Goal: Information Seeking & Learning: Learn about a topic

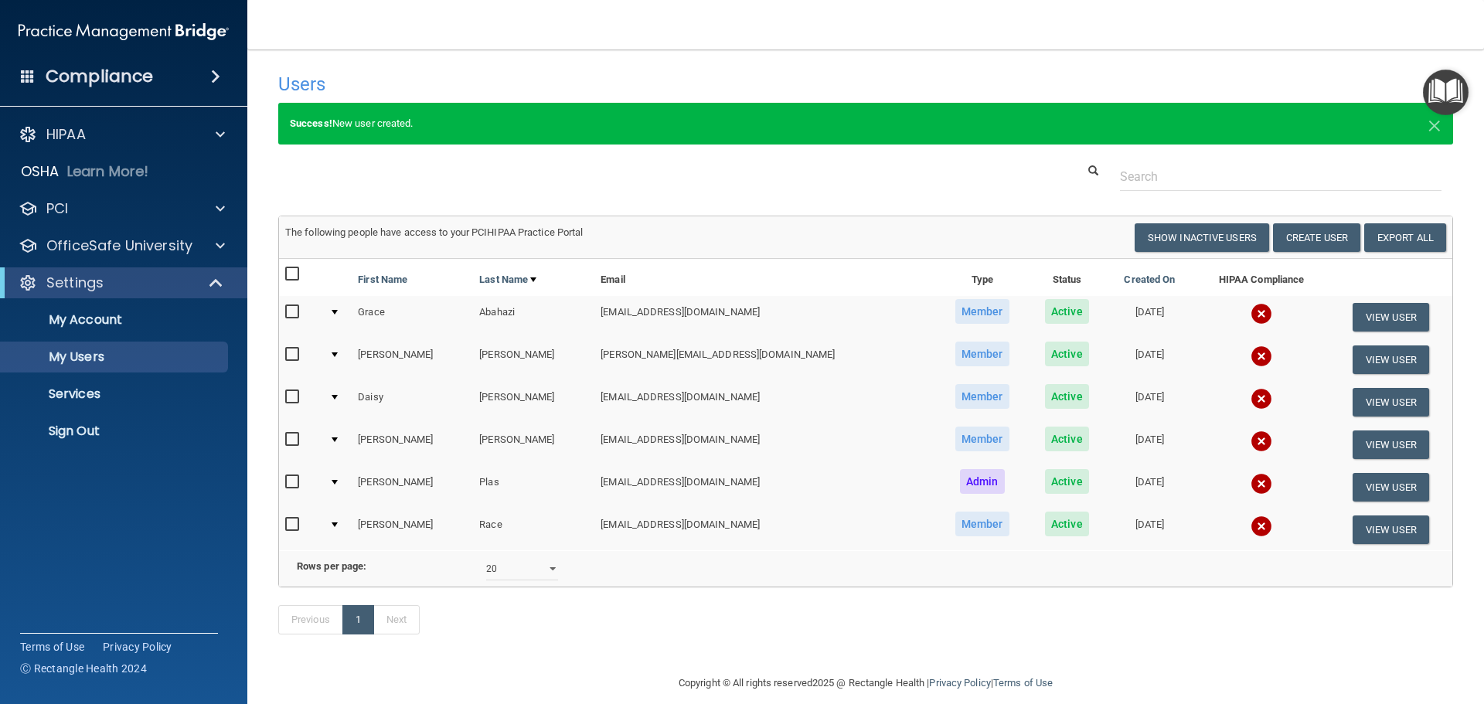
select select "20"
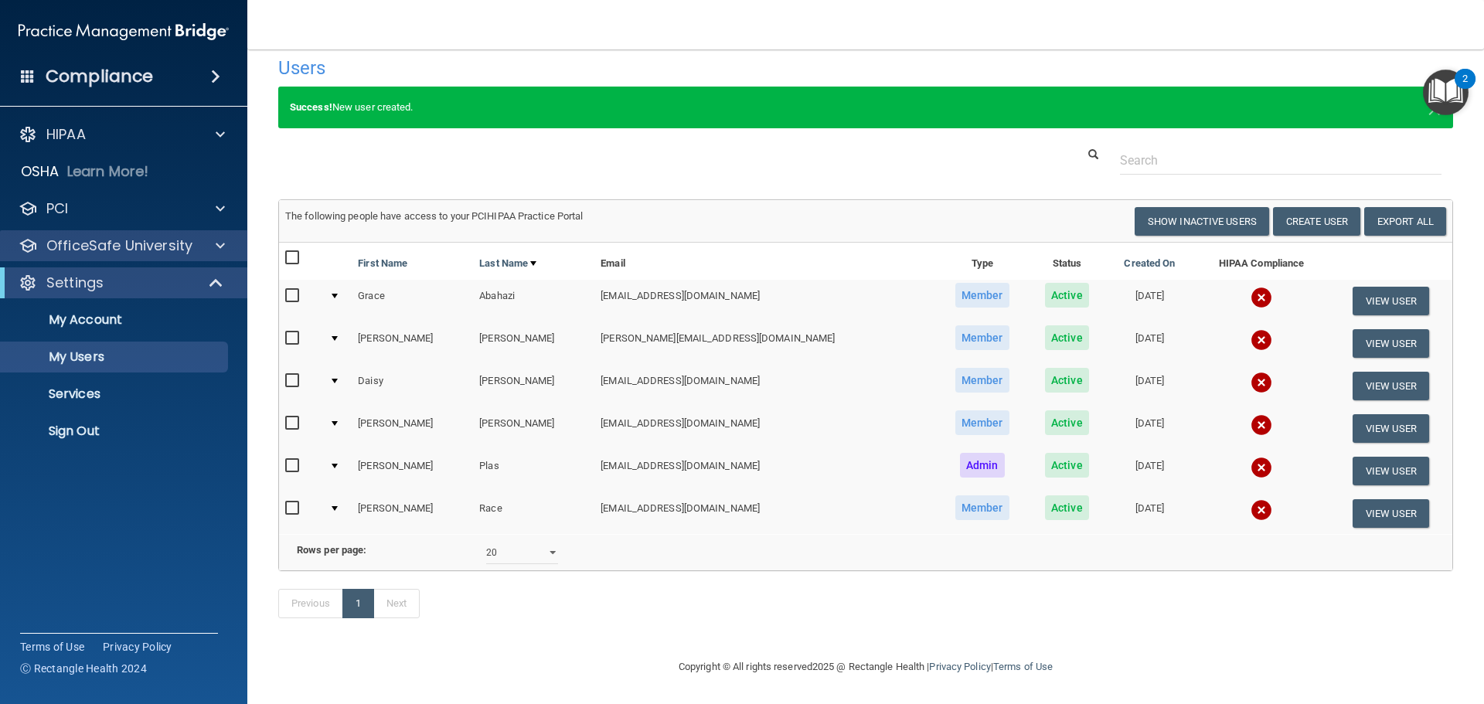
click at [100, 259] on div "OfficeSafe University" at bounding box center [124, 245] width 248 height 31
click at [206, 248] on div at bounding box center [218, 246] width 39 height 19
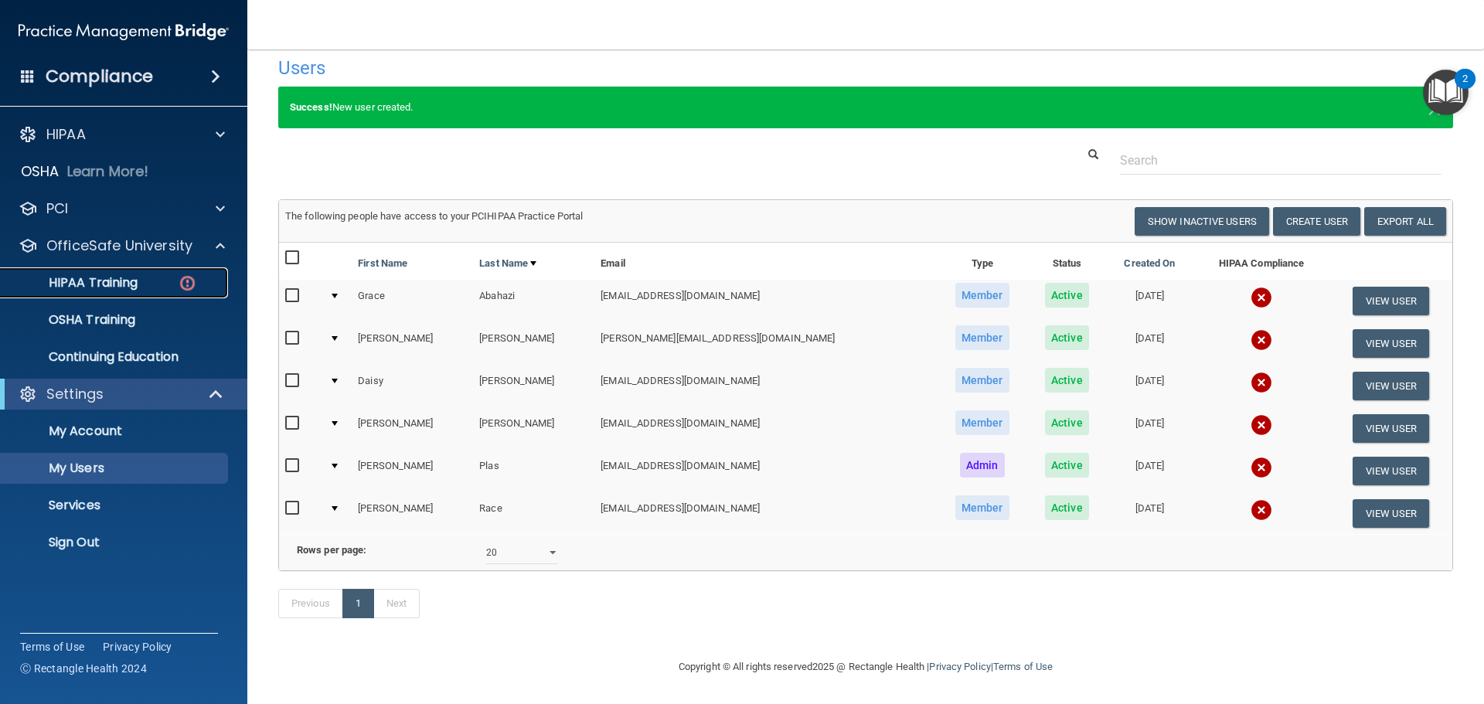
click at [114, 271] on link "HIPAA Training" at bounding box center [107, 283] width 244 height 31
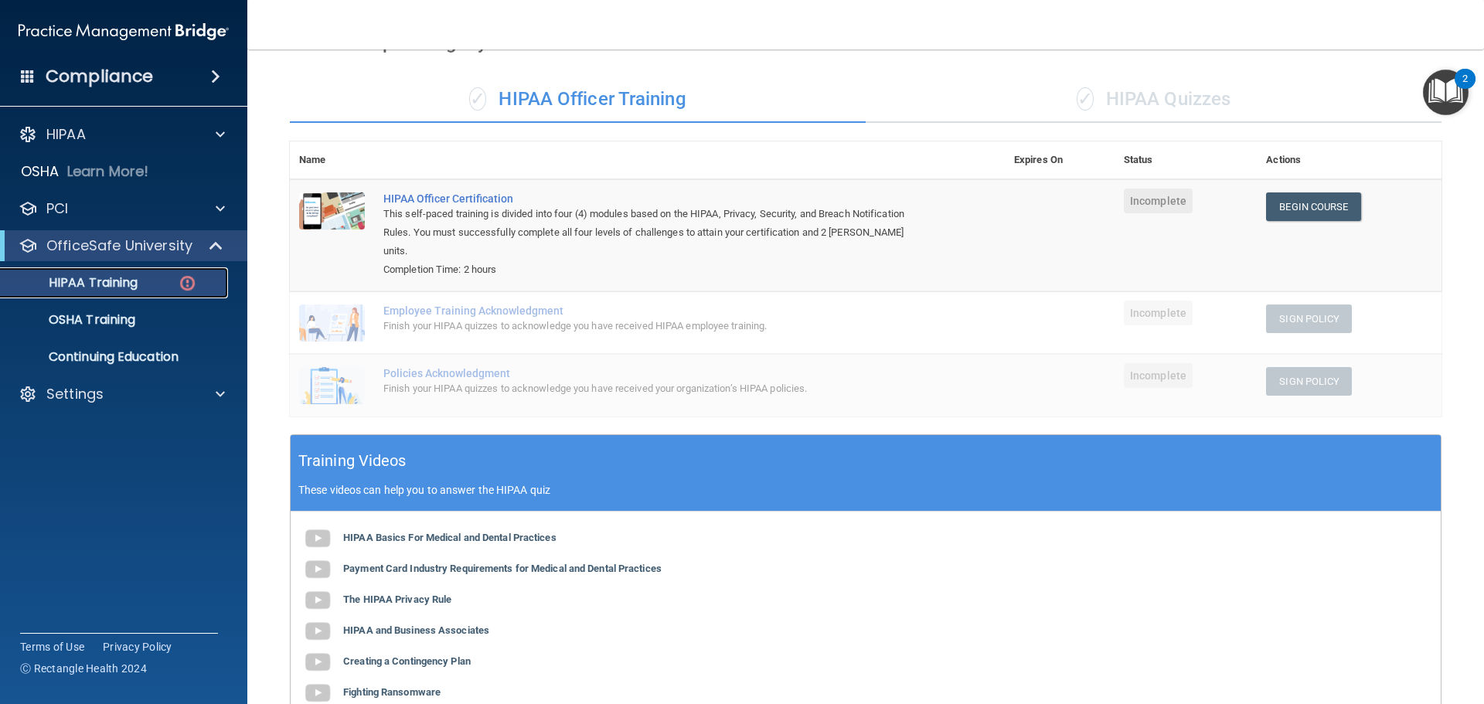
scroll to position [53, 0]
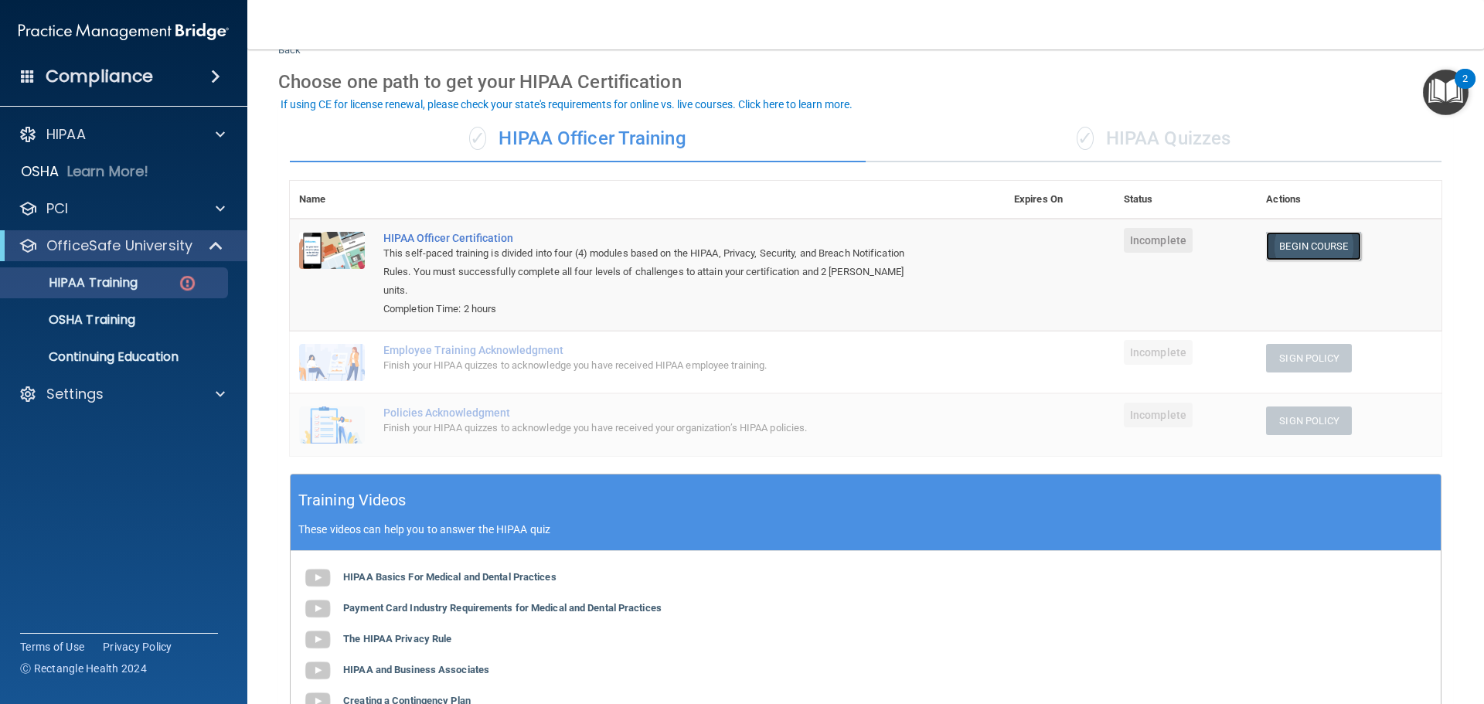
click at [1294, 249] on link "Begin Course" at bounding box center [1313, 246] width 94 height 29
click at [1185, 149] on div "✓ HIPAA Quizzes" at bounding box center [1154, 139] width 576 height 46
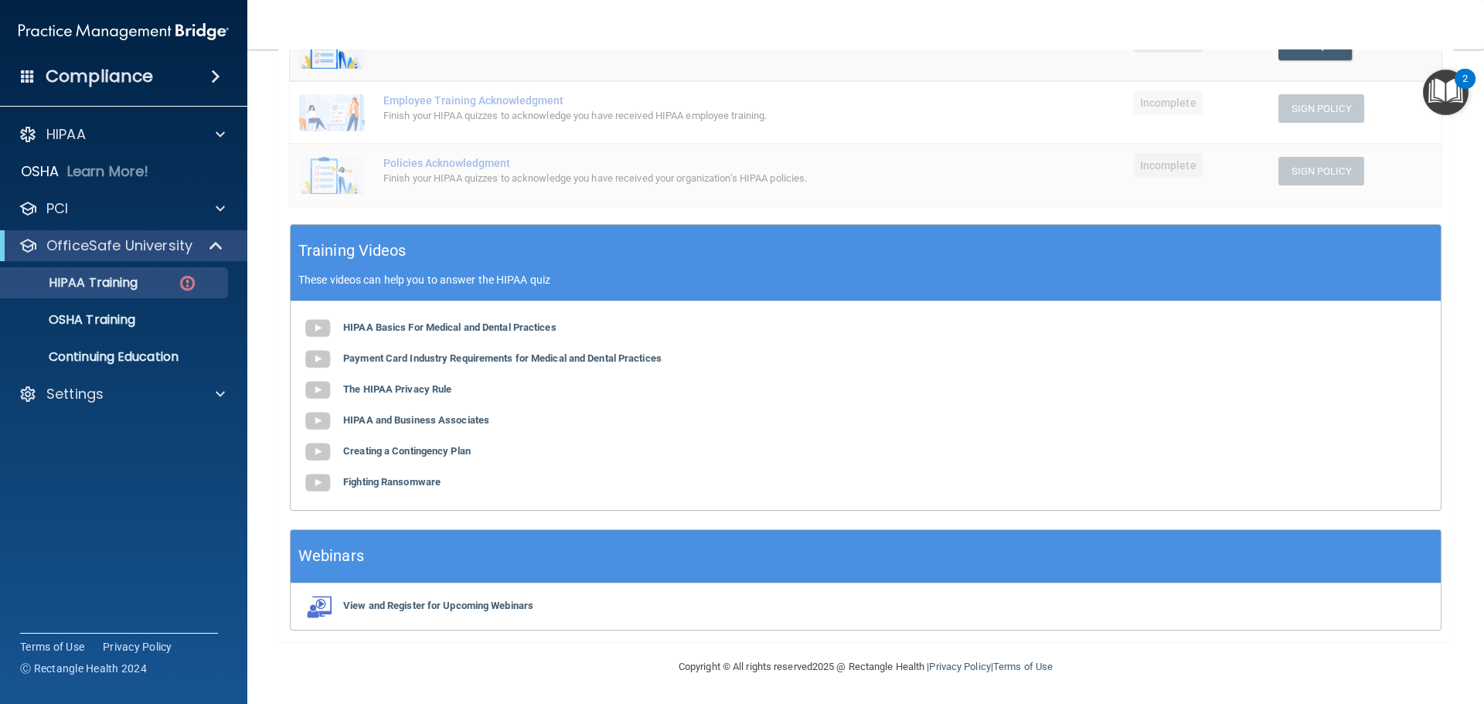
scroll to position [0, 0]
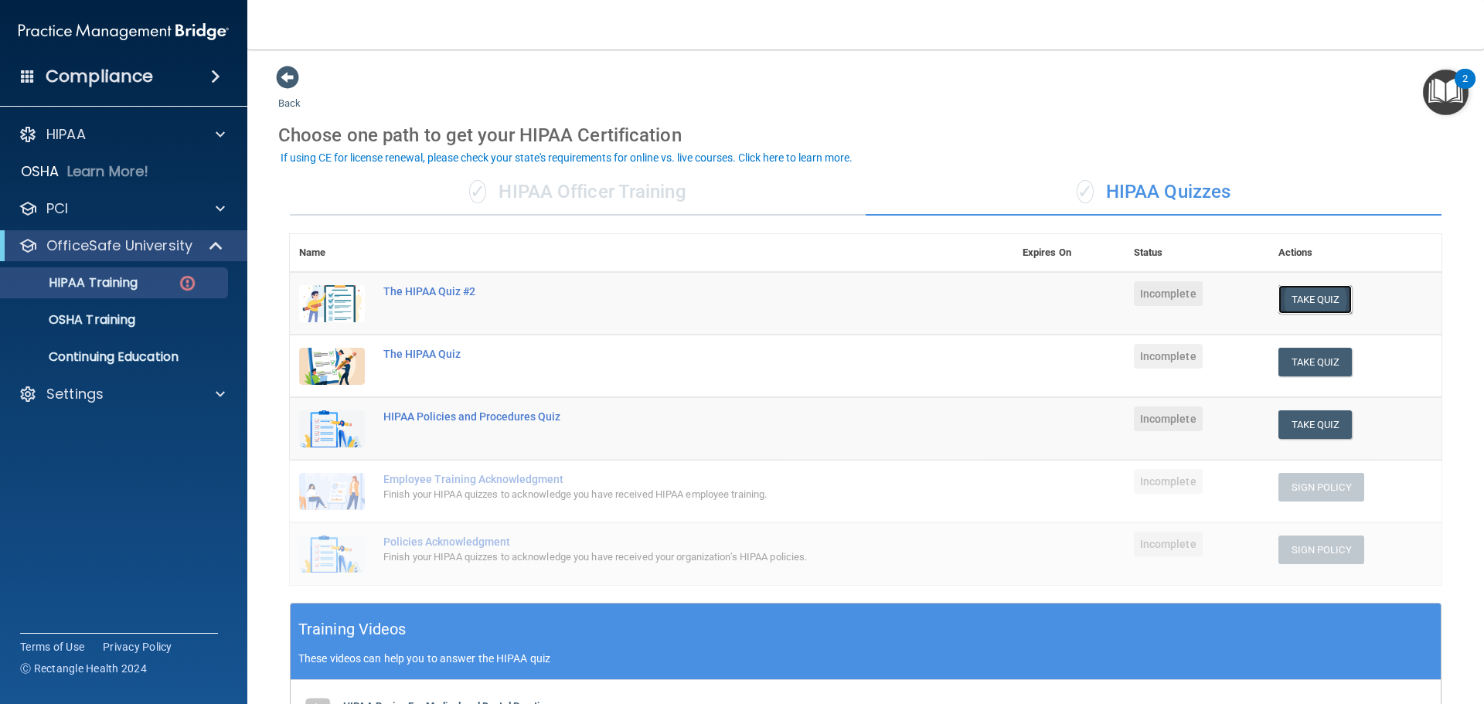
click at [1294, 293] on button "Take Quiz" at bounding box center [1316, 299] width 74 height 29
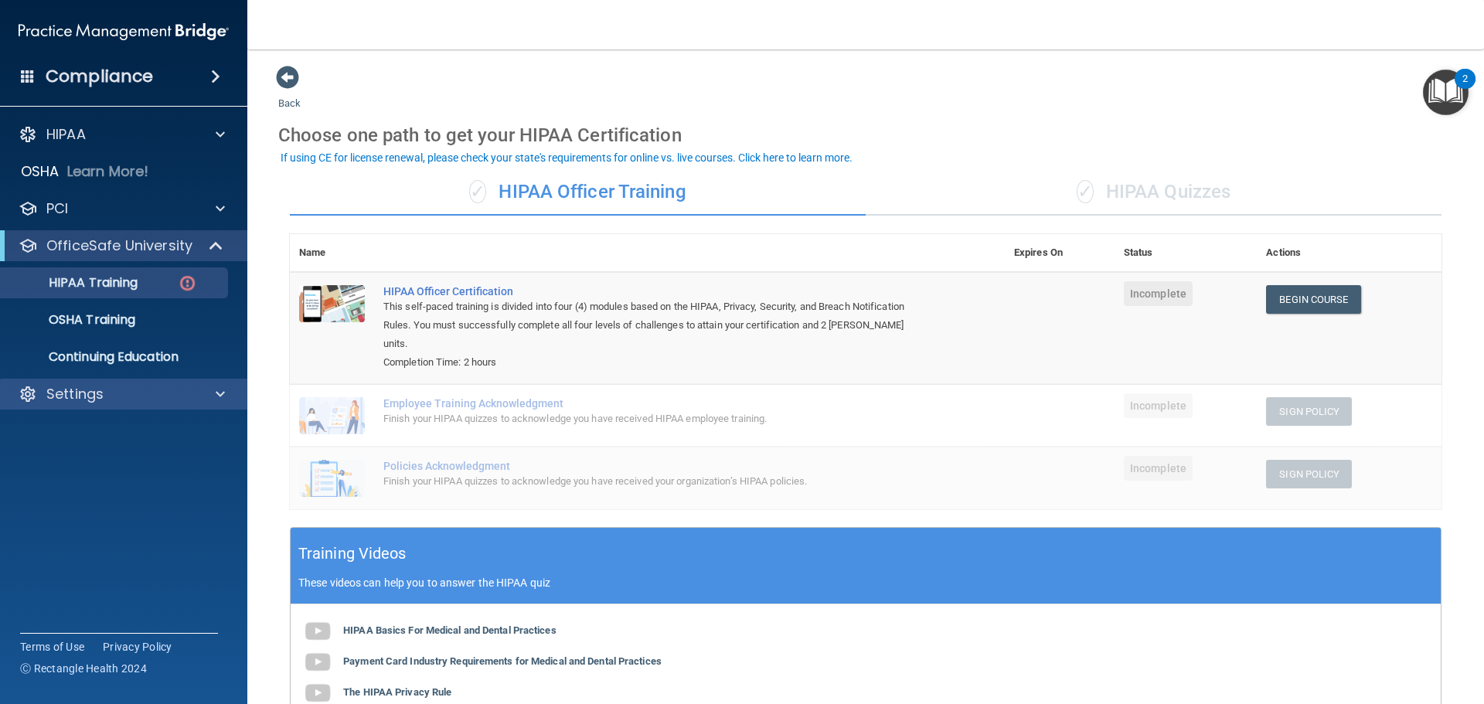
click at [145, 383] on div "Settings" at bounding box center [124, 394] width 248 height 31
click at [104, 390] on div "Settings" at bounding box center [103, 394] width 192 height 19
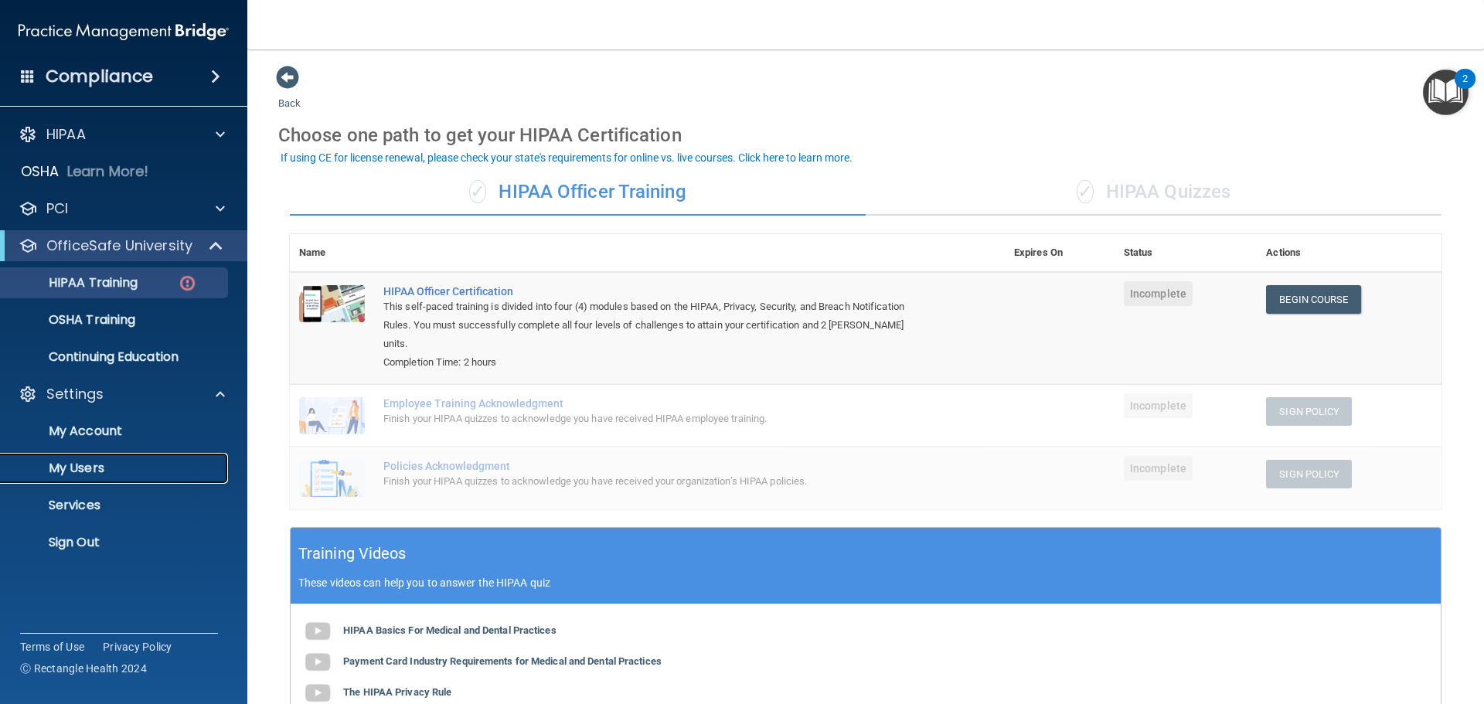
click at [106, 464] on p "My Users" at bounding box center [115, 468] width 211 height 15
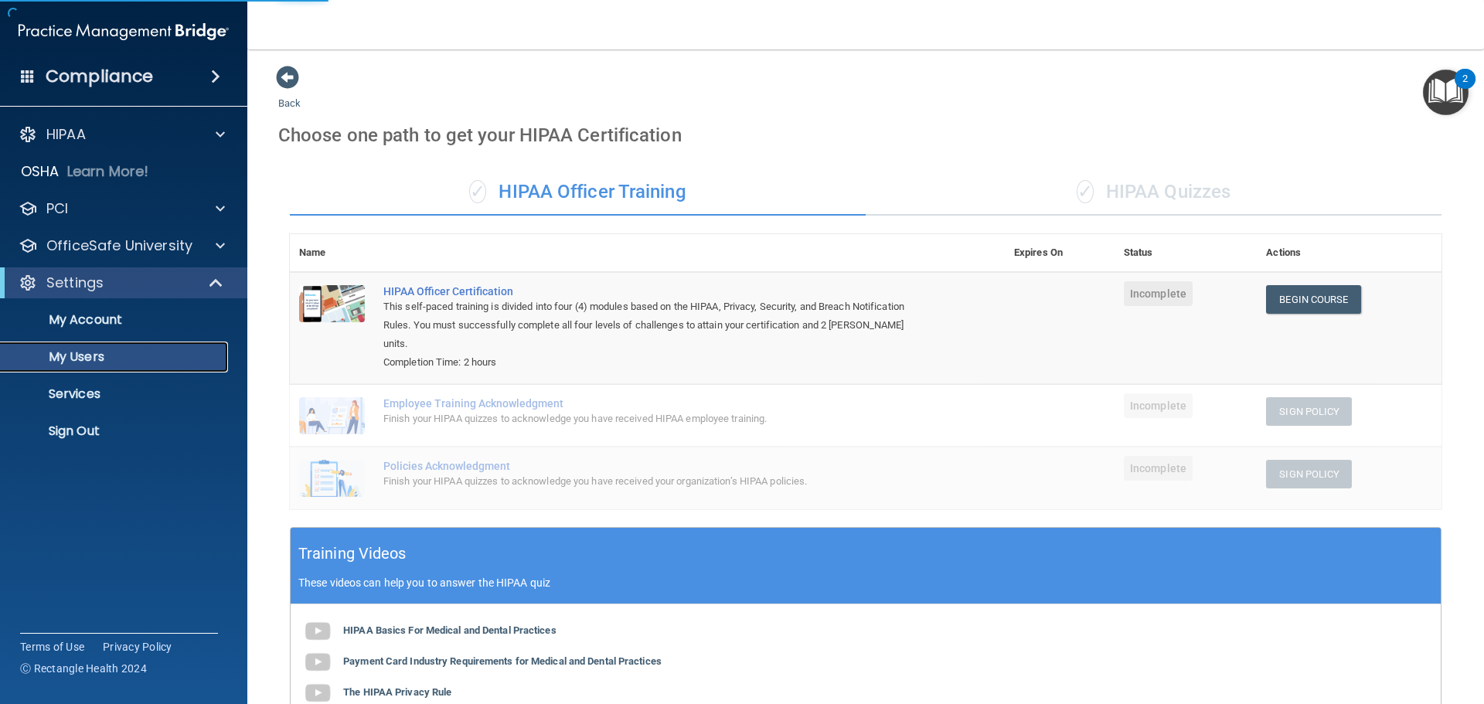
select select "20"
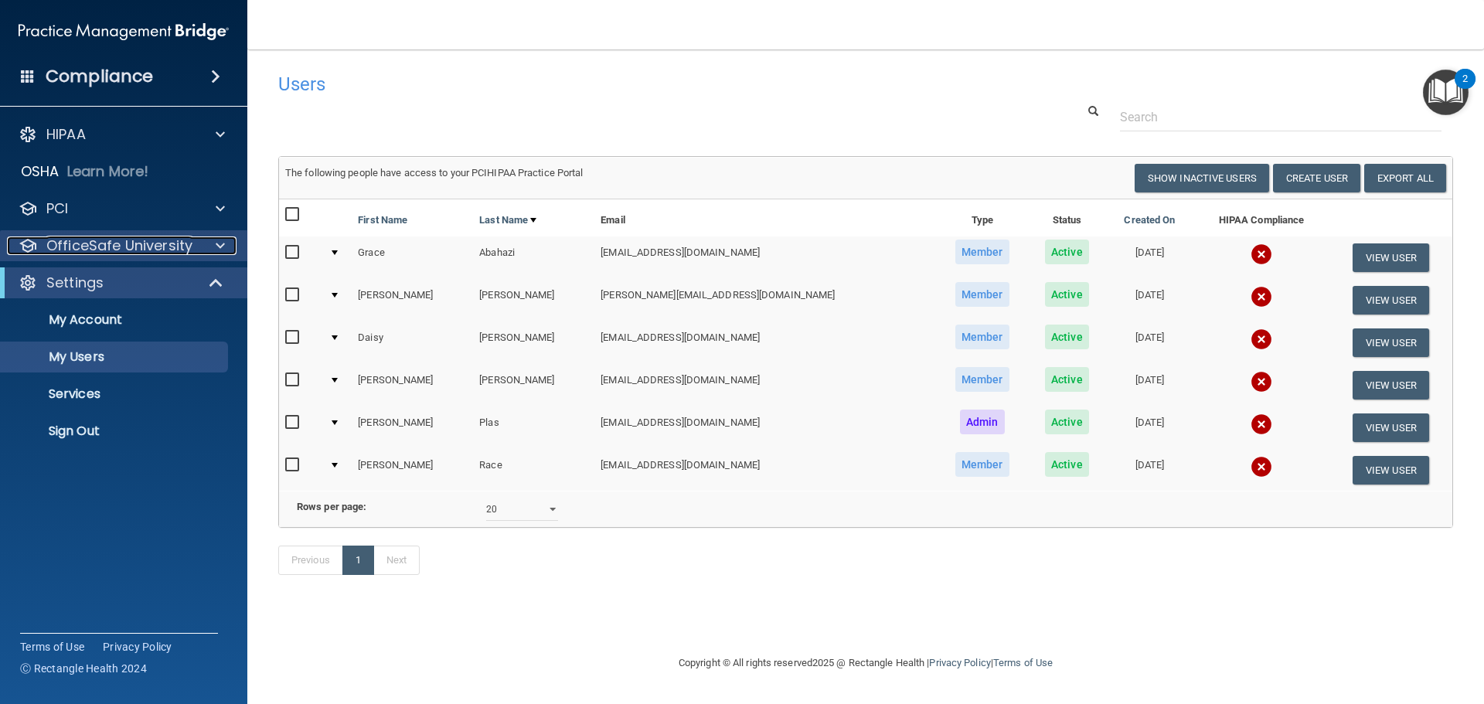
click at [97, 237] on p "OfficeSafe University" at bounding box center [119, 246] width 146 height 19
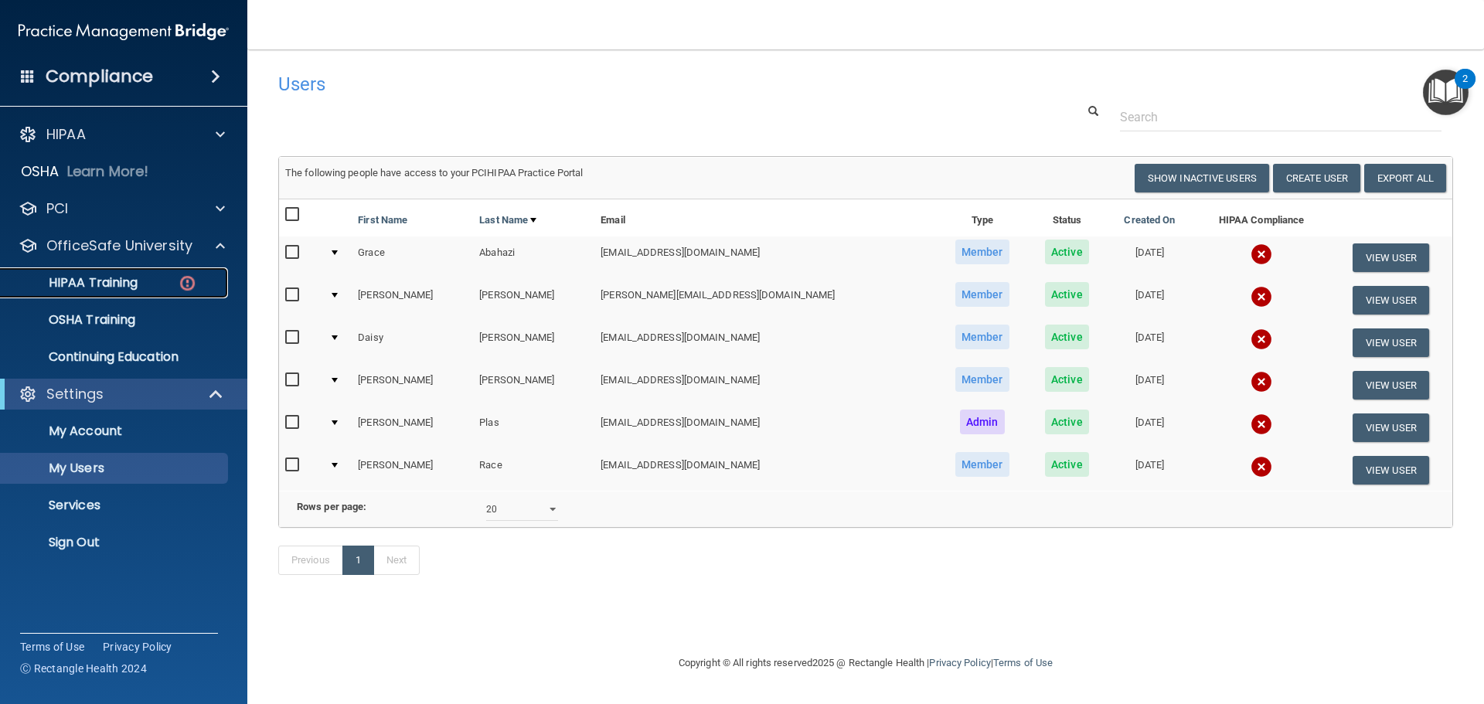
click at [107, 284] on p "HIPAA Training" at bounding box center [74, 282] width 128 height 15
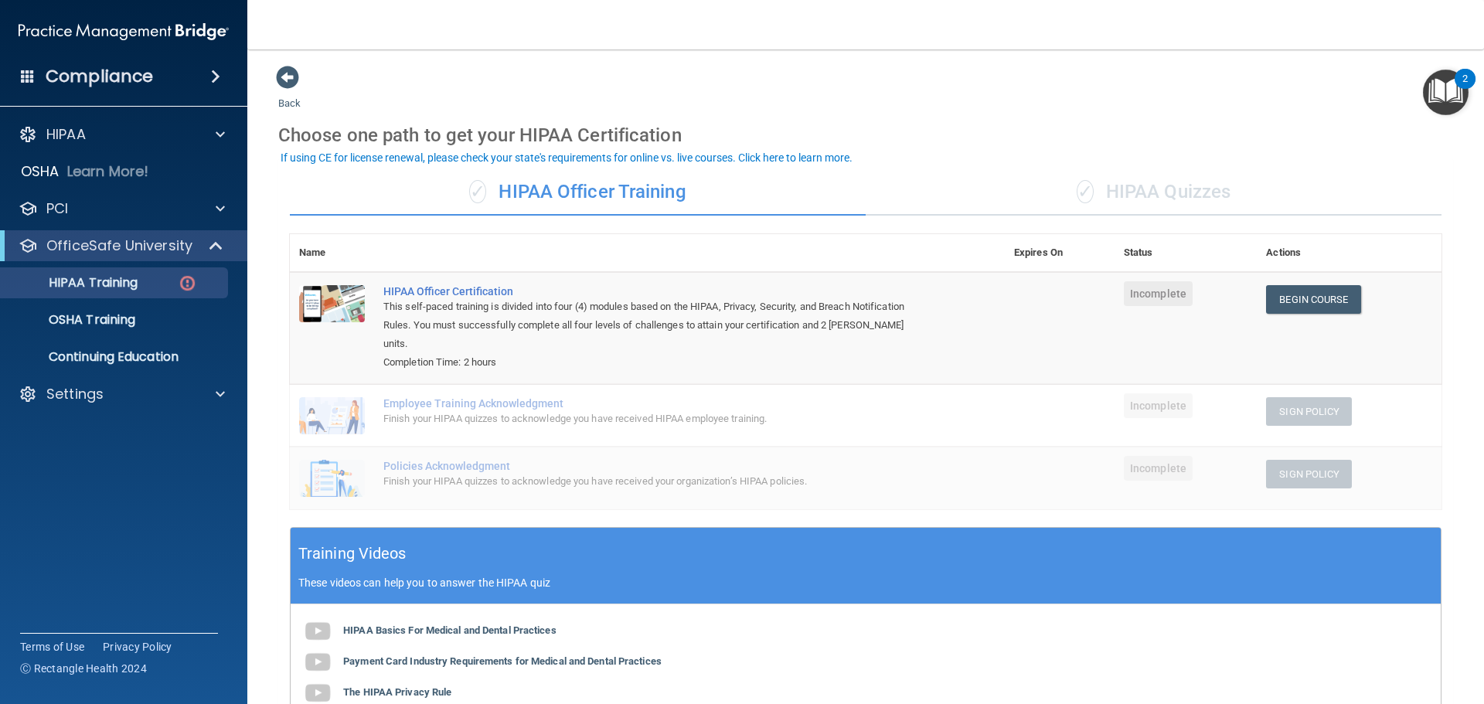
click at [1130, 190] on div "✓ HIPAA Quizzes" at bounding box center [1154, 192] width 576 height 46
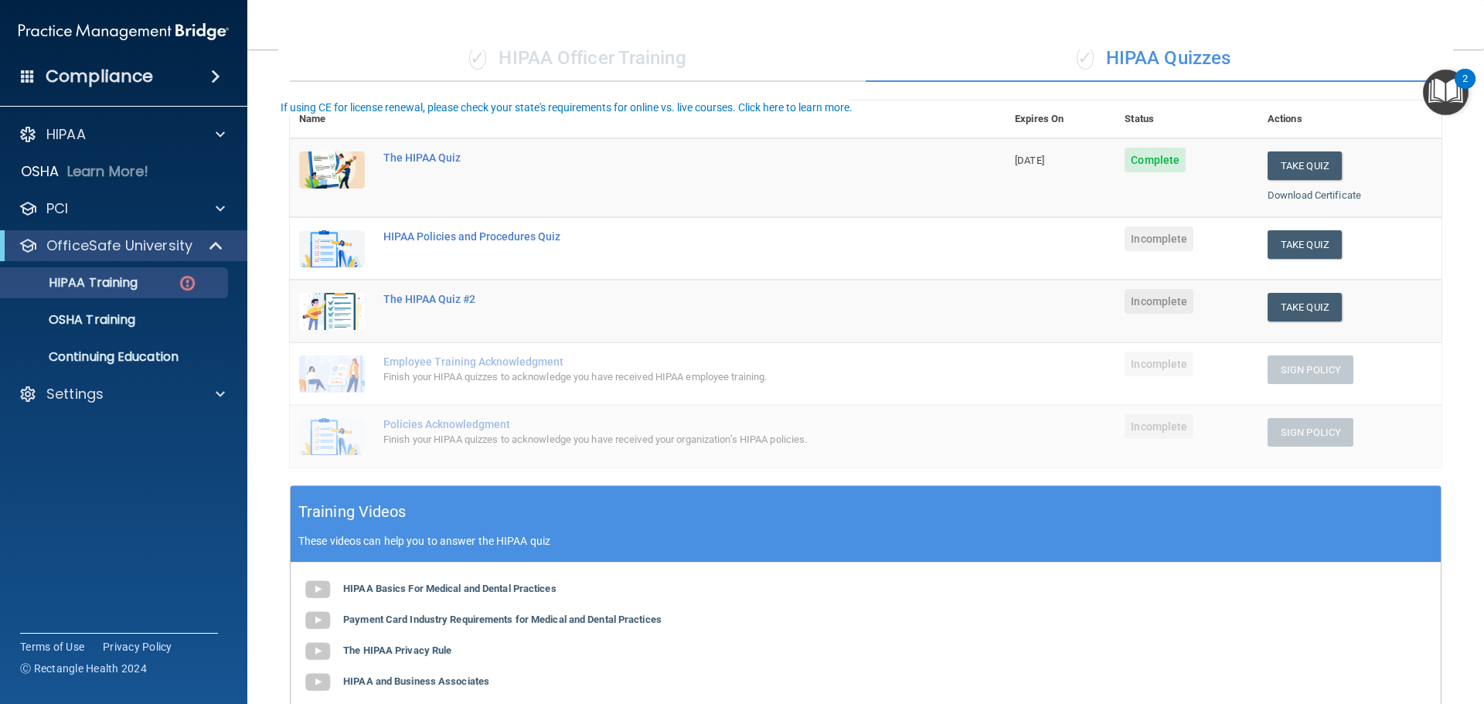
scroll to position [163, 0]
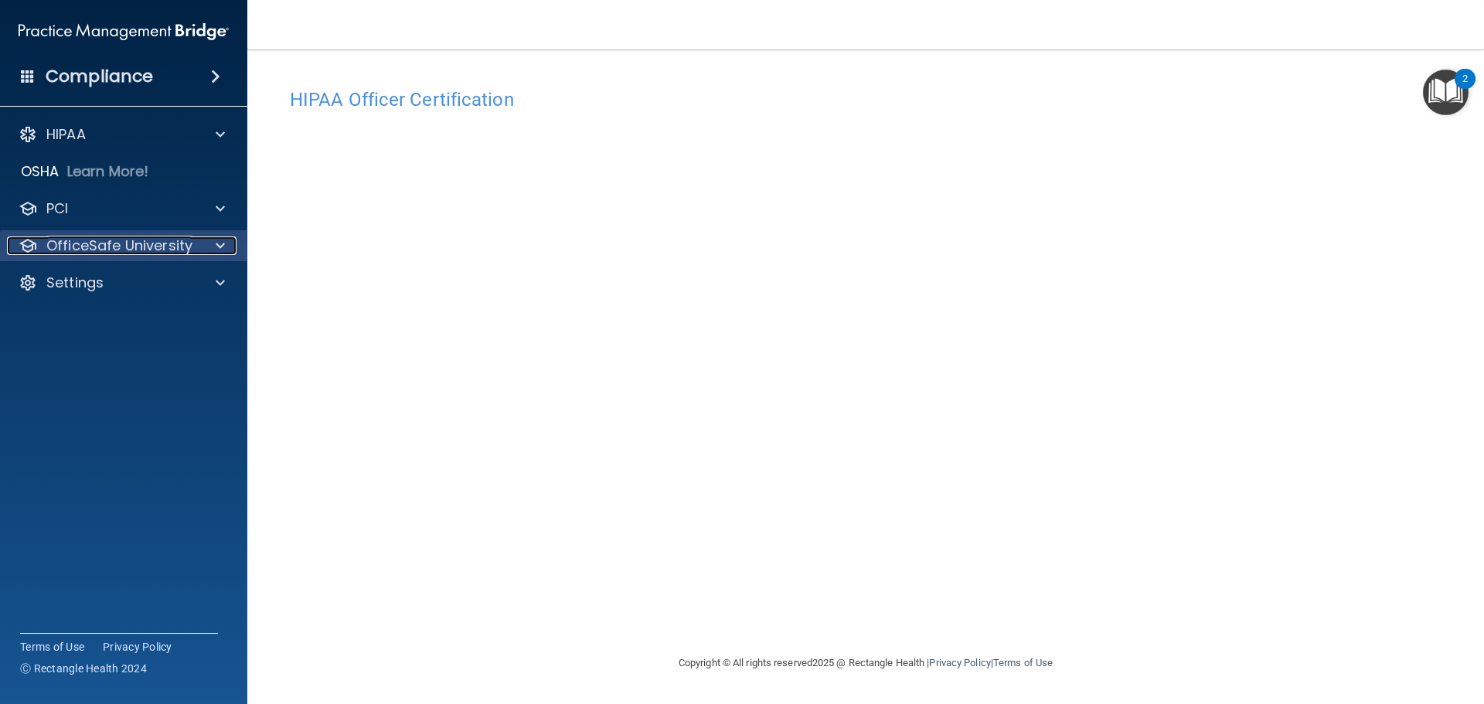
click at [197, 239] on div "OfficeSafe University" at bounding box center [103, 246] width 192 height 19
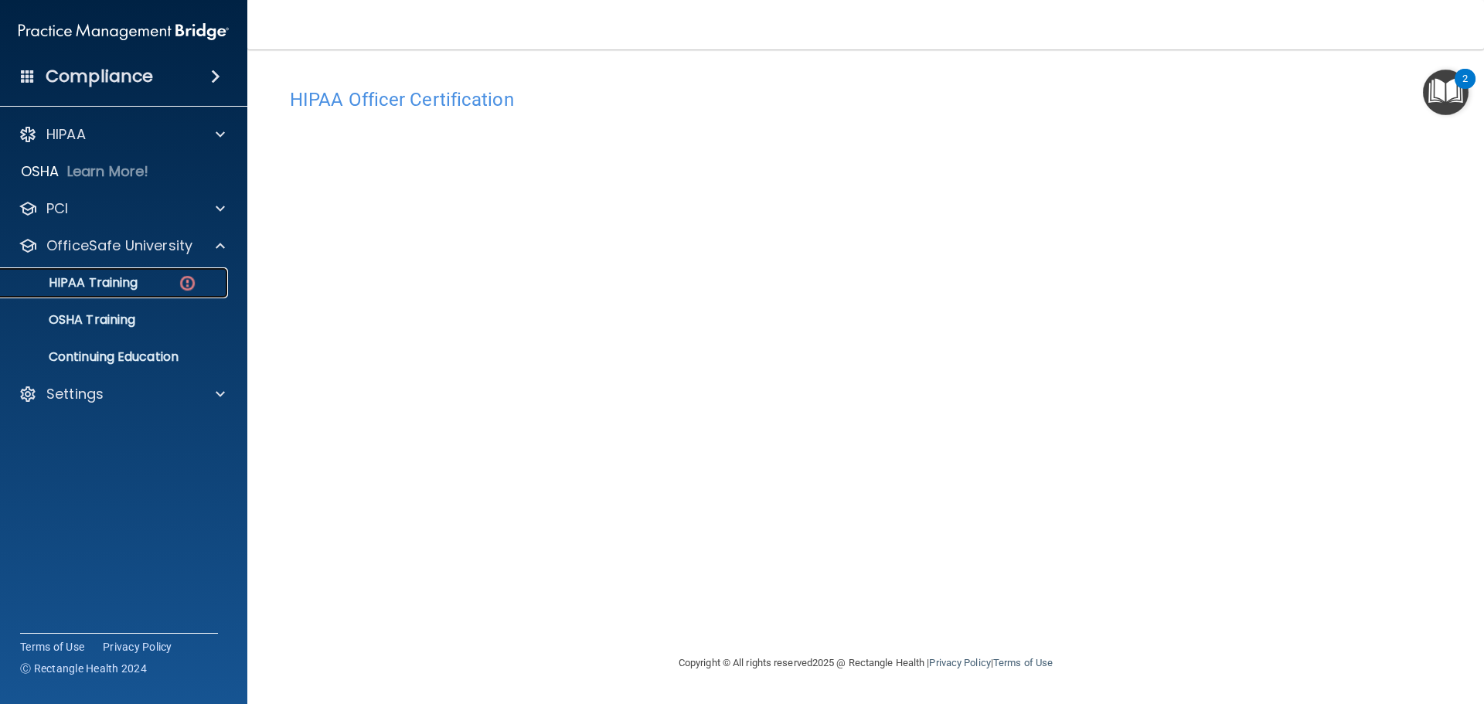
click at [132, 288] on p "HIPAA Training" at bounding box center [74, 282] width 128 height 15
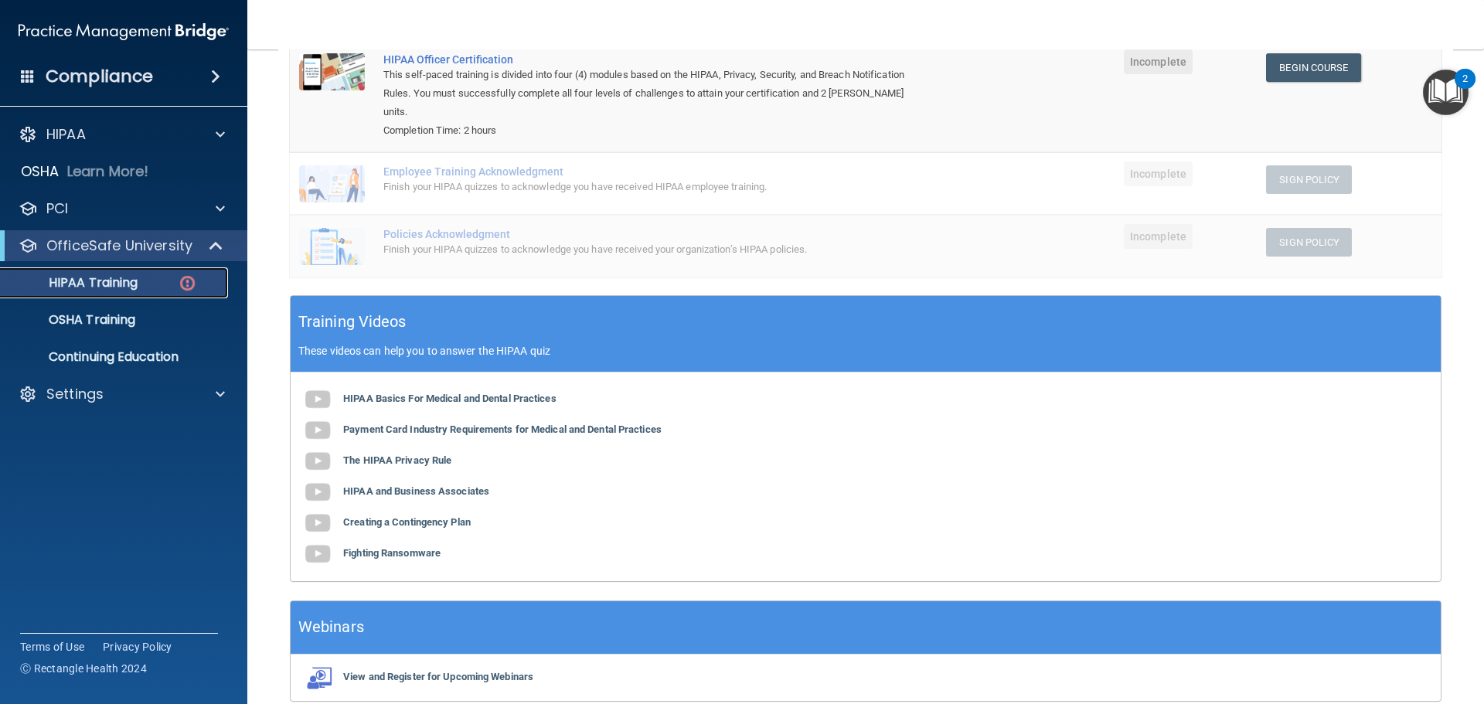
scroll to position [155, 0]
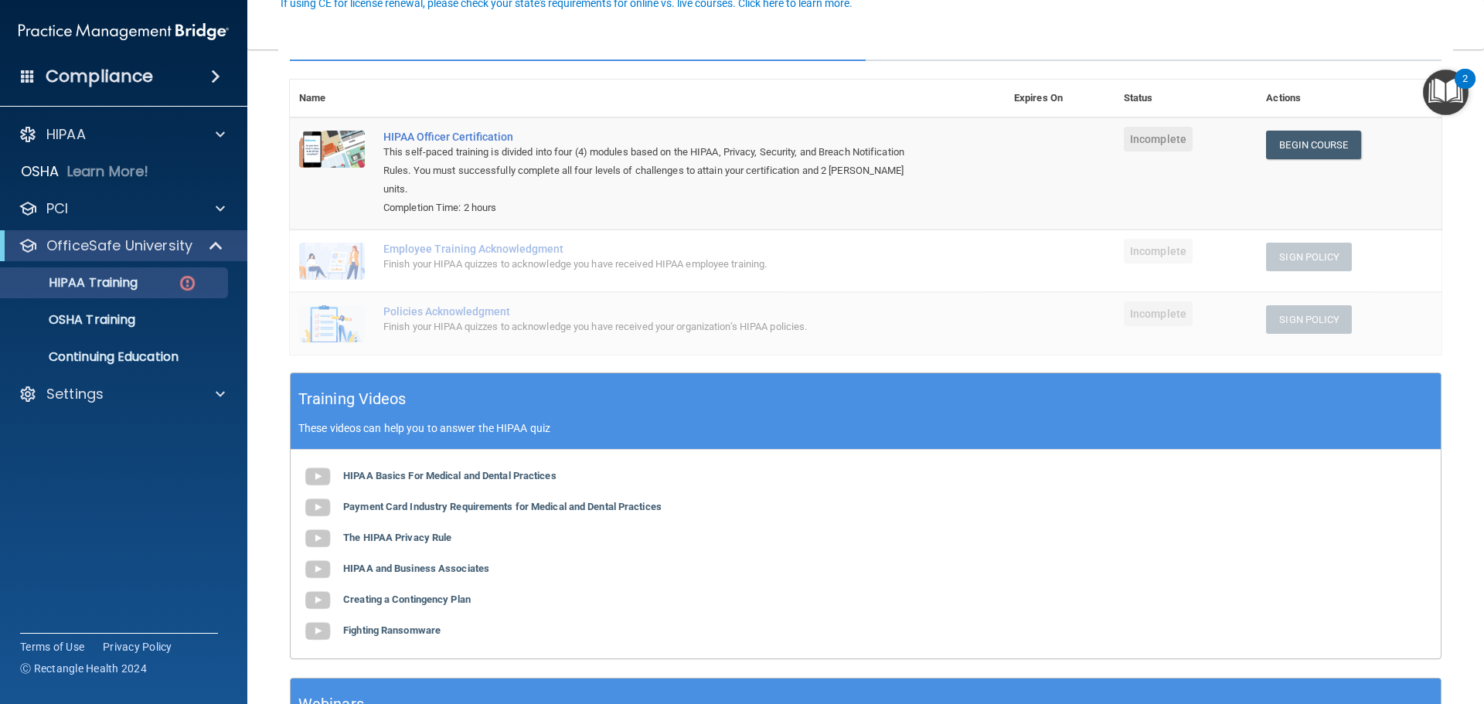
click at [517, 305] on div "Policies Acknowledgment" at bounding box center [655, 311] width 544 height 12
click at [213, 248] on span at bounding box center [217, 246] width 13 height 19
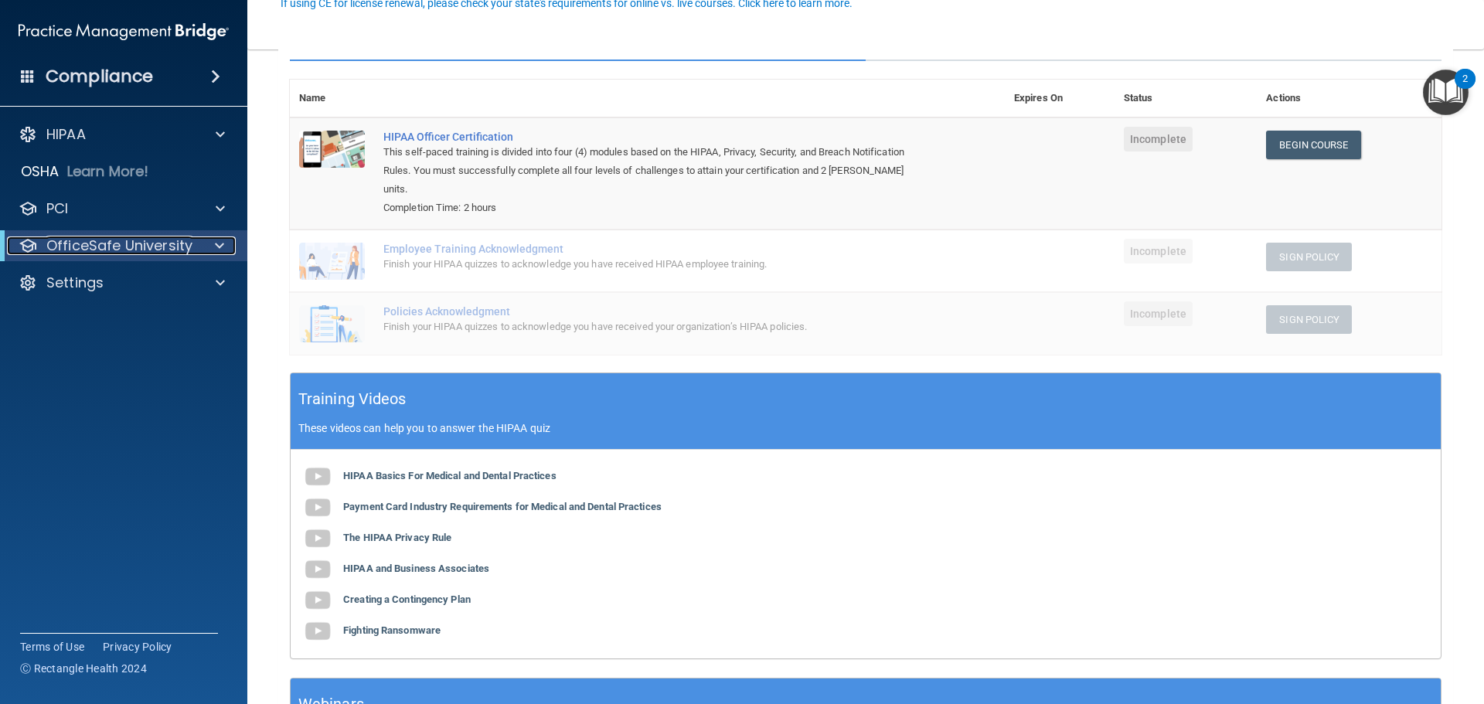
click at [208, 248] on div at bounding box center [217, 246] width 38 height 19
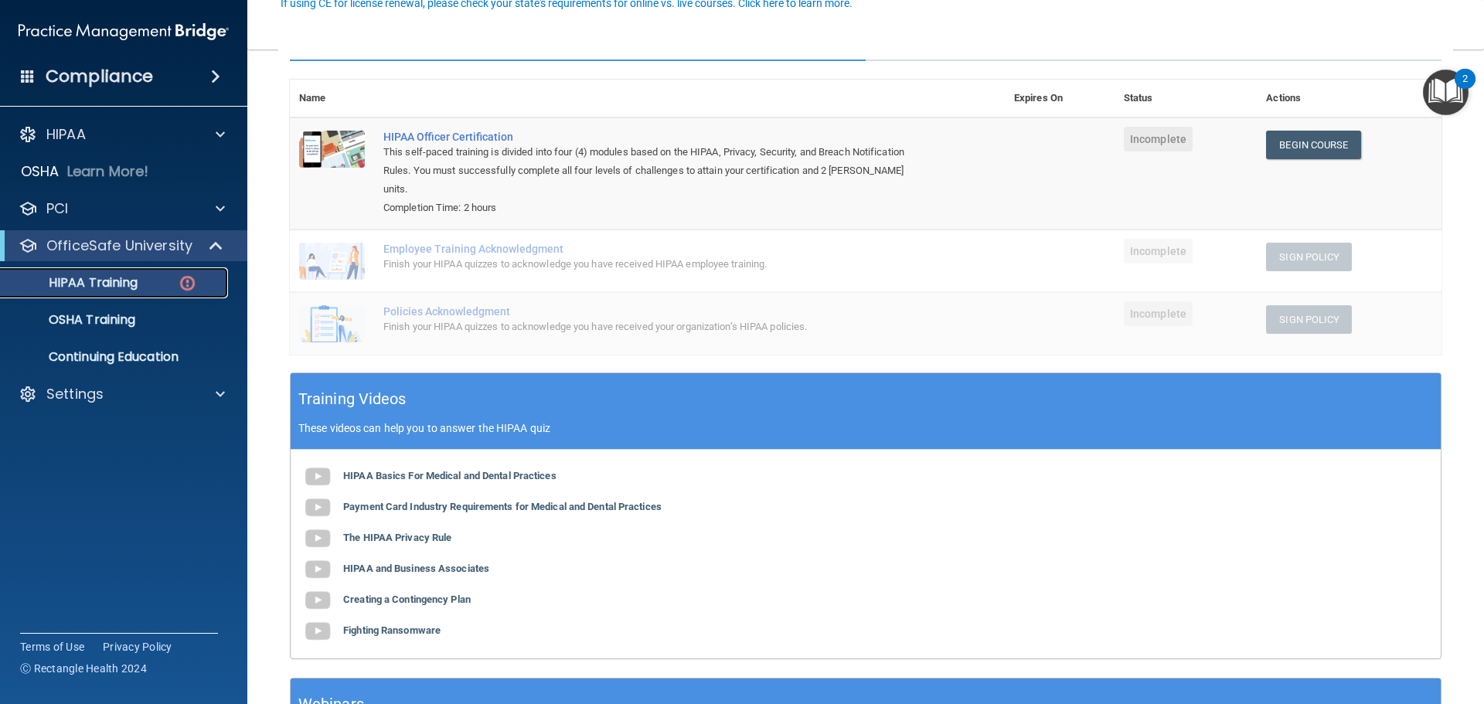
click at [121, 285] on p "HIPAA Training" at bounding box center [74, 282] width 128 height 15
click at [137, 136] on div "HIPAA" at bounding box center [103, 134] width 192 height 19
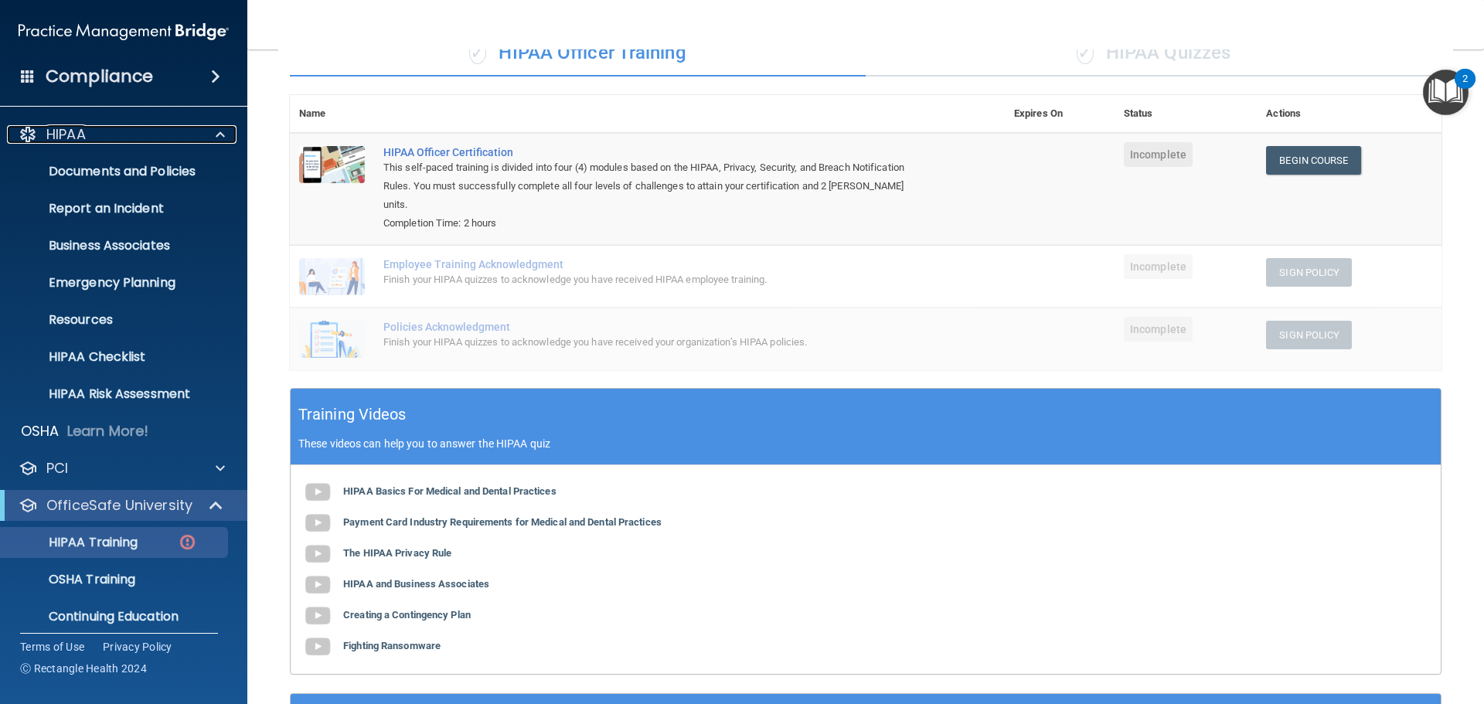
scroll to position [0, 0]
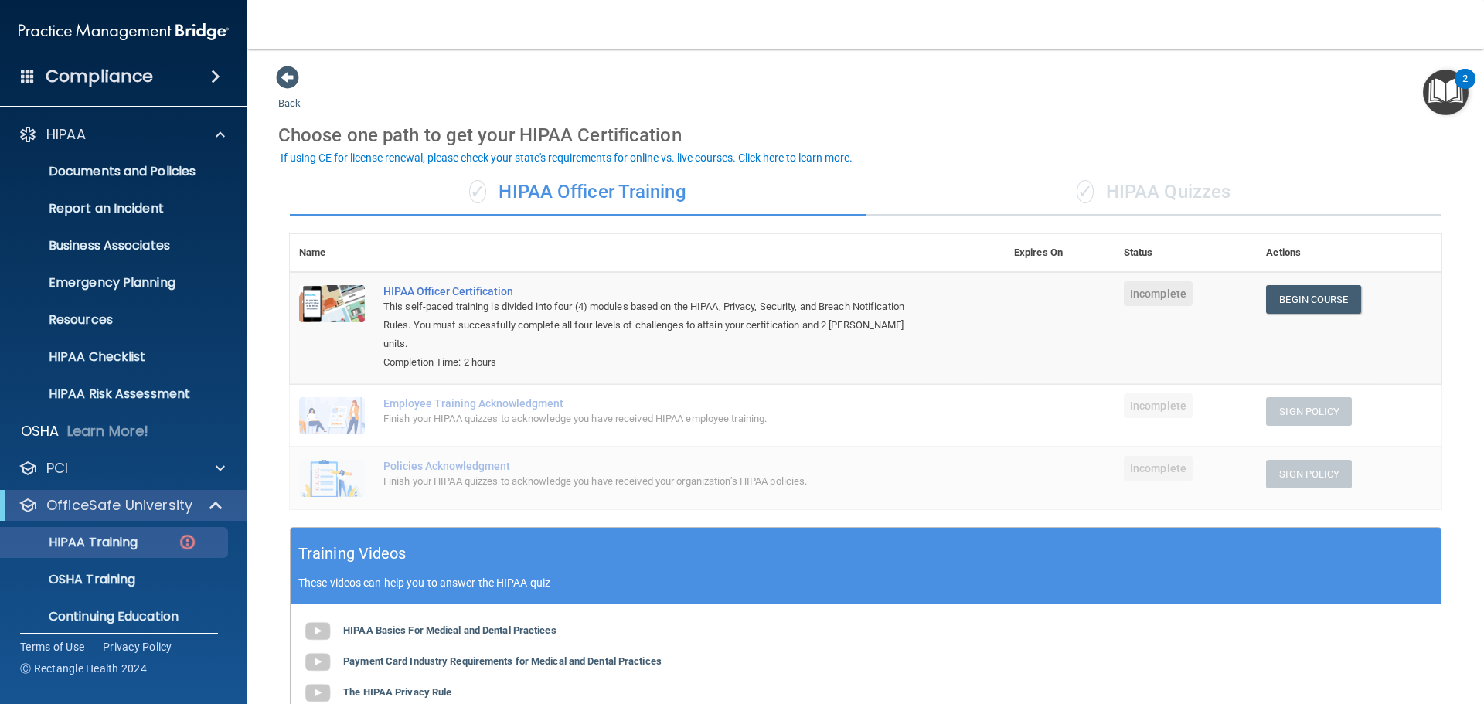
click at [1102, 191] on div "✓ HIPAA Quizzes" at bounding box center [1154, 192] width 576 height 46
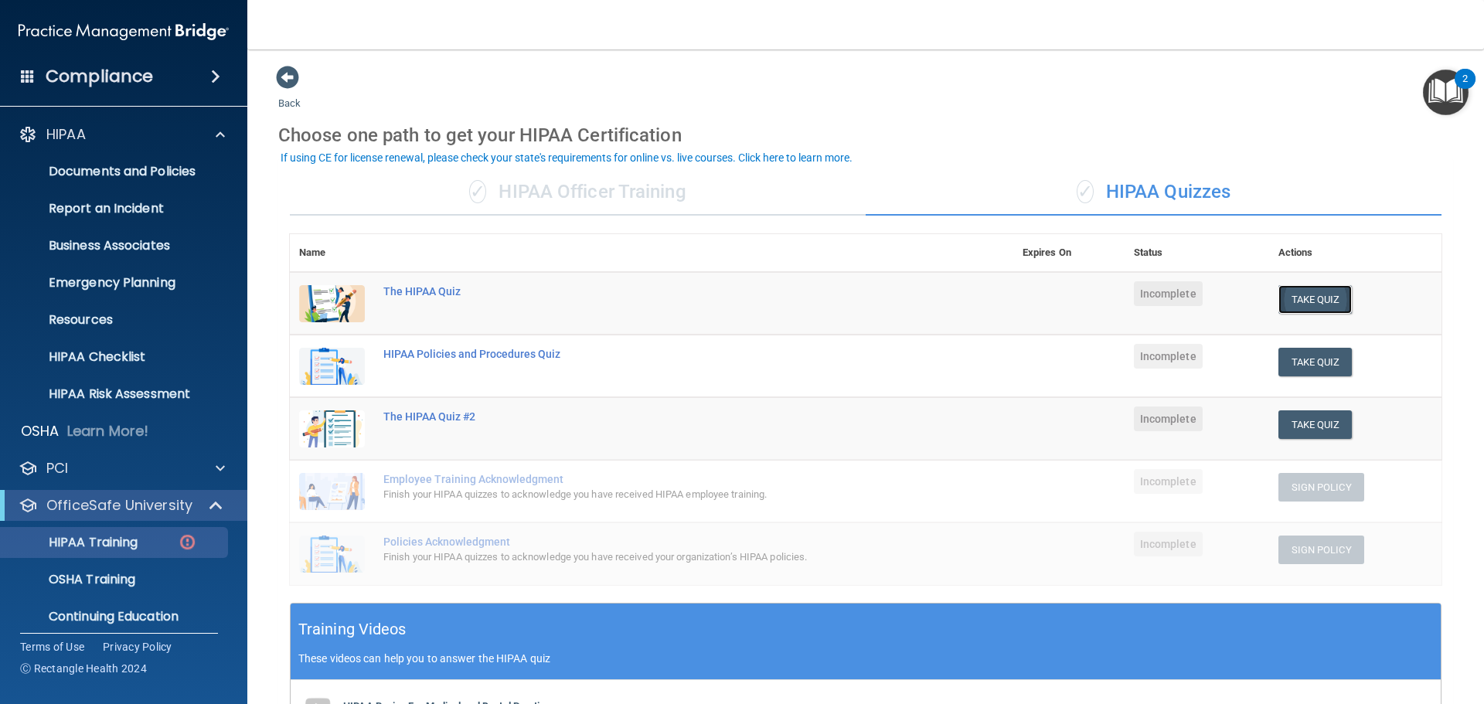
click at [1330, 301] on button "Take Quiz" at bounding box center [1316, 299] width 74 height 29
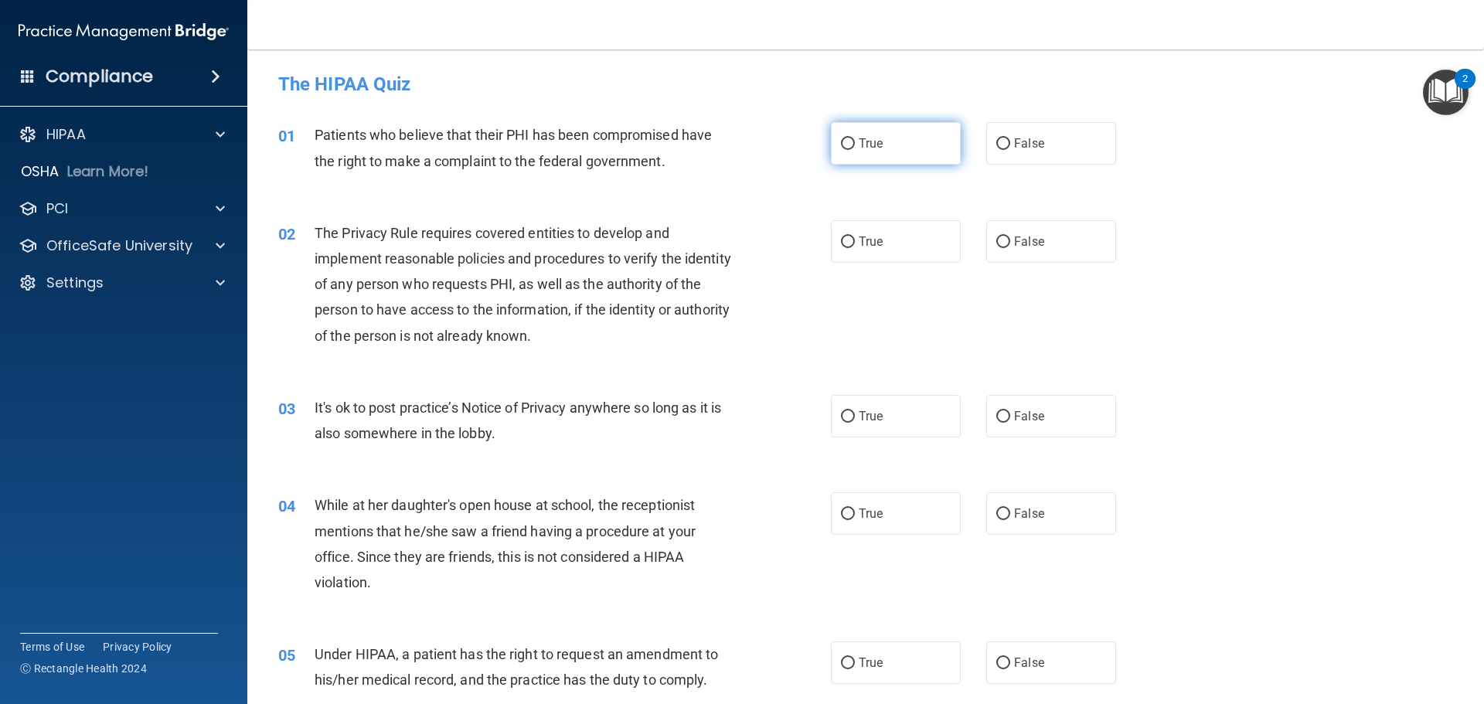
click at [884, 158] on label "True" at bounding box center [896, 143] width 130 height 43
click at [855, 150] on input "True" at bounding box center [848, 144] width 14 height 12
radio input "true"
click at [862, 253] on label "True" at bounding box center [896, 241] width 130 height 43
click at [855, 248] on input "True" at bounding box center [848, 243] width 14 height 12
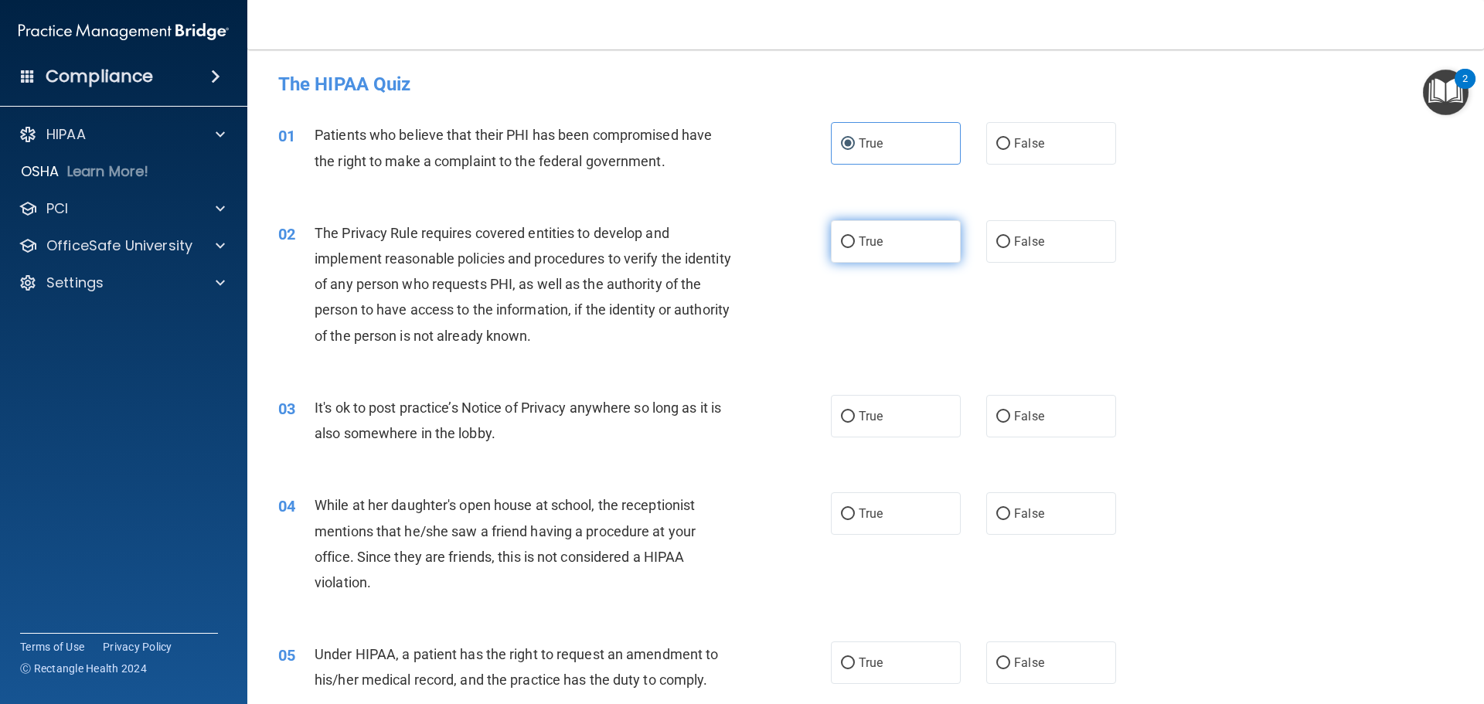
radio input "true"
click at [919, 428] on label "True" at bounding box center [896, 416] width 130 height 43
click at [855, 423] on input "True" at bounding box center [848, 417] width 14 height 12
radio input "true"
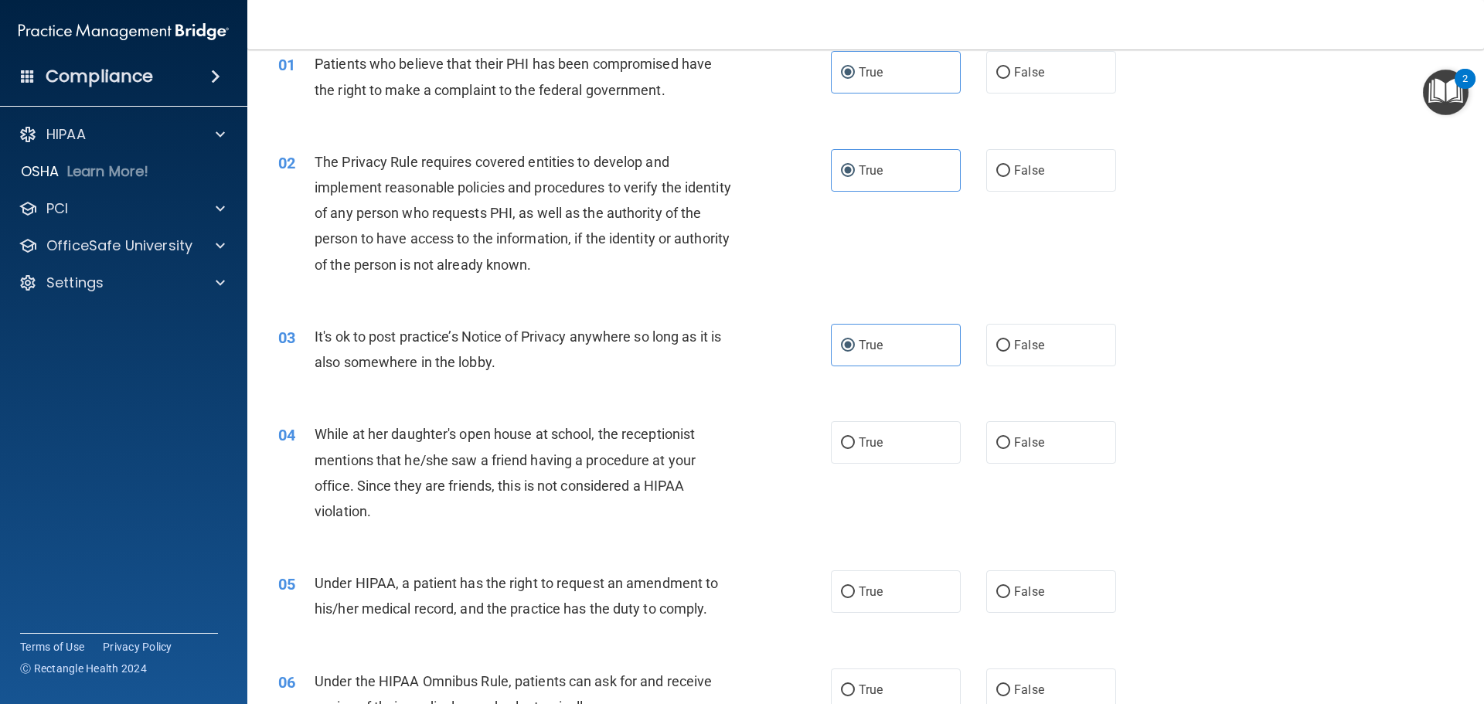
scroll to position [155, 0]
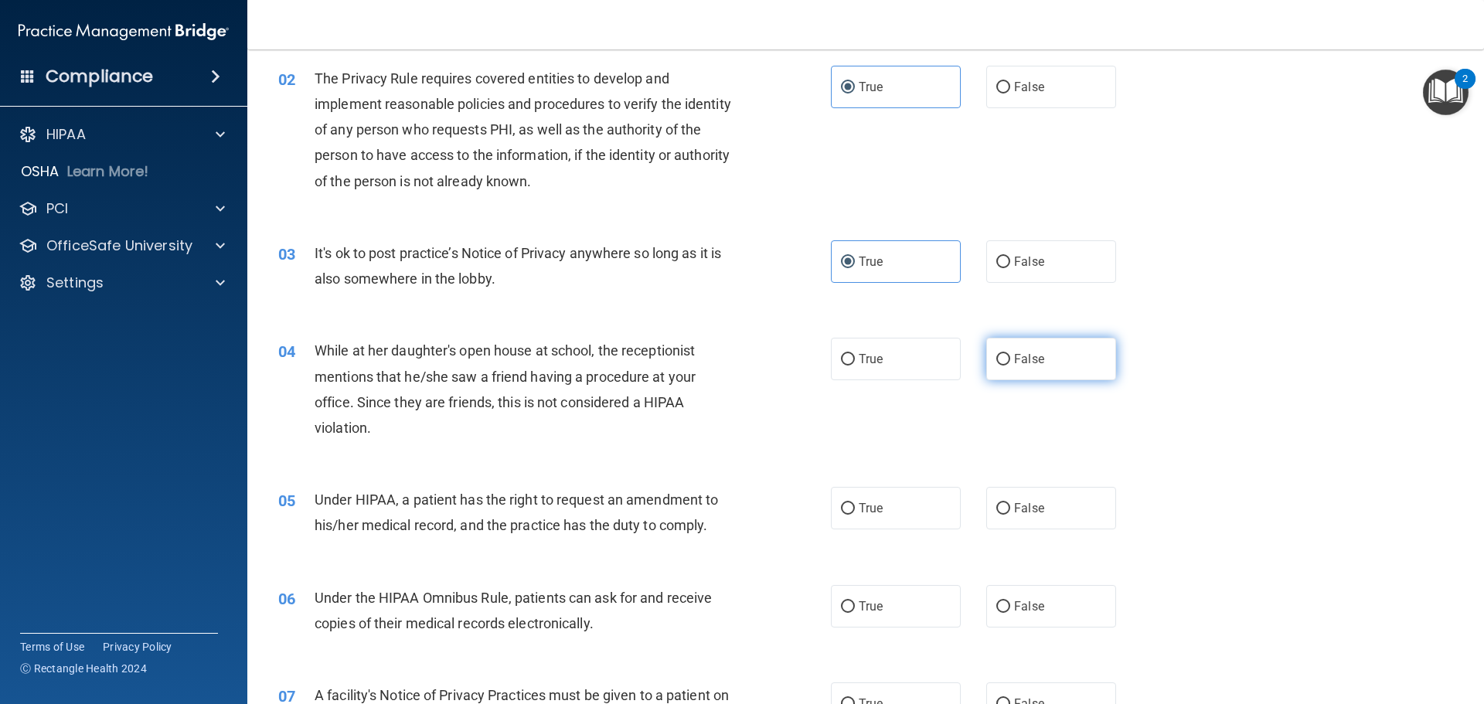
click at [1036, 370] on label "False" at bounding box center [1052, 359] width 130 height 43
click at [1011, 366] on input "False" at bounding box center [1004, 360] width 14 height 12
radio input "true"
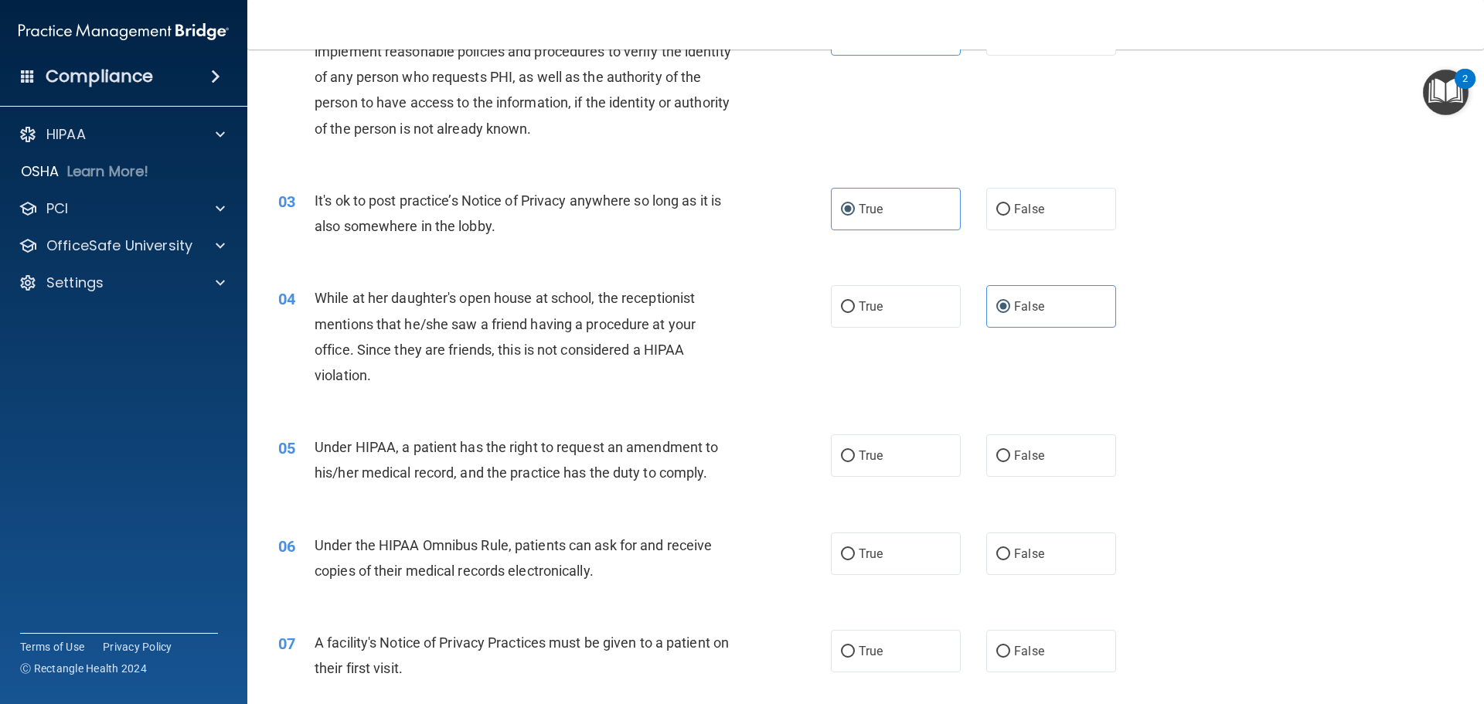
scroll to position [232, 0]
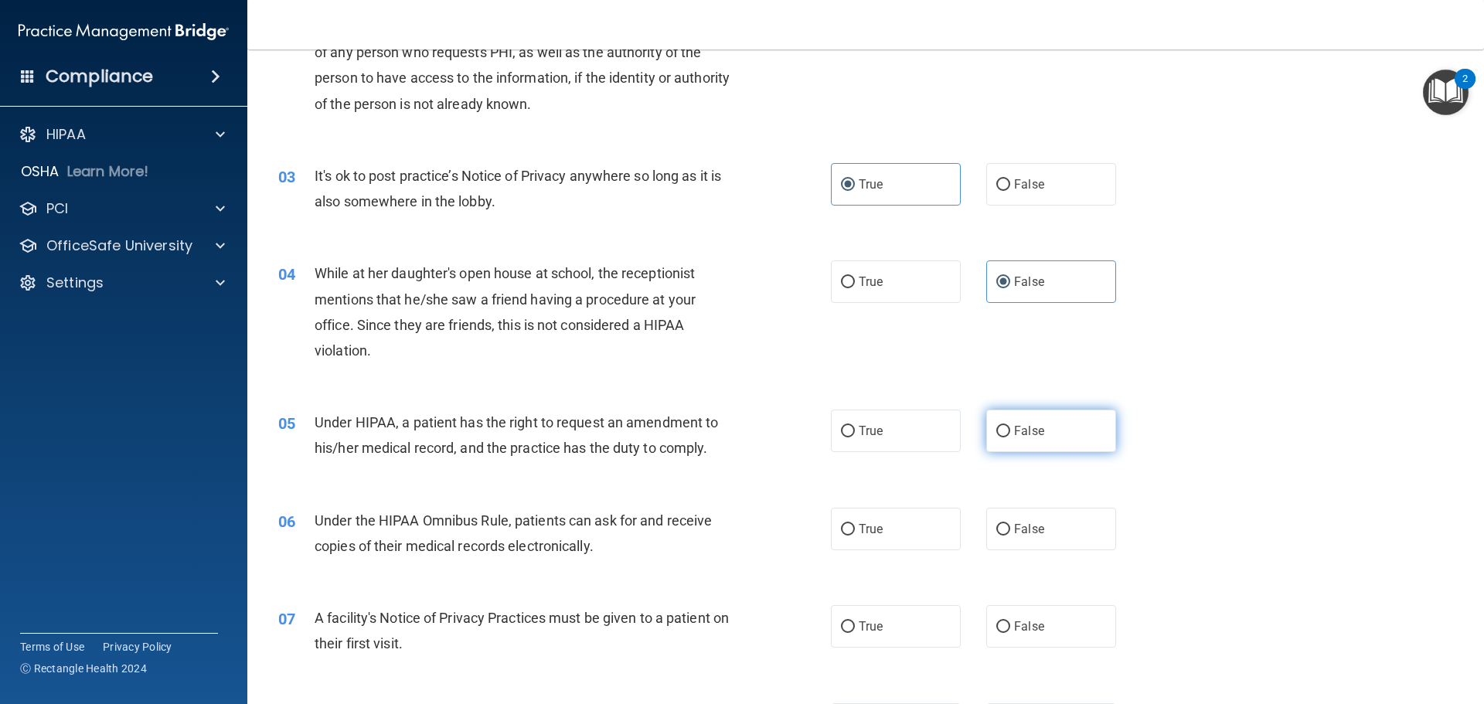
click at [994, 438] on label "False" at bounding box center [1052, 431] width 130 height 43
click at [997, 438] on input "False" at bounding box center [1004, 432] width 14 height 12
radio input "true"
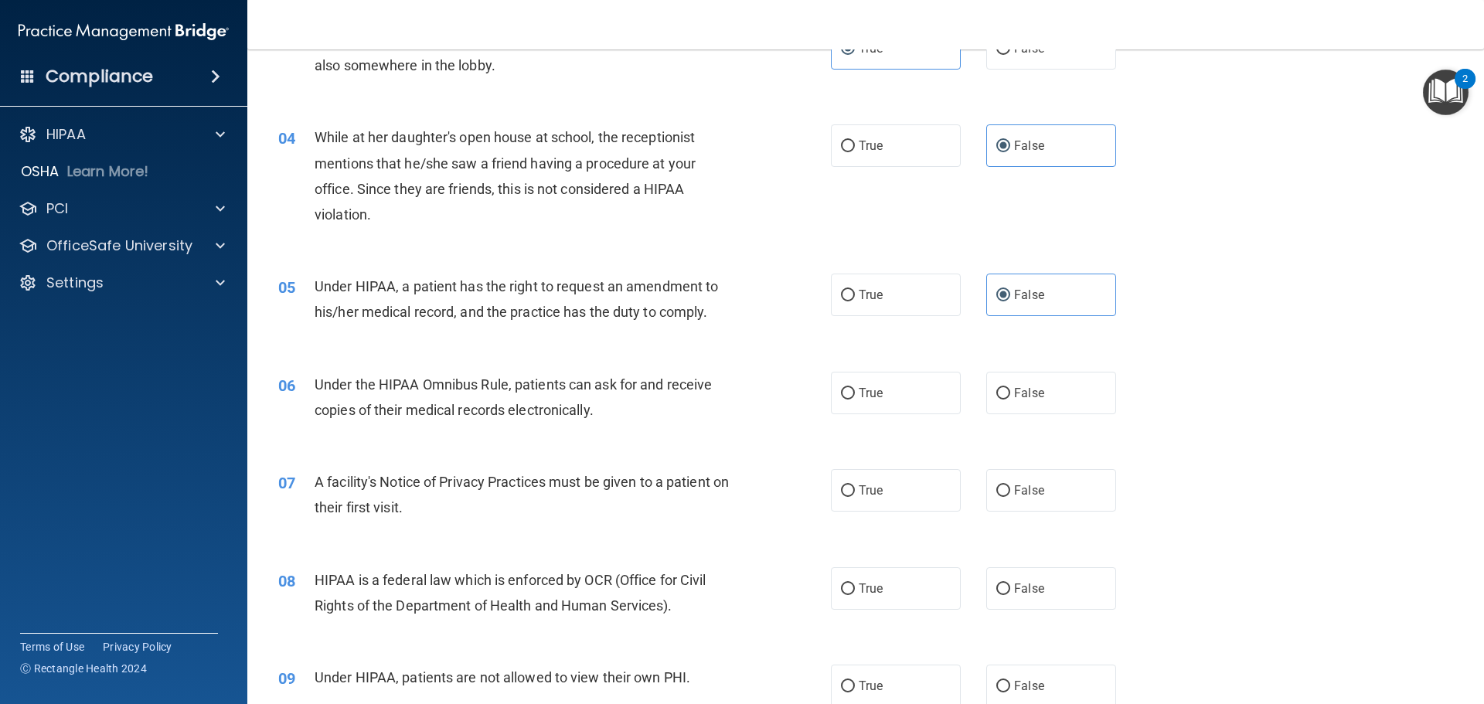
scroll to position [387, 0]
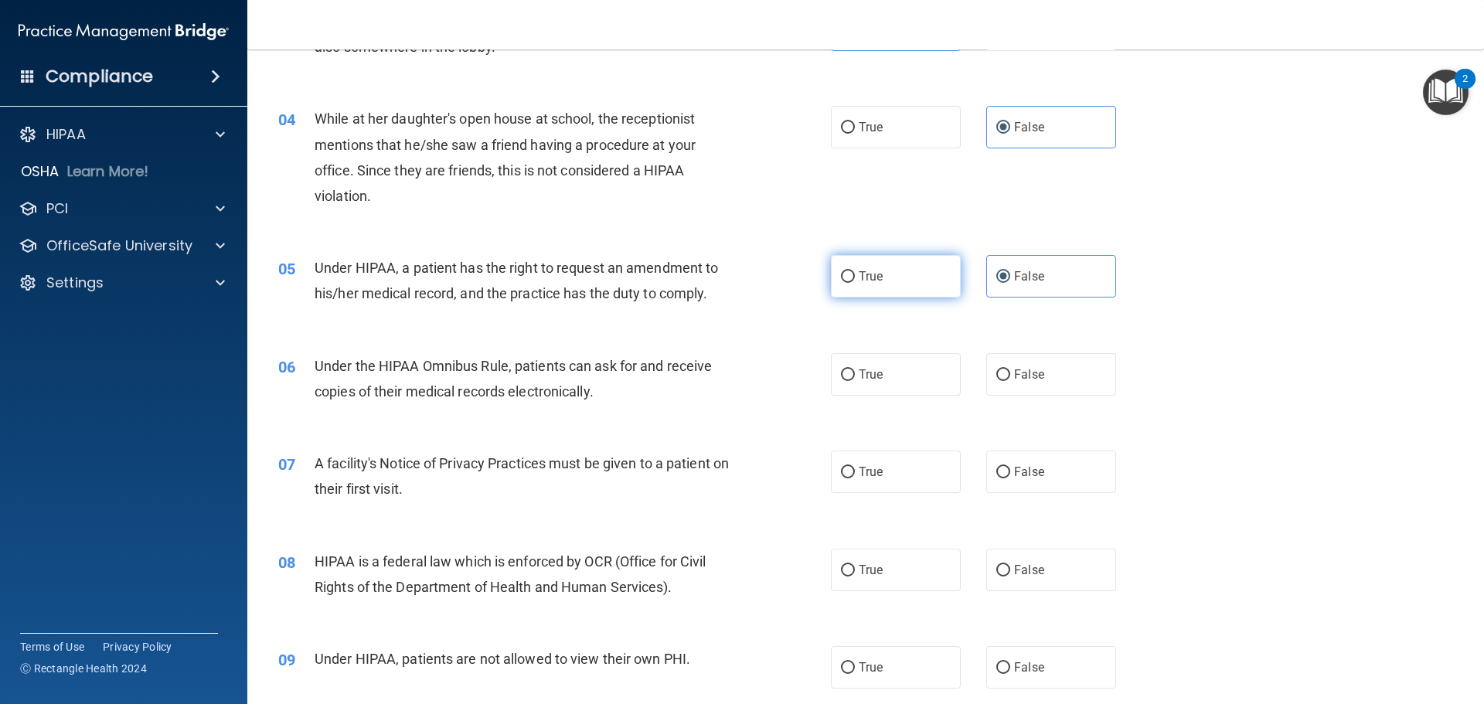
click at [861, 277] on span "True" at bounding box center [871, 276] width 24 height 15
click at [855, 277] on input "True" at bounding box center [848, 277] width 14 height 12
radio input "true"
radio input "false"
click at [844, 382] on label "True" at bounding box center [896, 374] width 130 height 43
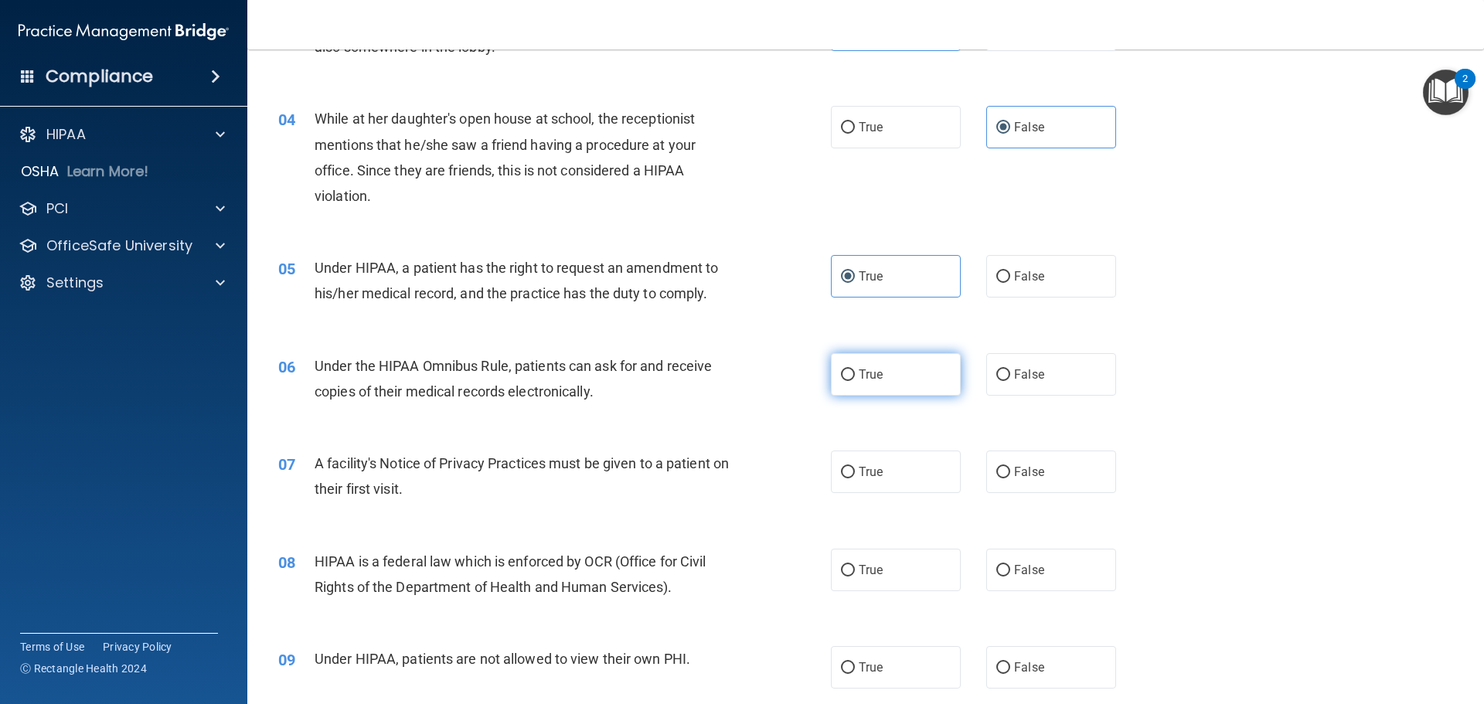
click at [844, 381] on input "True" at bounding box center [848, 376] width 14 height 12
radio input "true"
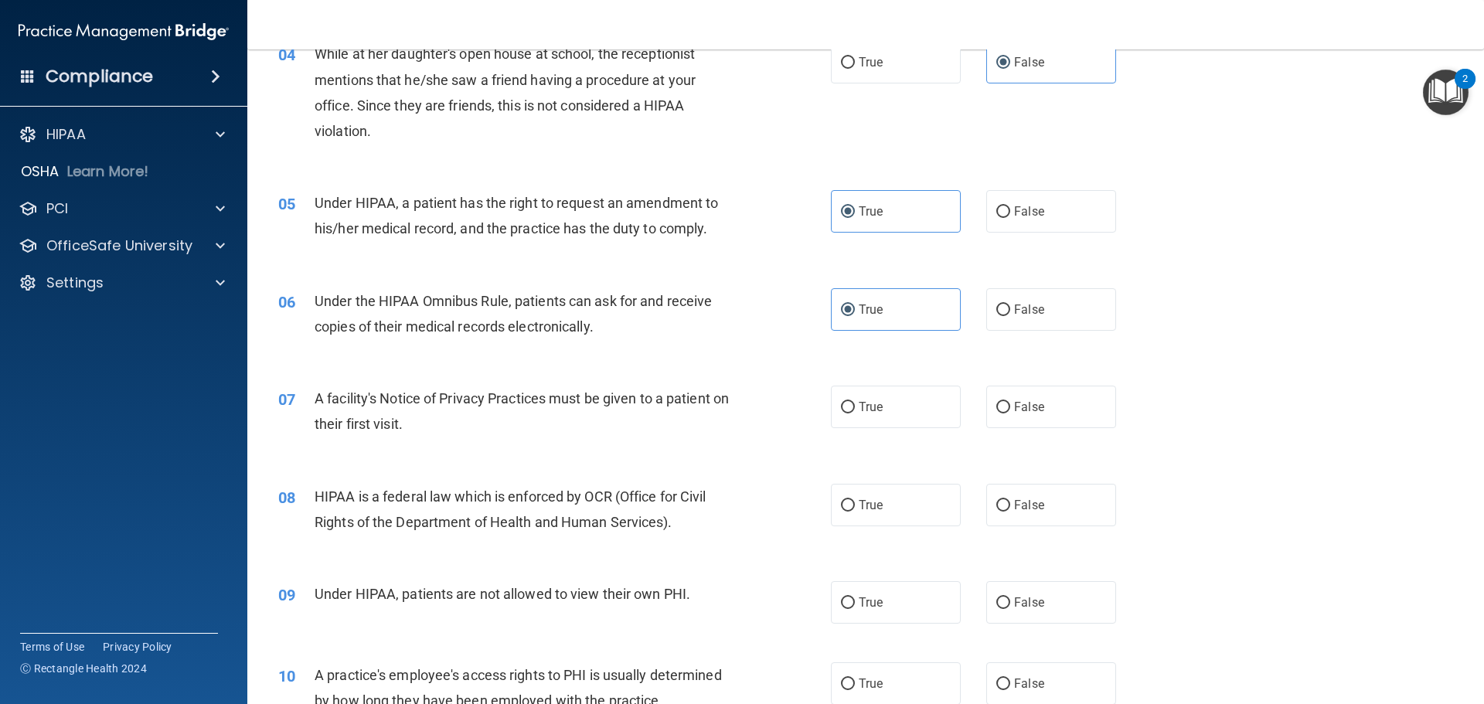
scroll to position [541, 0]
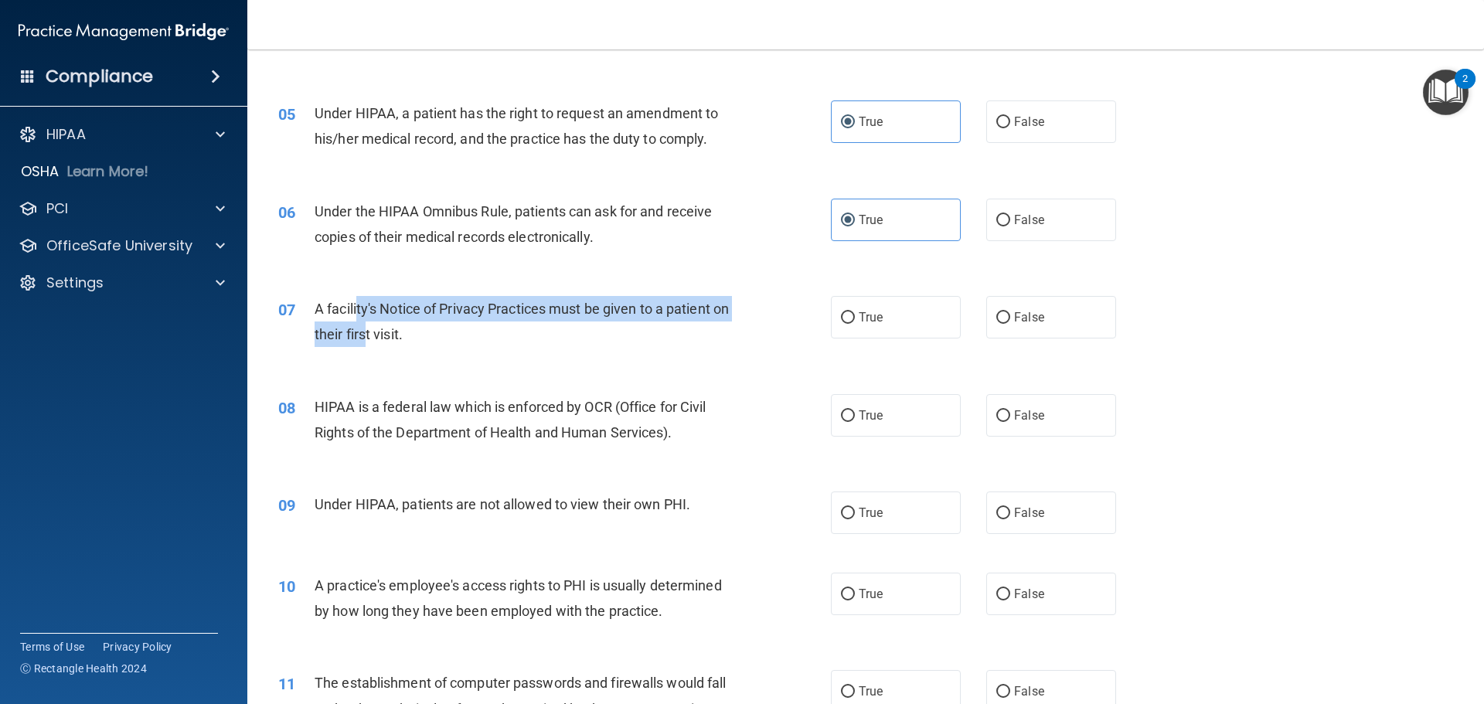
drag, startPoint x: 359, startPoint y: 308, endPoint x: 387, endPoint y: 336, distance: 38.8
click at [387, 336] on span "A facility's Notice of Privacy Practices must be given to a patient on their fi…" at bounding box center [522, 322] width 414 height 42
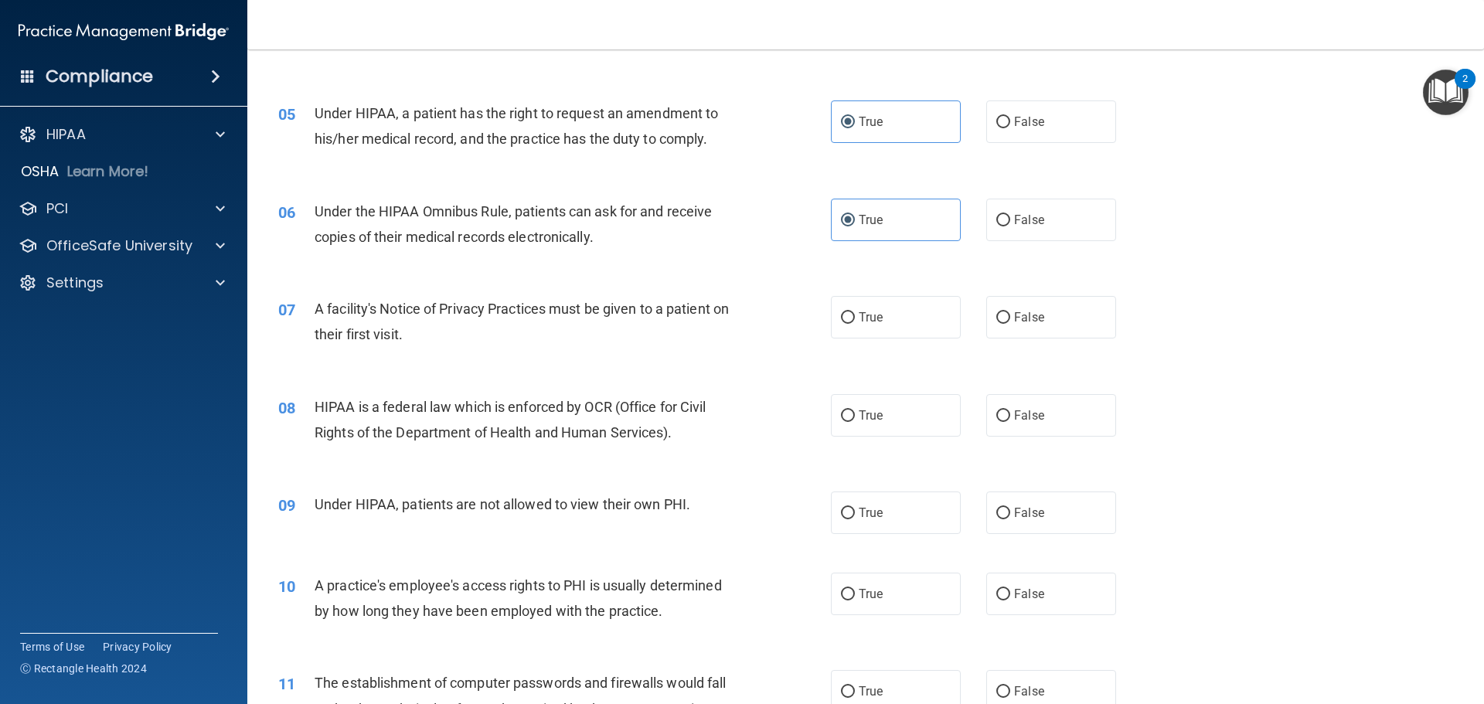
click at [423, 334] on span "A facility's Notice of Privacy Practices must be given to a patient on their fi…" at bounding box center [522, 322] width 414 height 42
click at [864, 326] on label "True" at bounding box center [896, 317] width 130 height 43
click at [855, 324] on input "True" at bounding box center [848, 318] width 14 height 12
radio input "true"
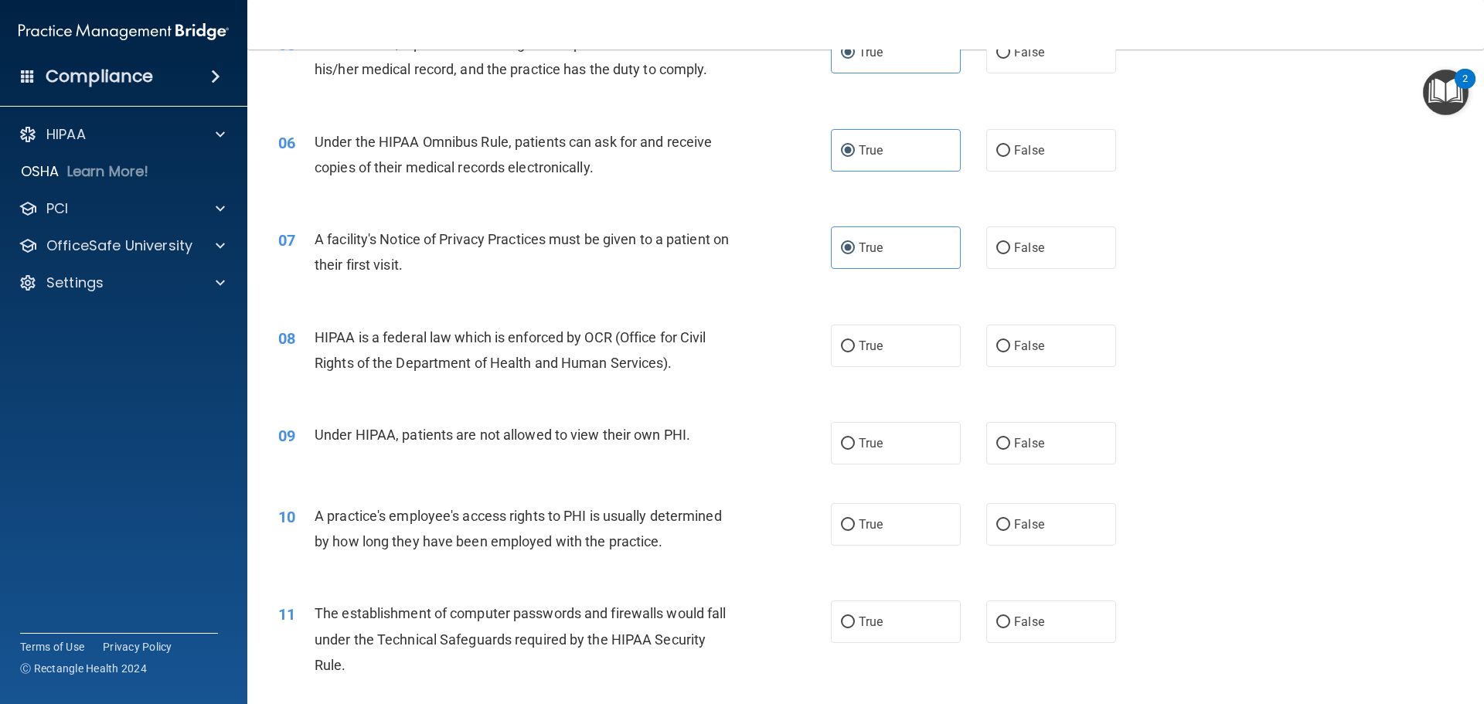
scroll to position [696, 0]
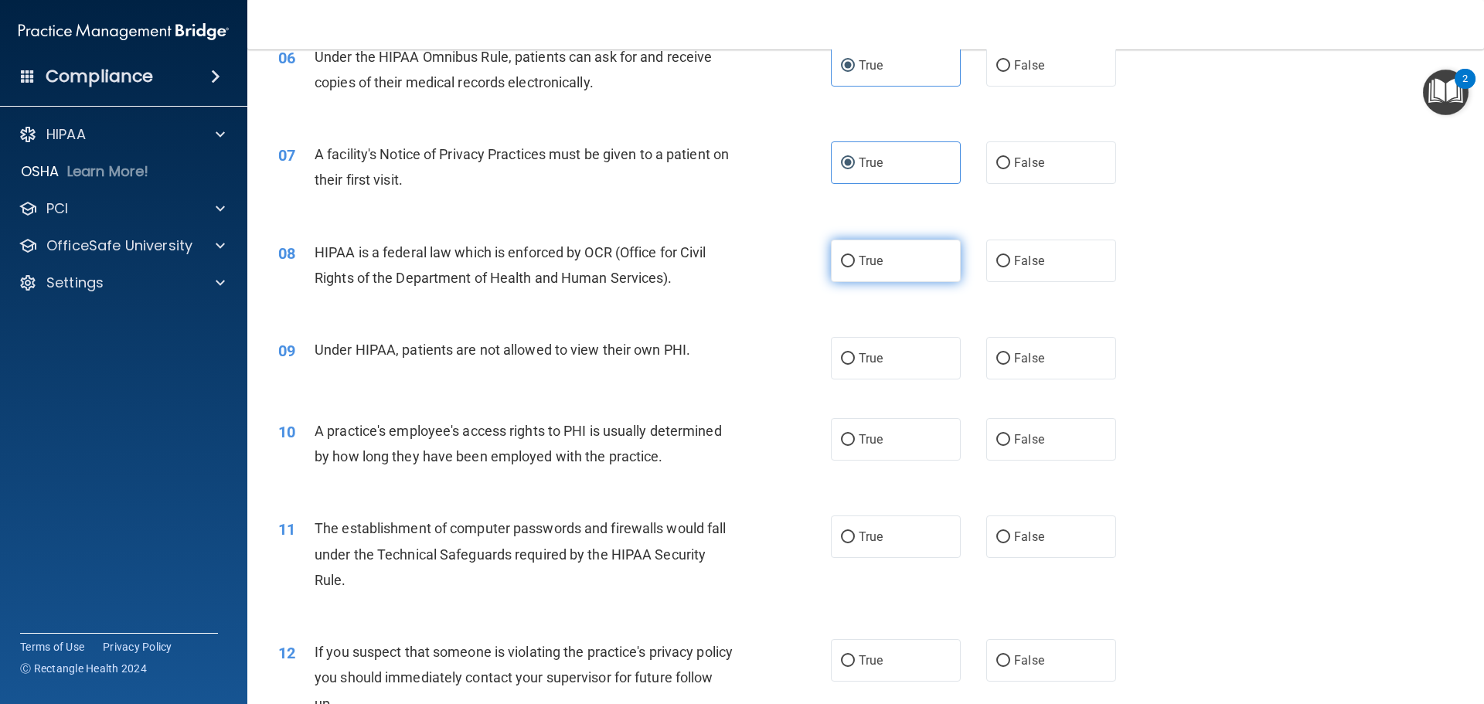
click at [866, 264] on span "True" at bounding box center [871, 261] width 24 height 15
click at [855, 264] on input "True" at bounding box center [848, 262] width 14 height 12
radio input "true"
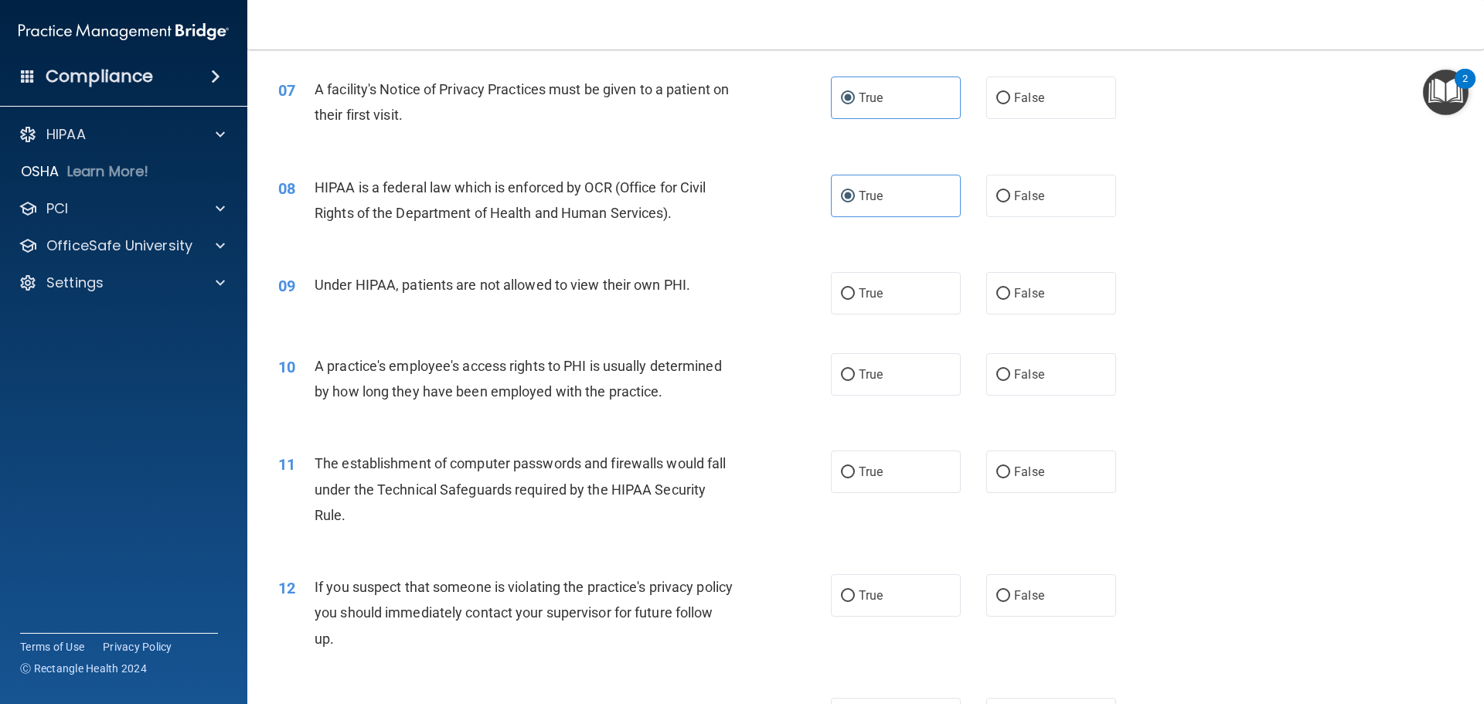
scroll to position [850, 0]
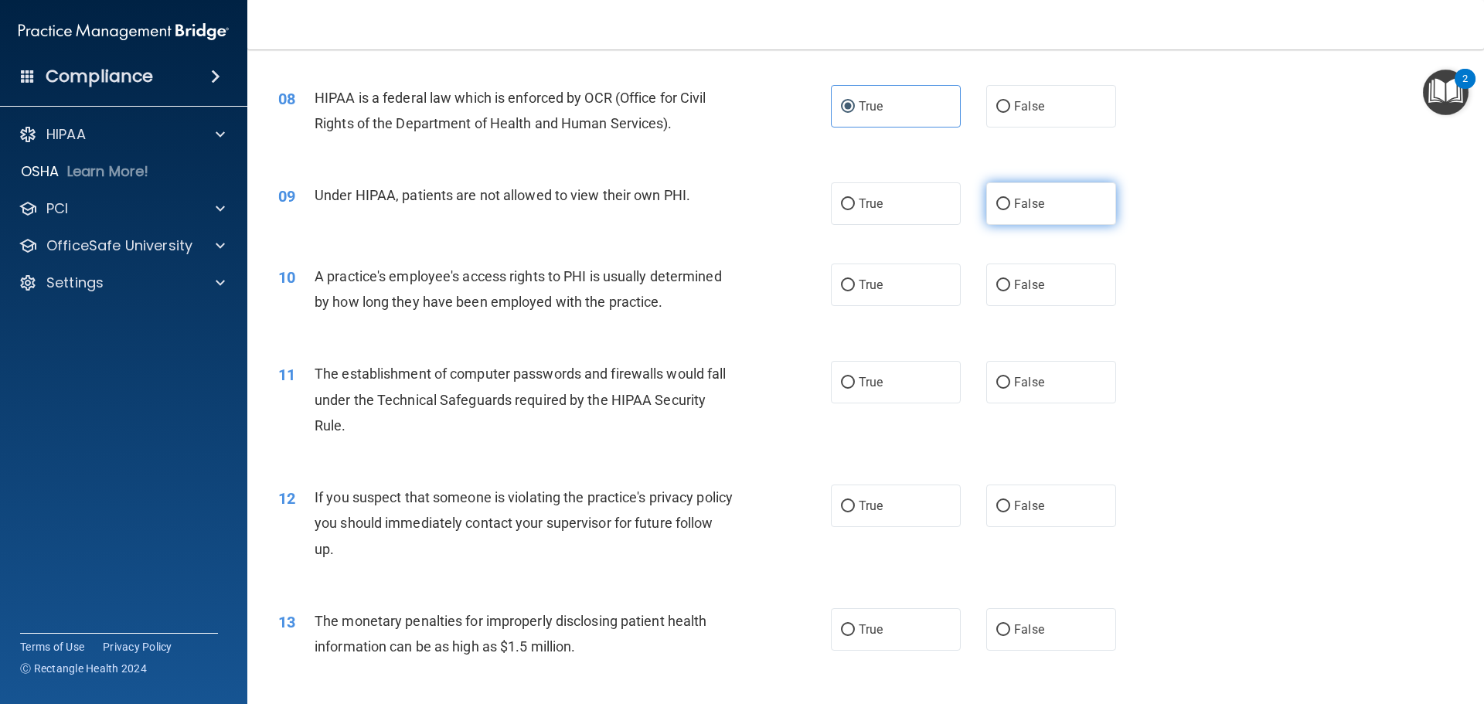
click at [1016, 220] on label "False" at bounding box center [1052, 203] width 130 height 43
click at [1011, 210] on input "False" at bounding box center [1004, 205] width 14 height 12
radio input "true"
click at [1038, 291] on label "False" at bounding box center [1052, 285] width 130 height 43
click at [1011, 291] on input "False" at bounding box center [1004, 286] width 14 height 12
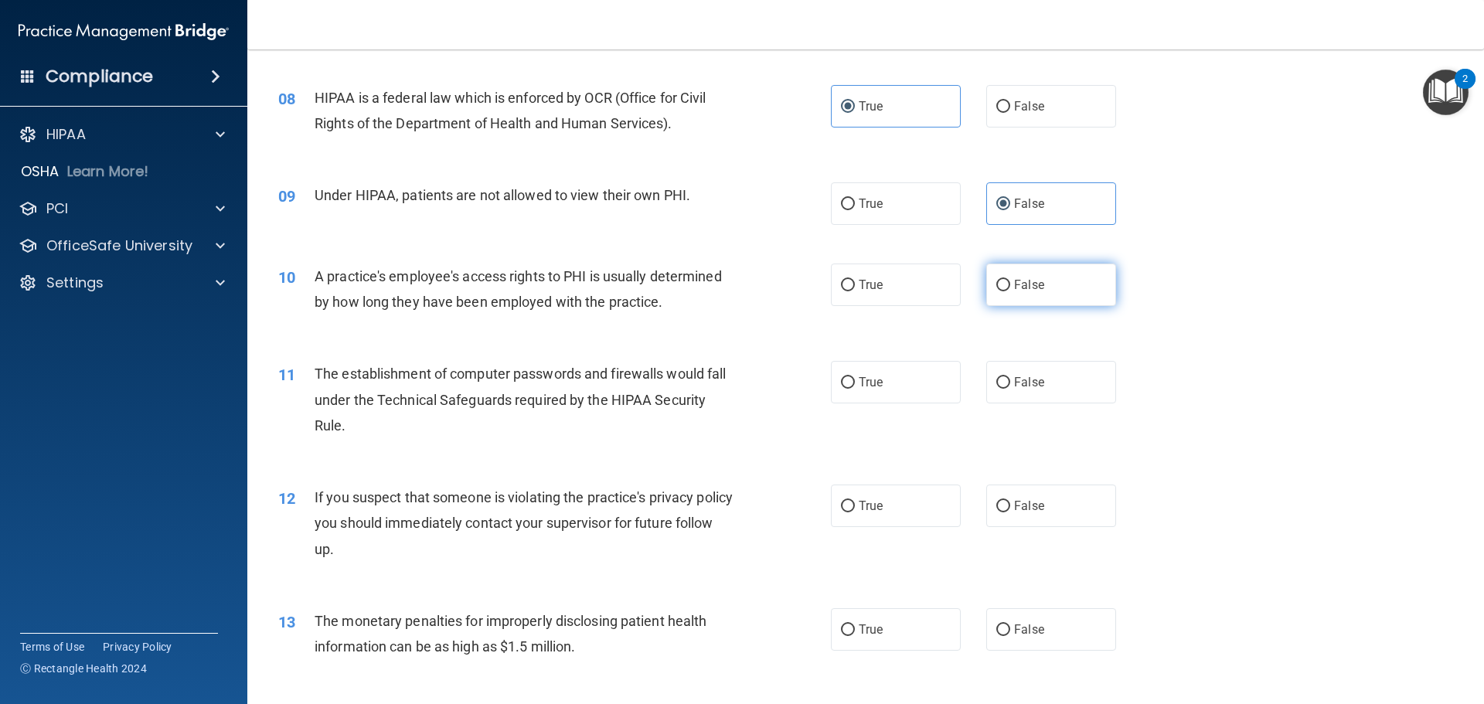
radio input "true"
click at [859, 380] on span "True" at bounding box center [871, 382] width 24 height 15
click at [855, 380] on input "True" at bounding box center [848, 383] width 14 height 12
radio input "true"
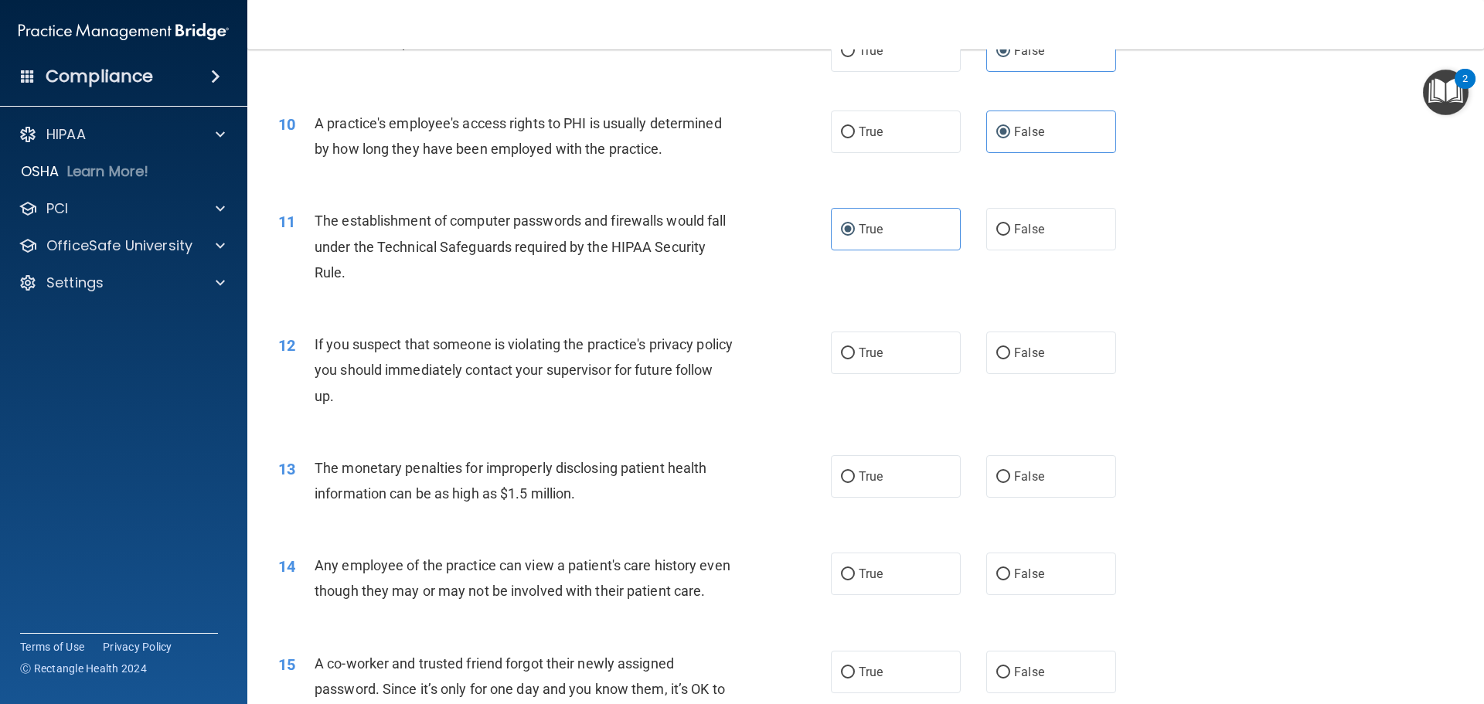
scroll to position [1005, 0]
click at [891, 360] on label "True" at bounding box center [896, 351] width 130 height 43
click at [855, 358] on input "True" at bounding box center [848, 352] width 14 height 12
radio input "true"
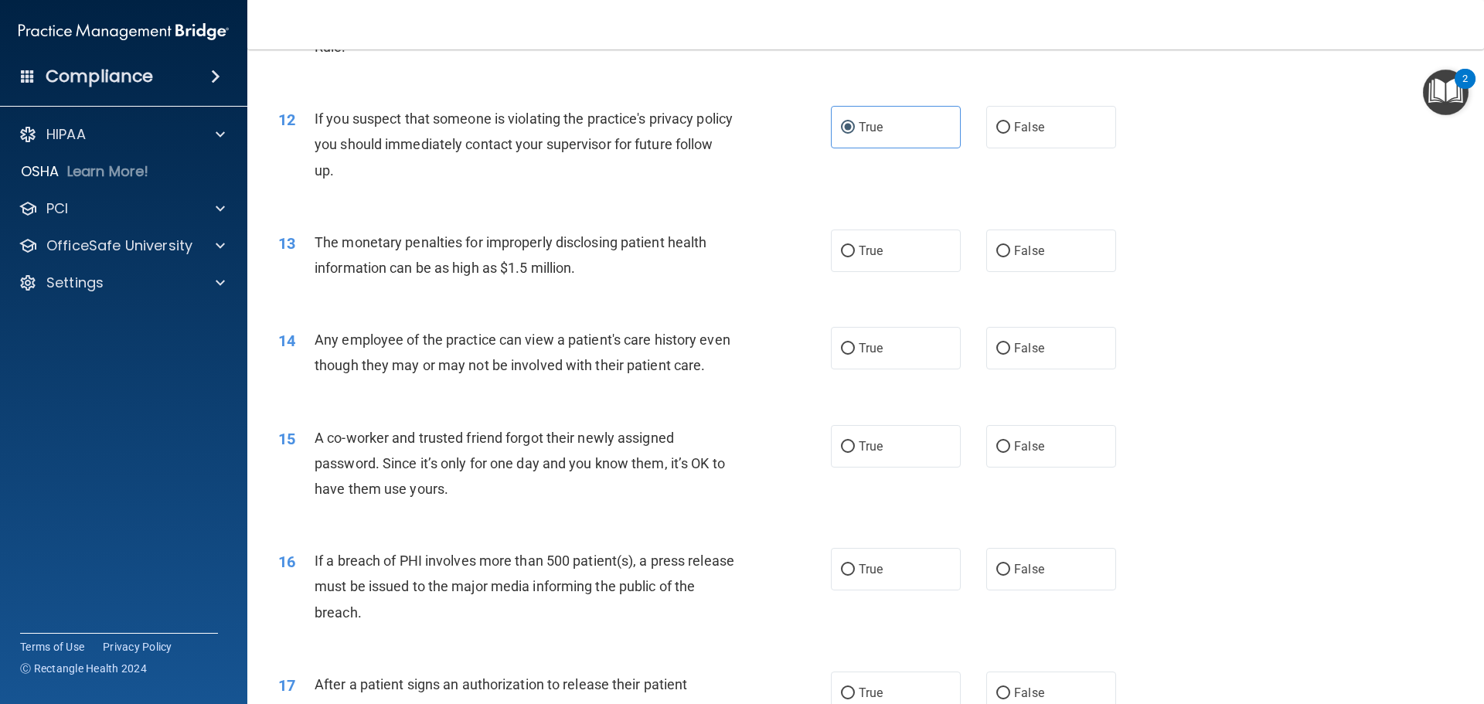
scroll to position [1237, 0]
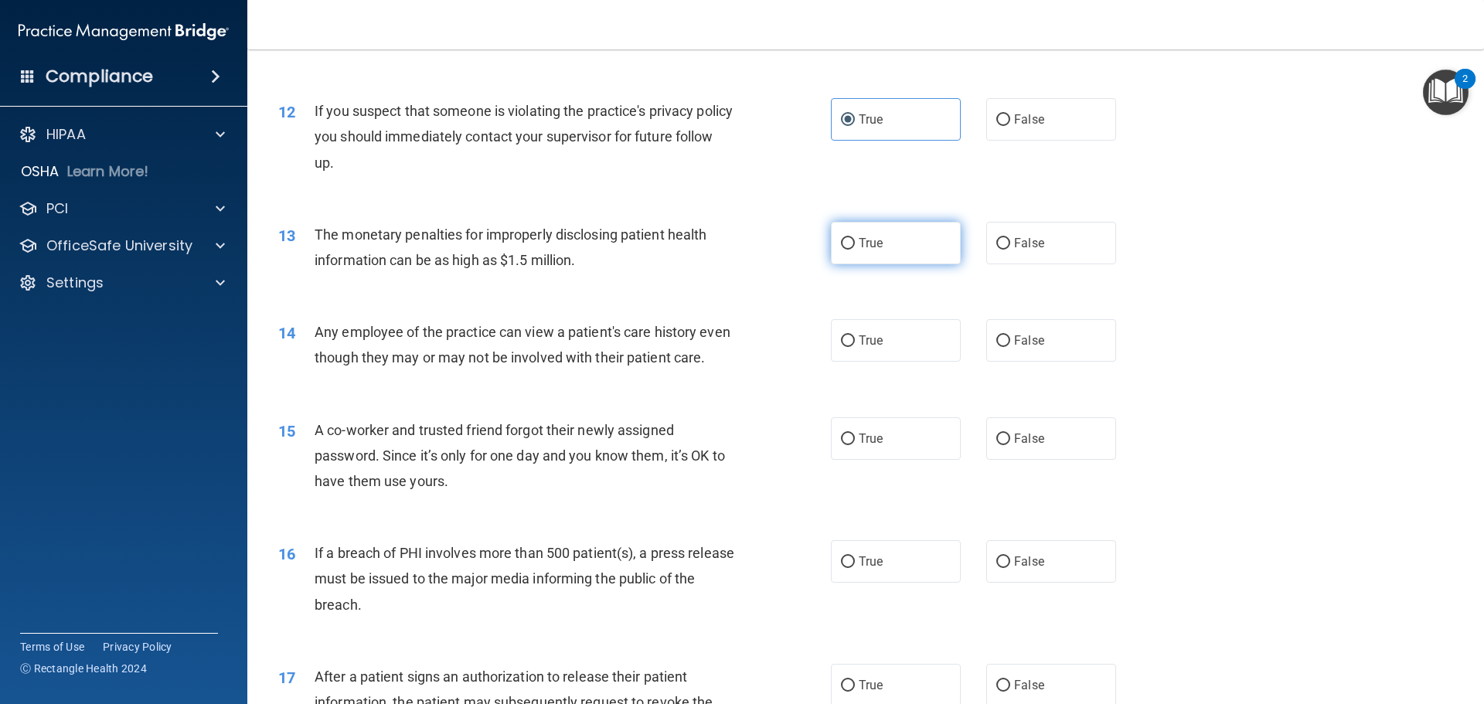
click at [872, 243] on span "True" at bounding box center [871, 243] width 24 height 15
click at [855, 243] on input "True" at bounding box center [848, 244] width 14 height 12
radio input "true"
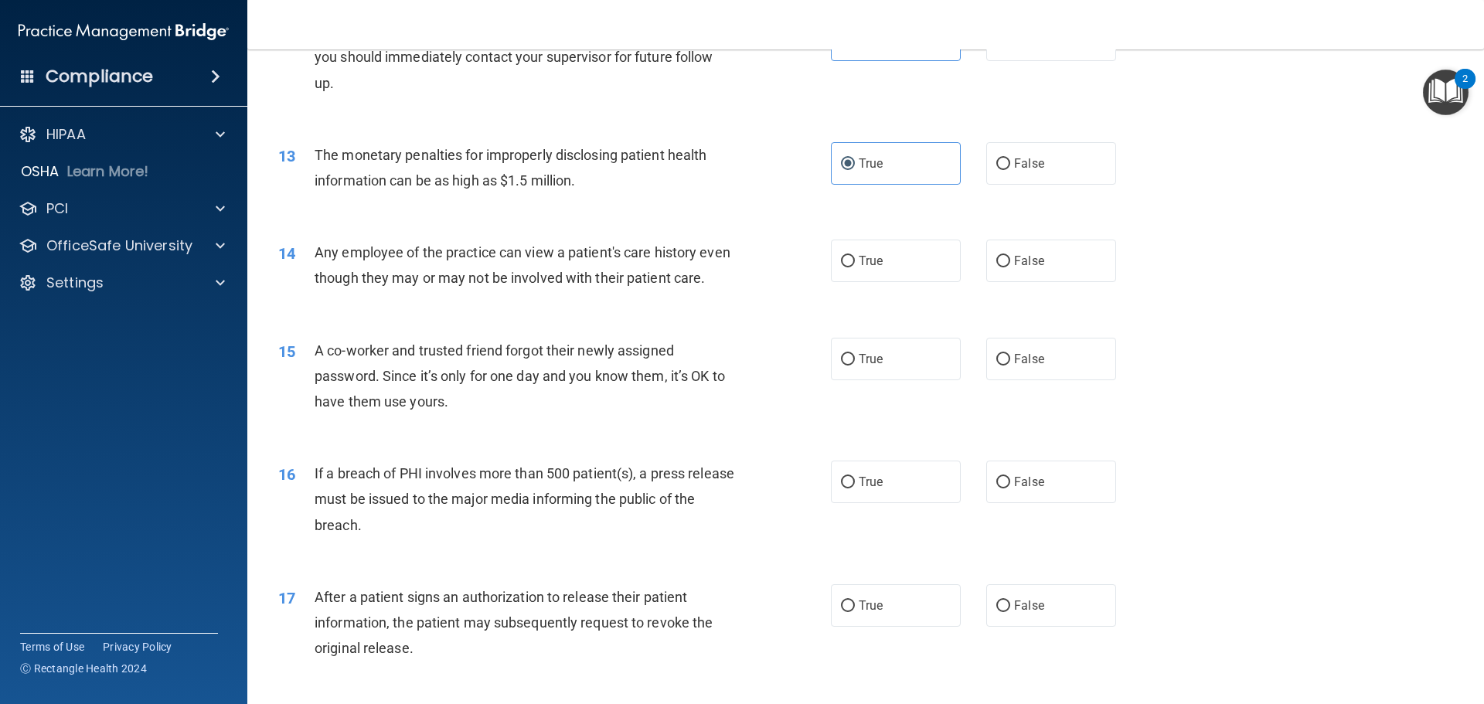
scroll to position [1392, 0]
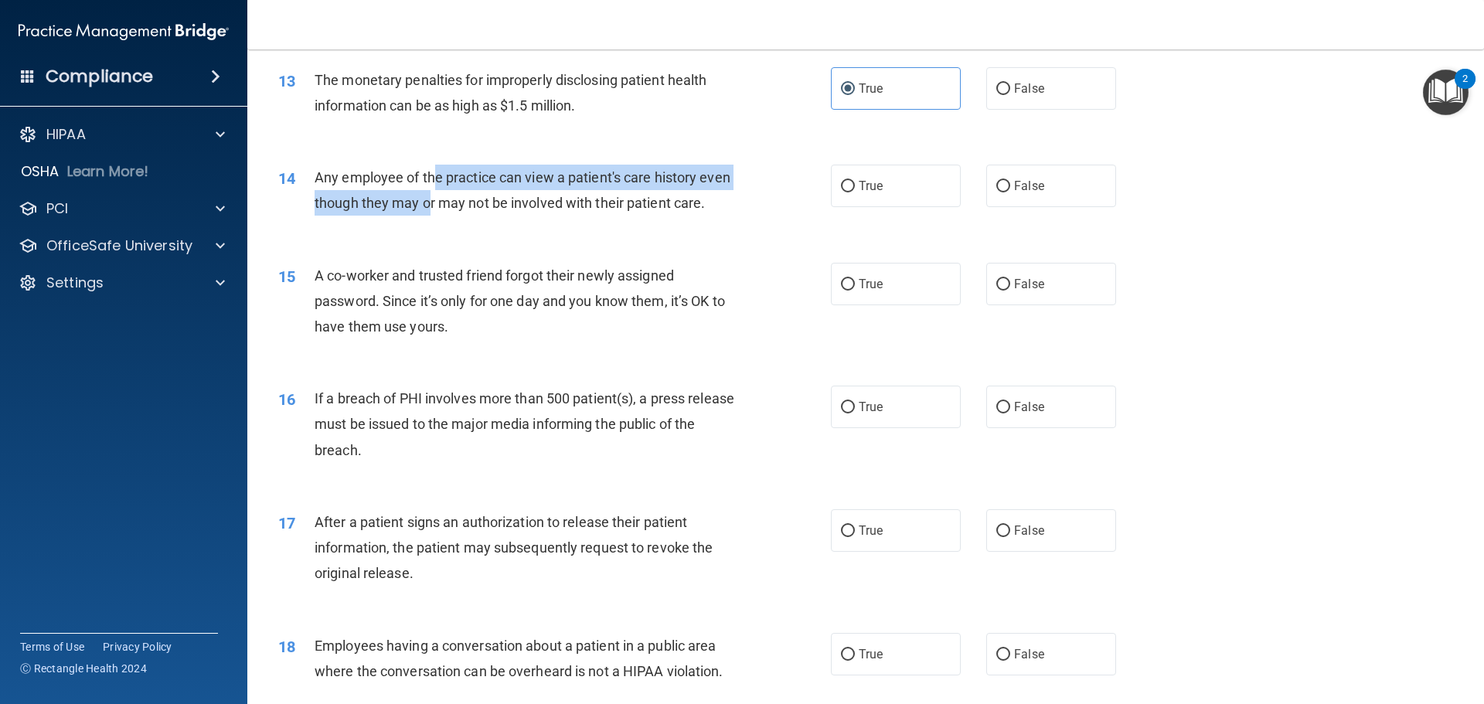
drag, startPoint x: 436, startPoint y: 179, endPoint x: 465, endPoint y: 208, distance: 40.5
click at [465, 208] on span "Any employee of the practice can view a patient's care history even though they…" at bounding box center [523, 190] width 416 height 42
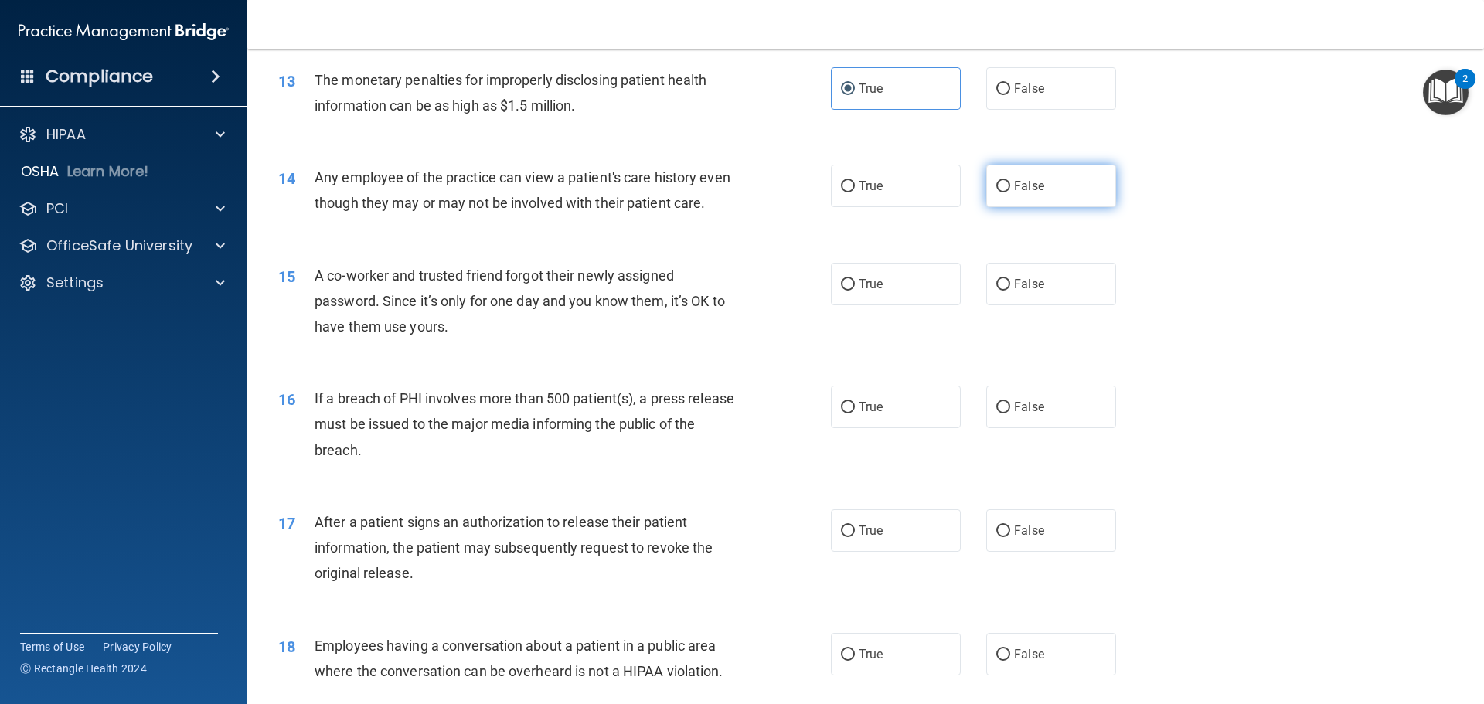
click at [1017, 186] on span "False" at bounding box center [1029, 186] width 30 height 15
click at [1011, 186] on input "False" at bounding box center [1004, 187] width 14 height 12
radio input "true"
click at [1003, 305] on label "False" at bounding box center [1052, 284] width 130 height 43
click at [1003, 291] on input "False" at bounding box center [1004, 285] width 14 height 12
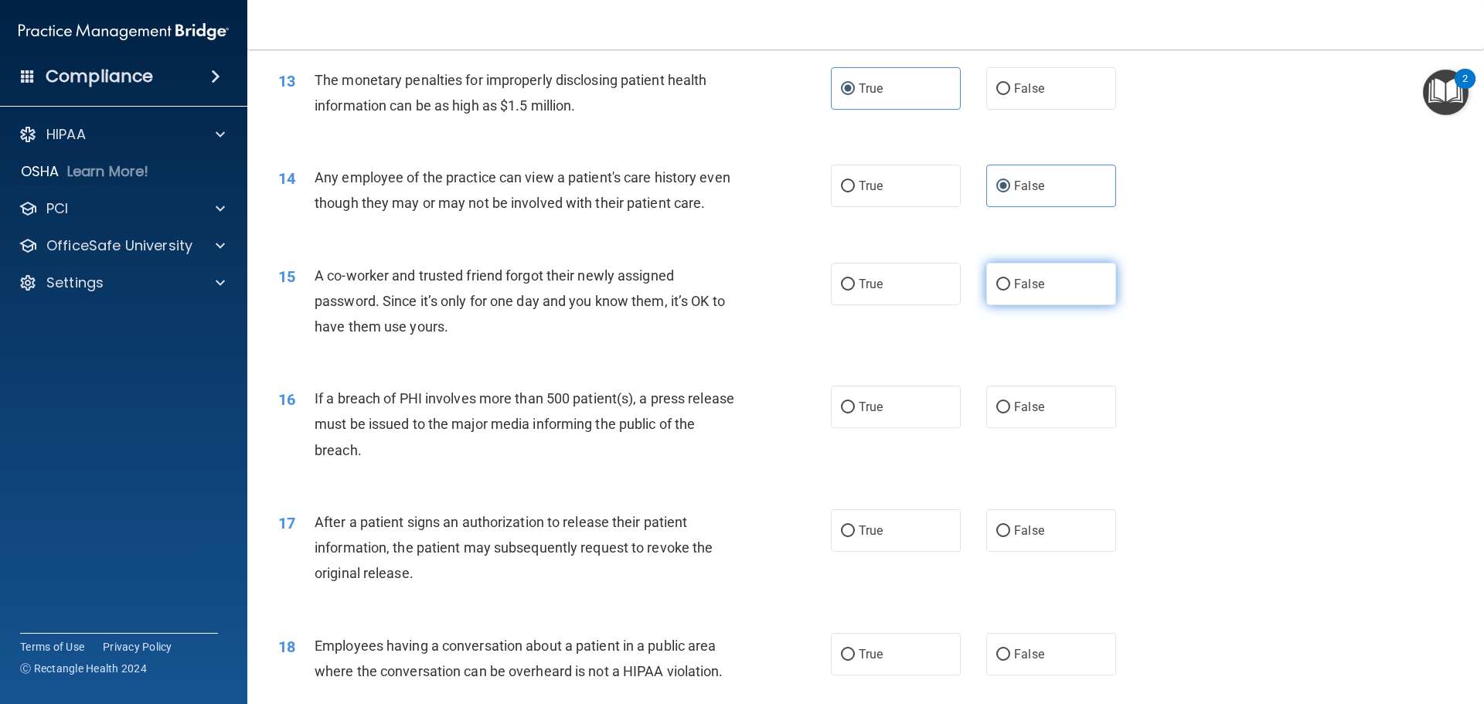
radio input "true"
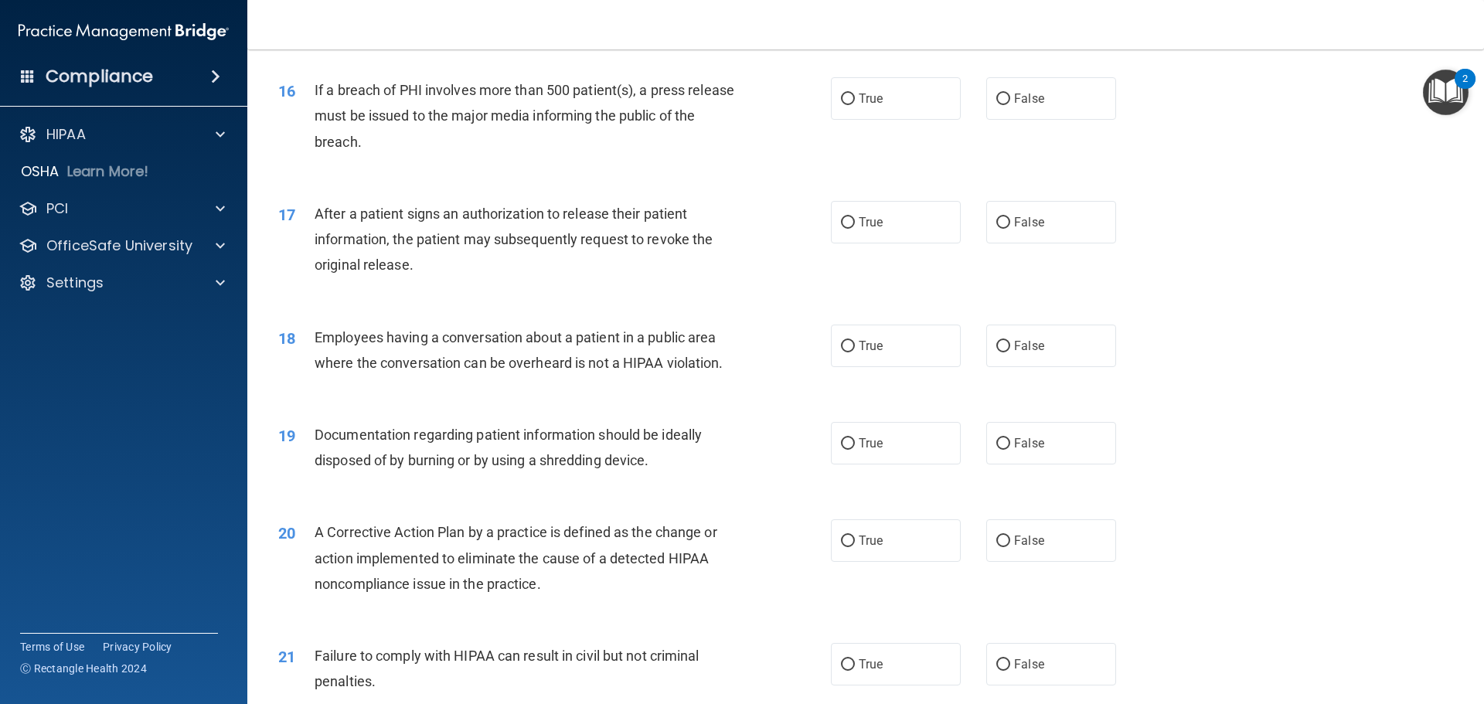
scroll to position [1701, 0]
click at [875, 148] on div "16 If a breach of PHI involves more than 500 patient(s), a press release must b…" at bounding box center [866, 119] width 1198 height 124
click at [876, 119] on label "True" at bounding box center [896, 98] width 130 height 43
click at [855, 104] on input "True" at bounding box center [848, 99] width 14 height 12
radio input "true"
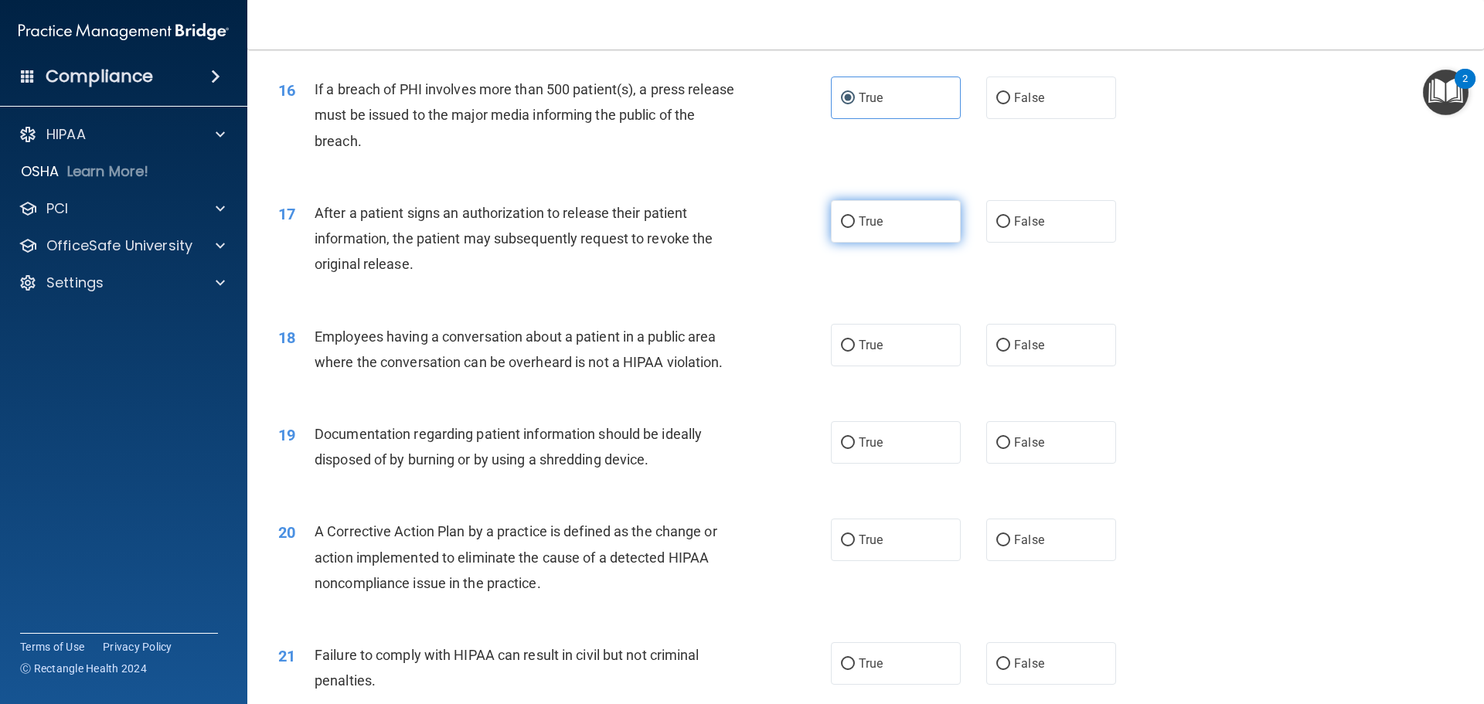
click at [885, 243] on label "True" at bounding box center [896, 221] width 130 height 43
click at [855, 228] on input "True" at bounding box center [848, 222] width 14 height 12
radio input "true"
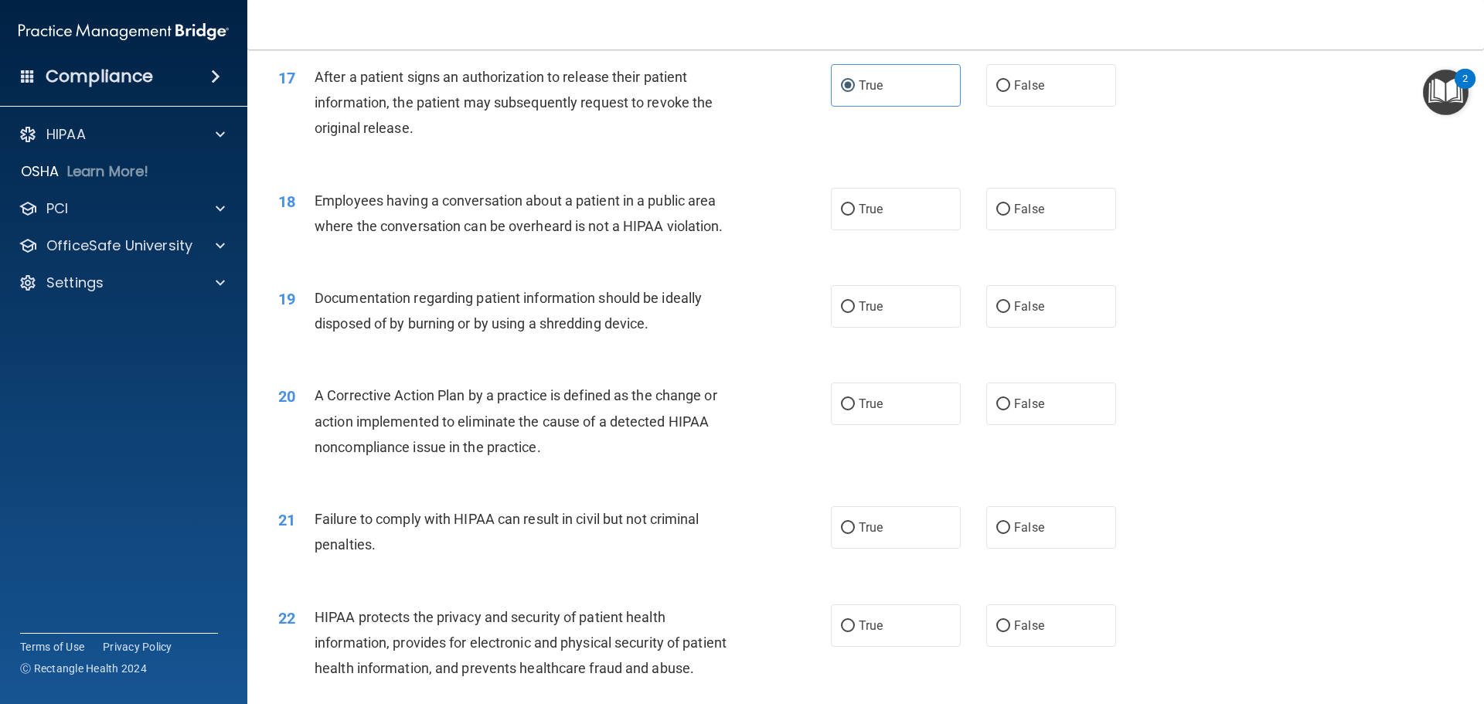
scroll to position [1856, 0]
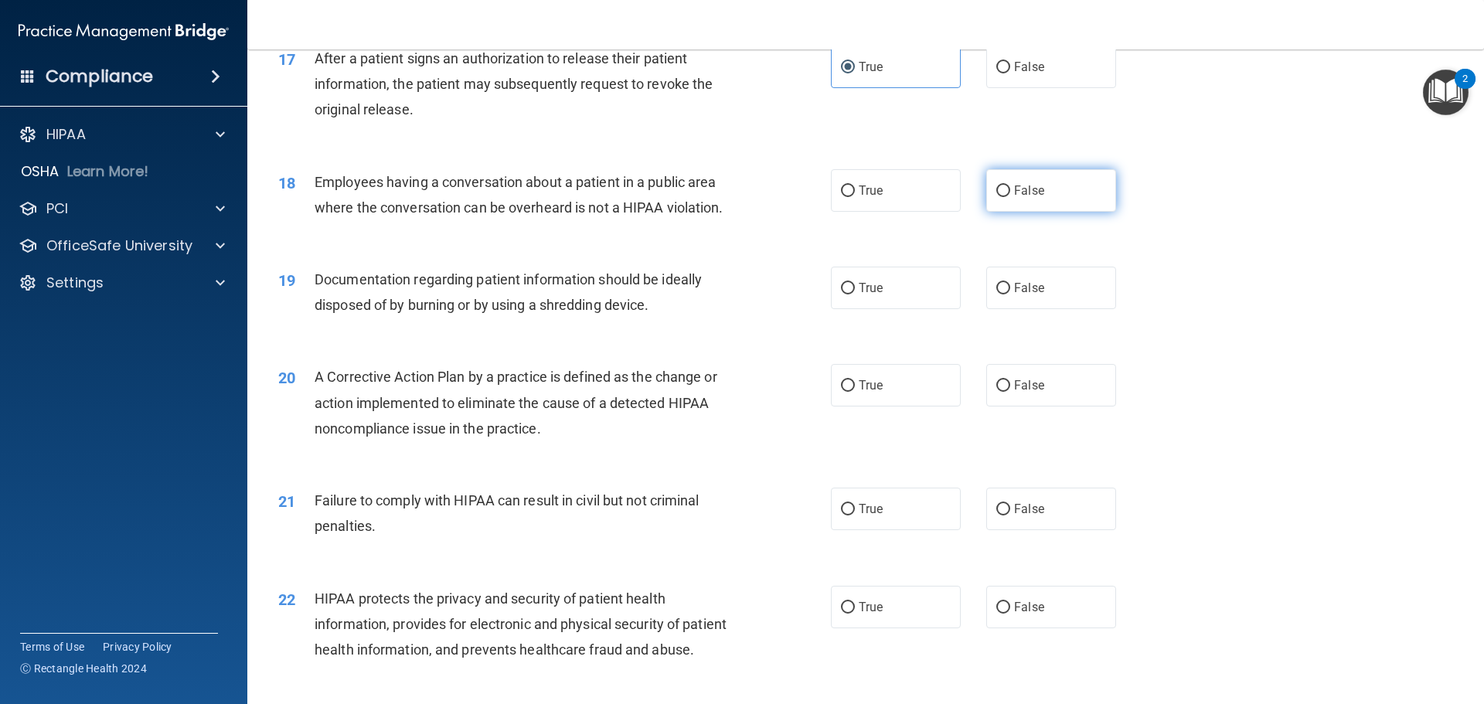
click at [1006, 212] on label "False" at bounding box center [1052, 190] width 130 height 43
click at [1006, 197] on input "False" at bounding box center [1004, 192] width 14 height 12
radio input "true"
click at [913, 309] on label "True" at bounding box center [896, 288] width 130 height 43
click at [855, 295] on input "True" at bounding box center [848, 289] width 14 height 12
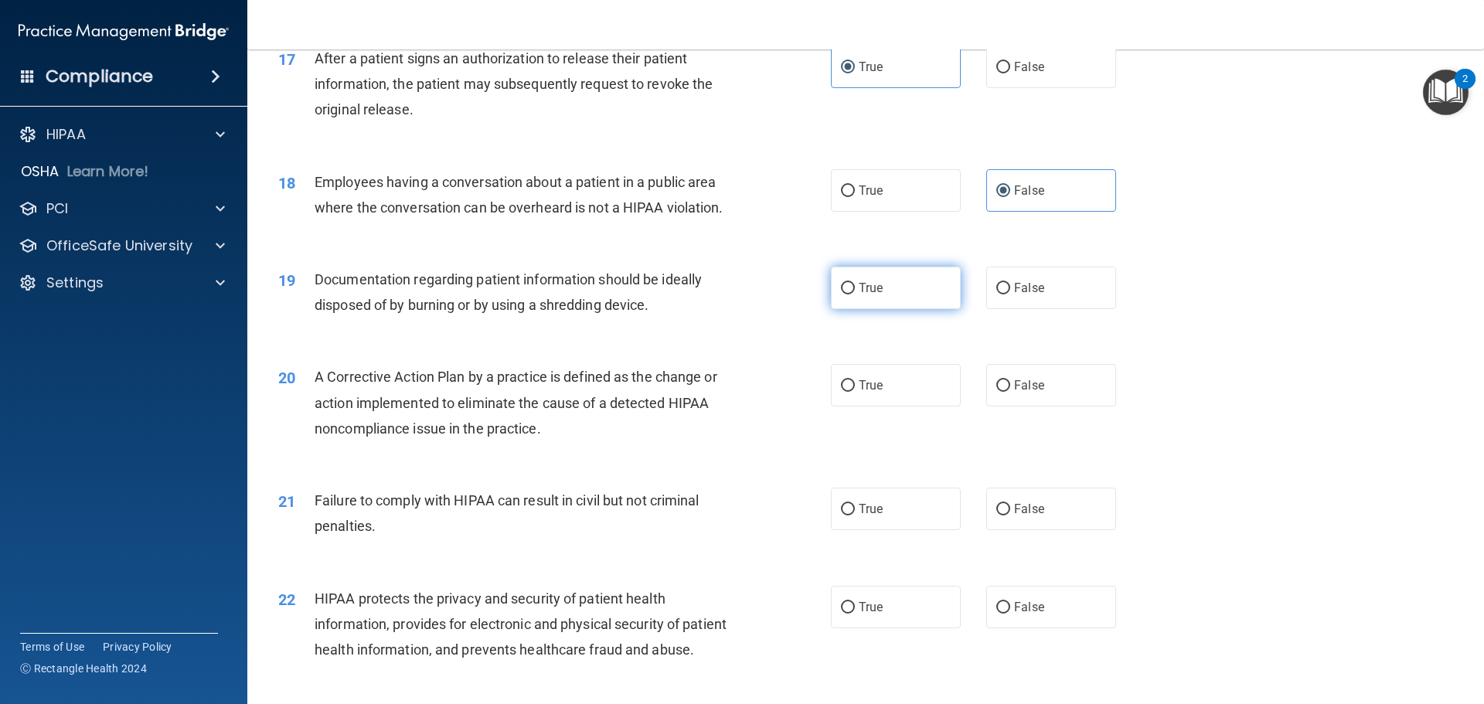
radio input "true"
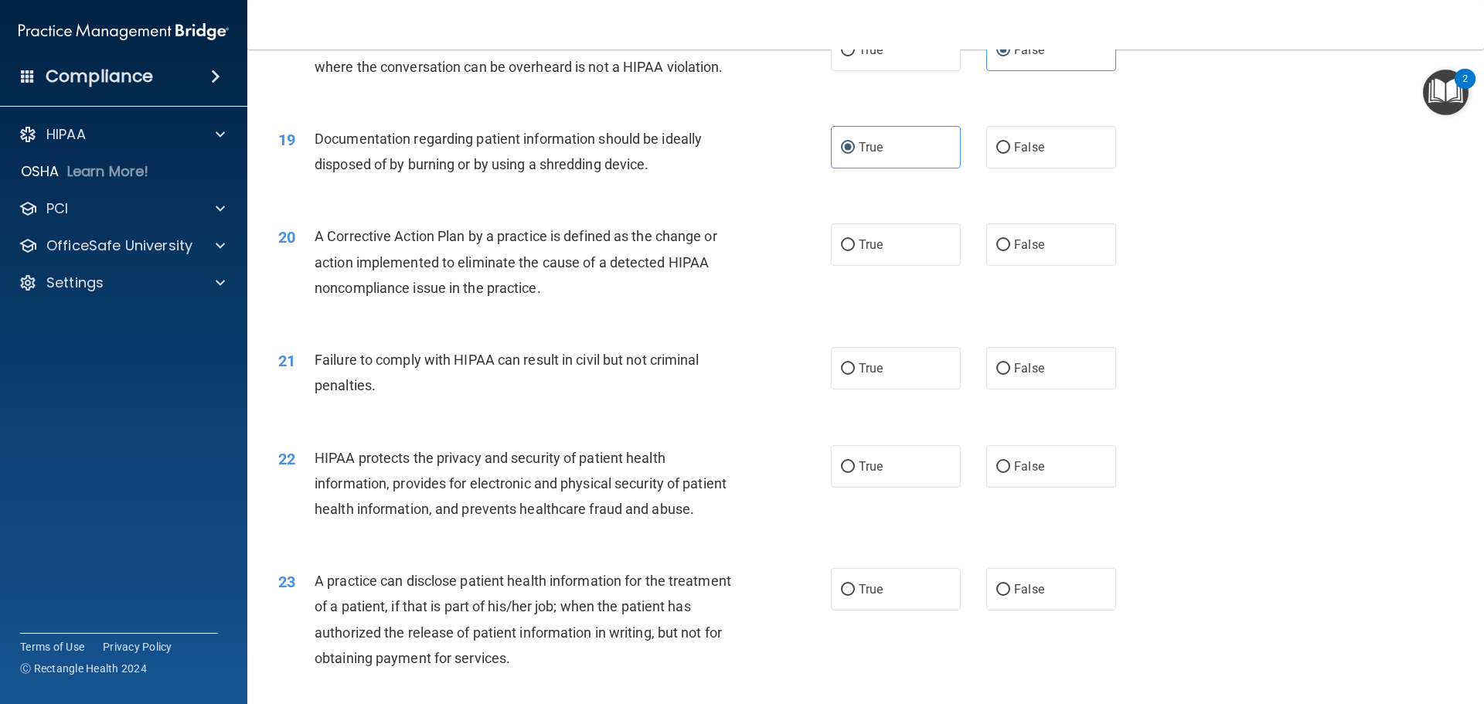
scroll to position [2010, 0]
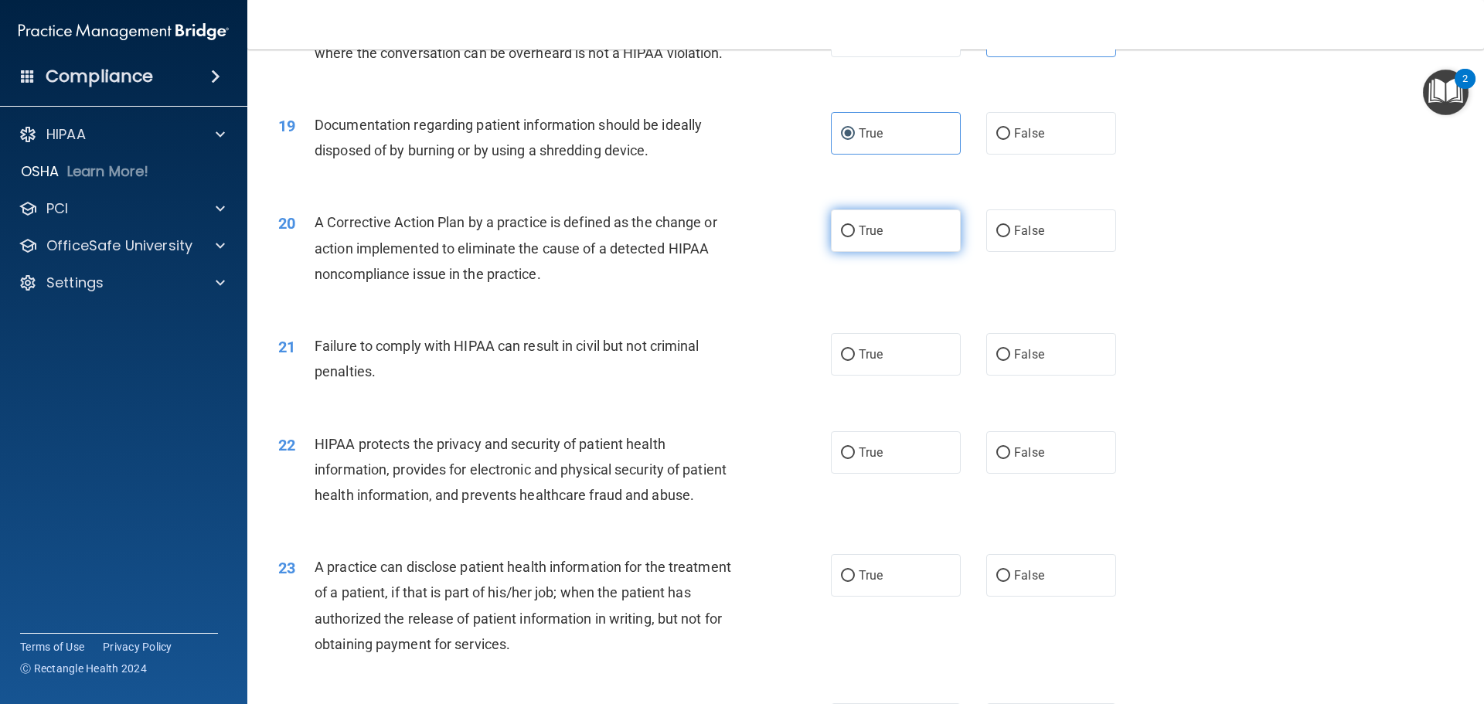
click at [871, 252] on label "True" at bounding box center [896, 231] width 130 height 43
click at [855, 237] on input "True" at bounding box center [848, 232] width 14 height 12
radio input "true"
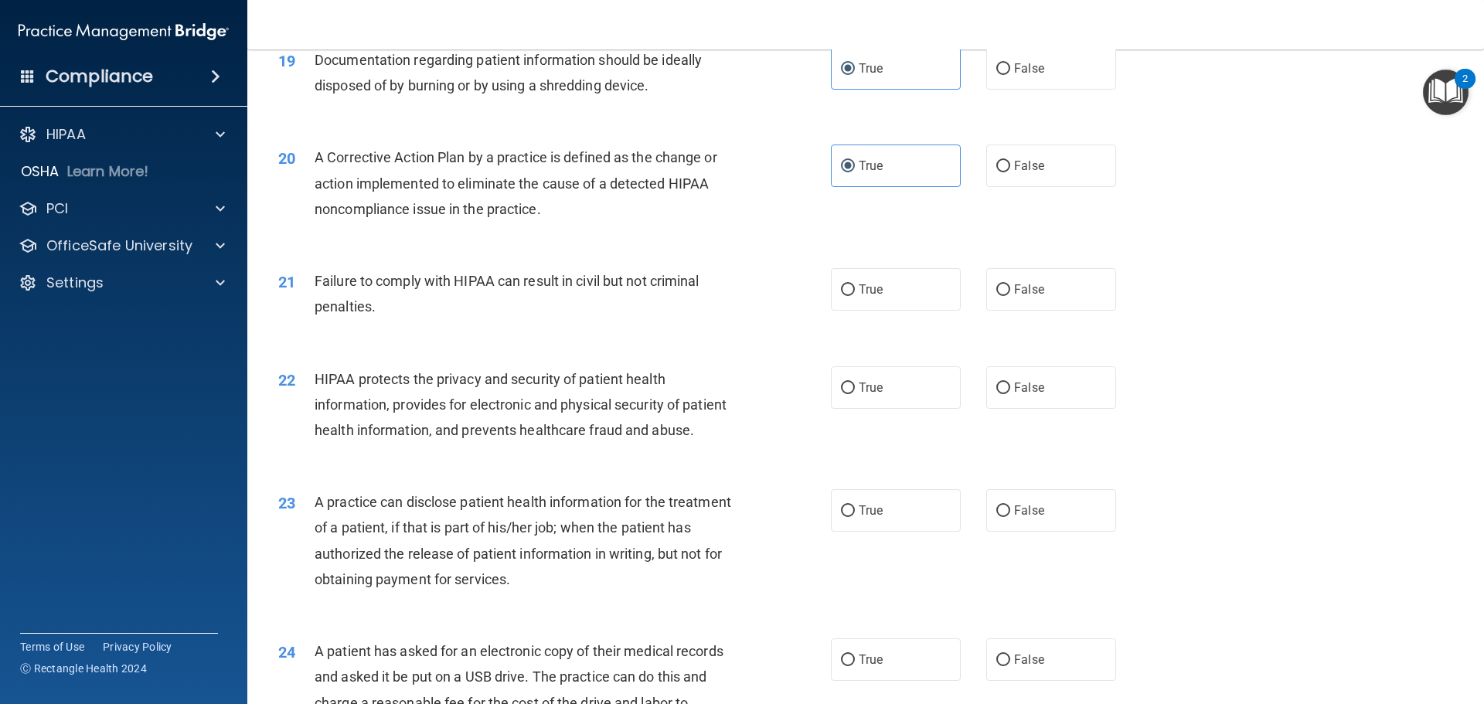
scroll to position [2165, 0]
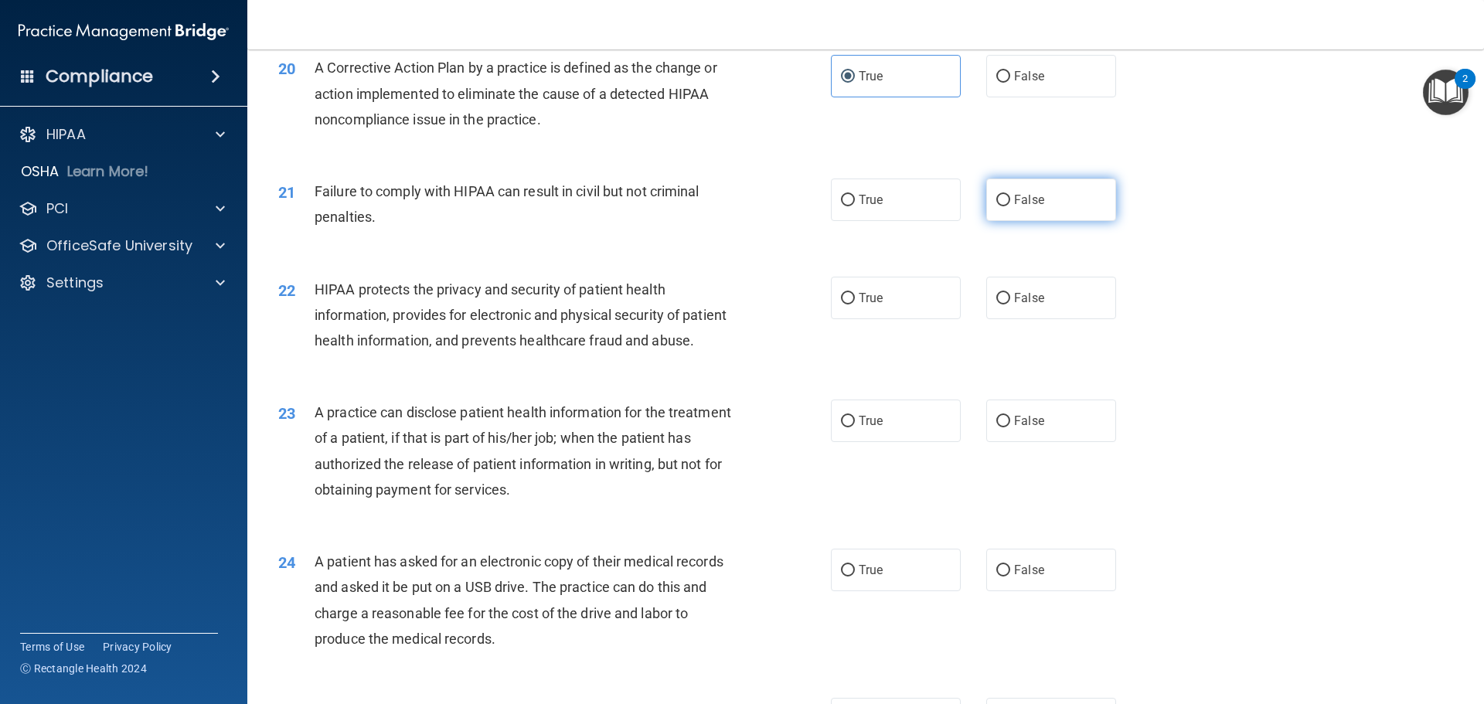
click at [1003, 206] on input "False" at bounding box center [1004, 201] width 14 height 12
radio input "true"
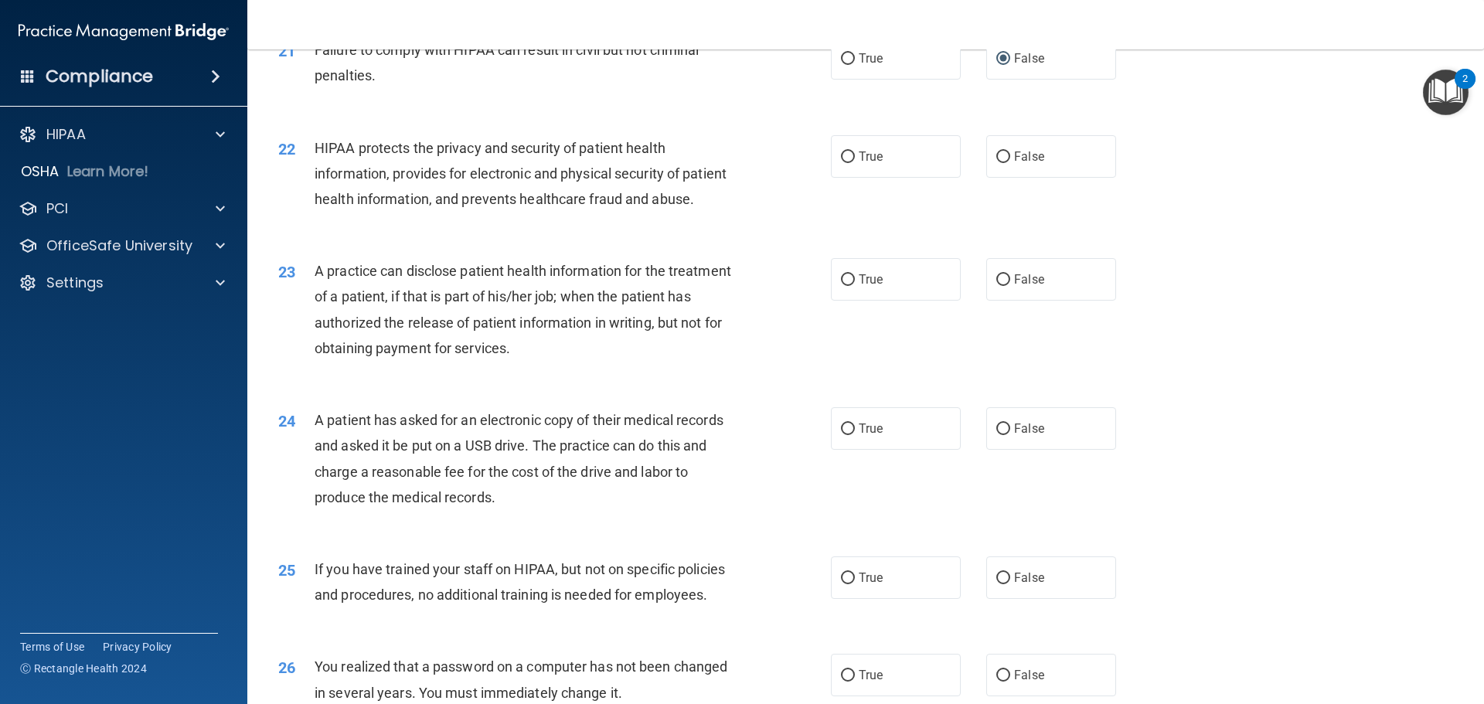
scroll to position [2320, 0]
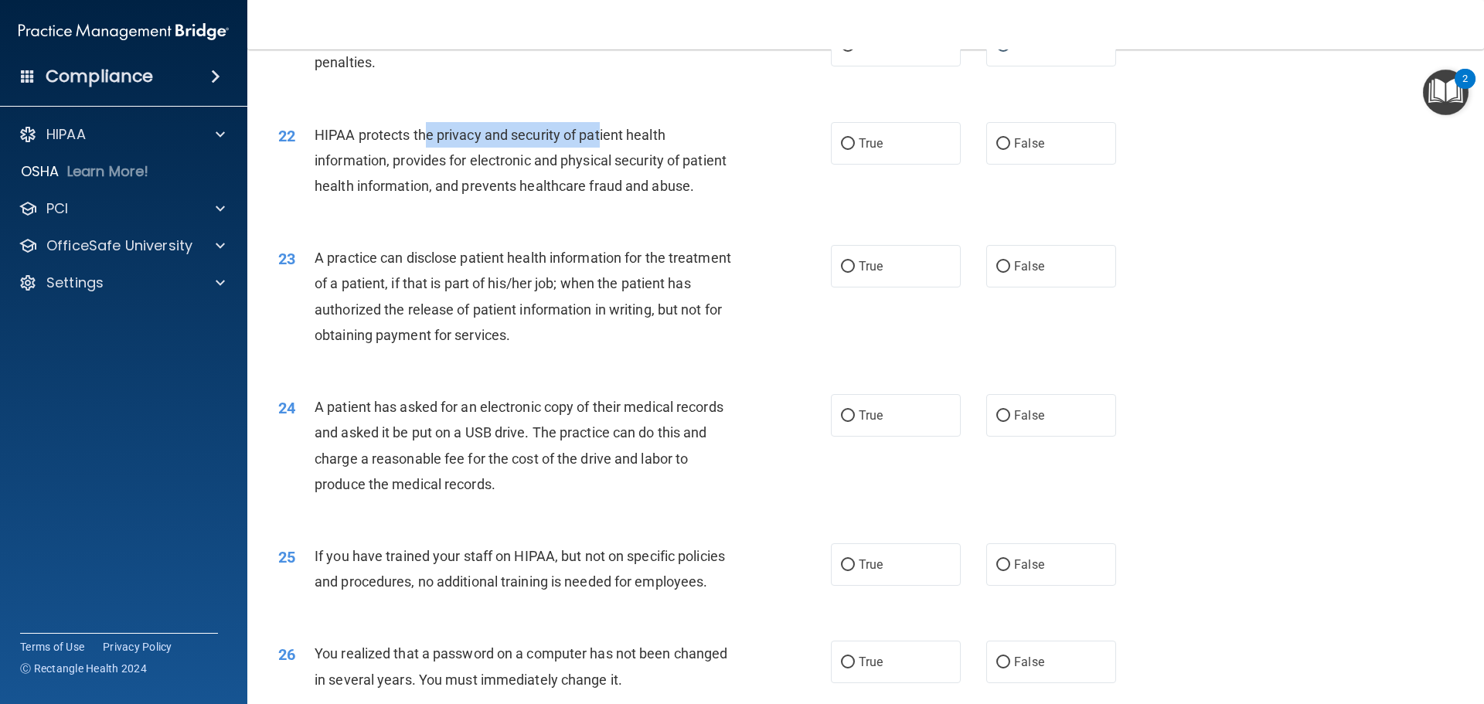
drag, startPoint x: 428, startPoint y: 156, endPoint x: 599, endPoint y: 169, distance: 172.1
click at [599, 169] on div "HIPAA protects the privacy and security of patient health information, provides…" at bounding box center [531, 160] width 432 height 77
click at [881, 165] on label "True" at bounding box center [896, 143] width 130 height 43
click at [855, 150] on input "True" at bounding box center [848, 144] width 14 height 12
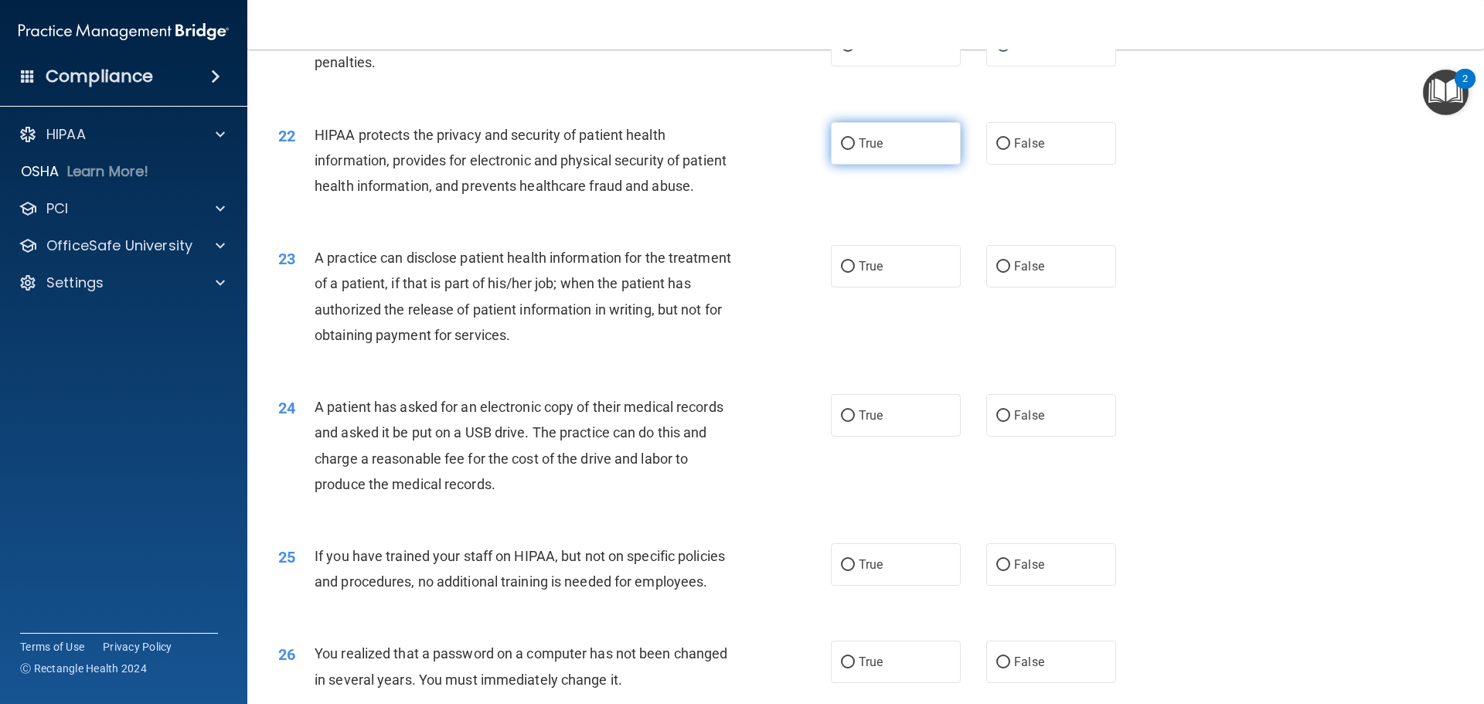
radio input "true"
click at [880, 288] on label "True" at bounding box center [896, 266] width 130 height 43
click at [855, 273] on input "True" at bounding box center [848, 267] width 14 height 12
radio input "true"
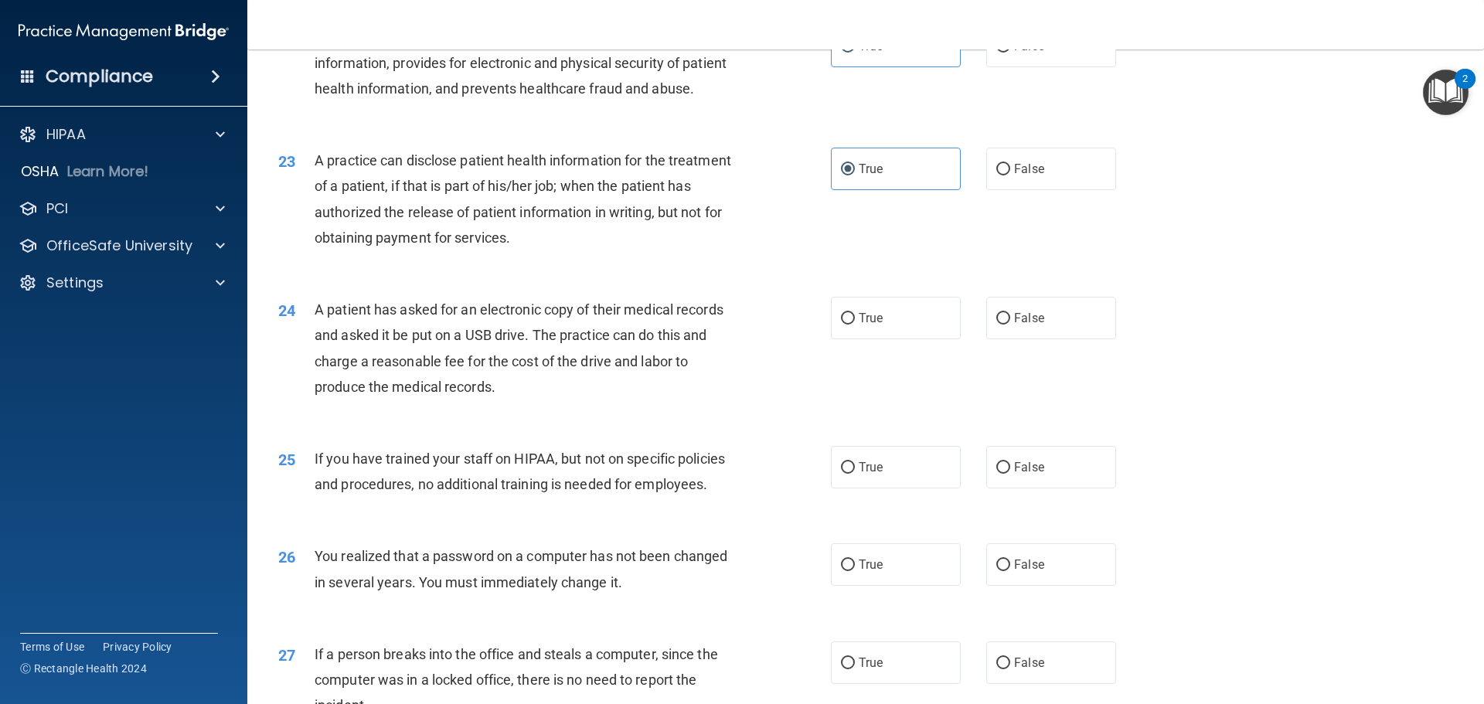
scroll to position [2551, 0]
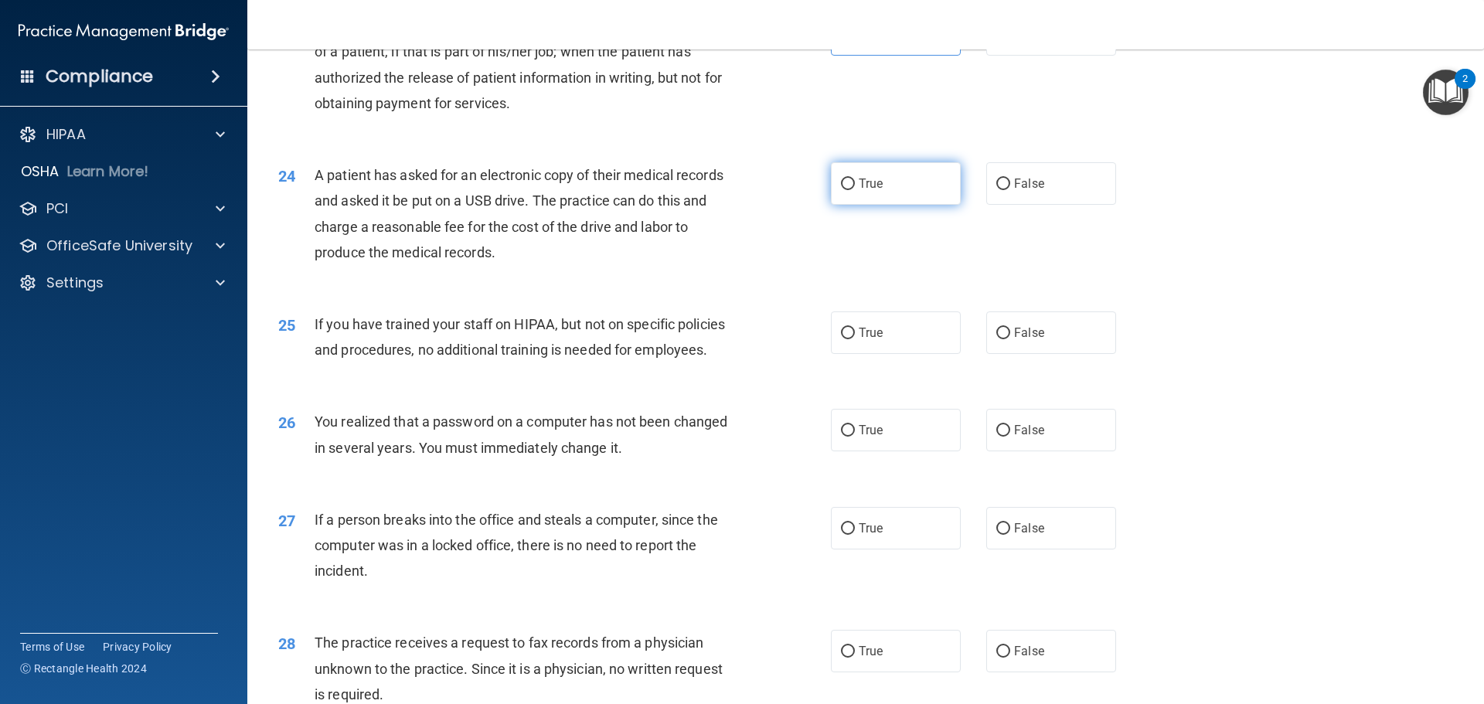
click at [843, 190] on input "True" at bounding box center [848, 185] width 14 height 12
radio input "true"
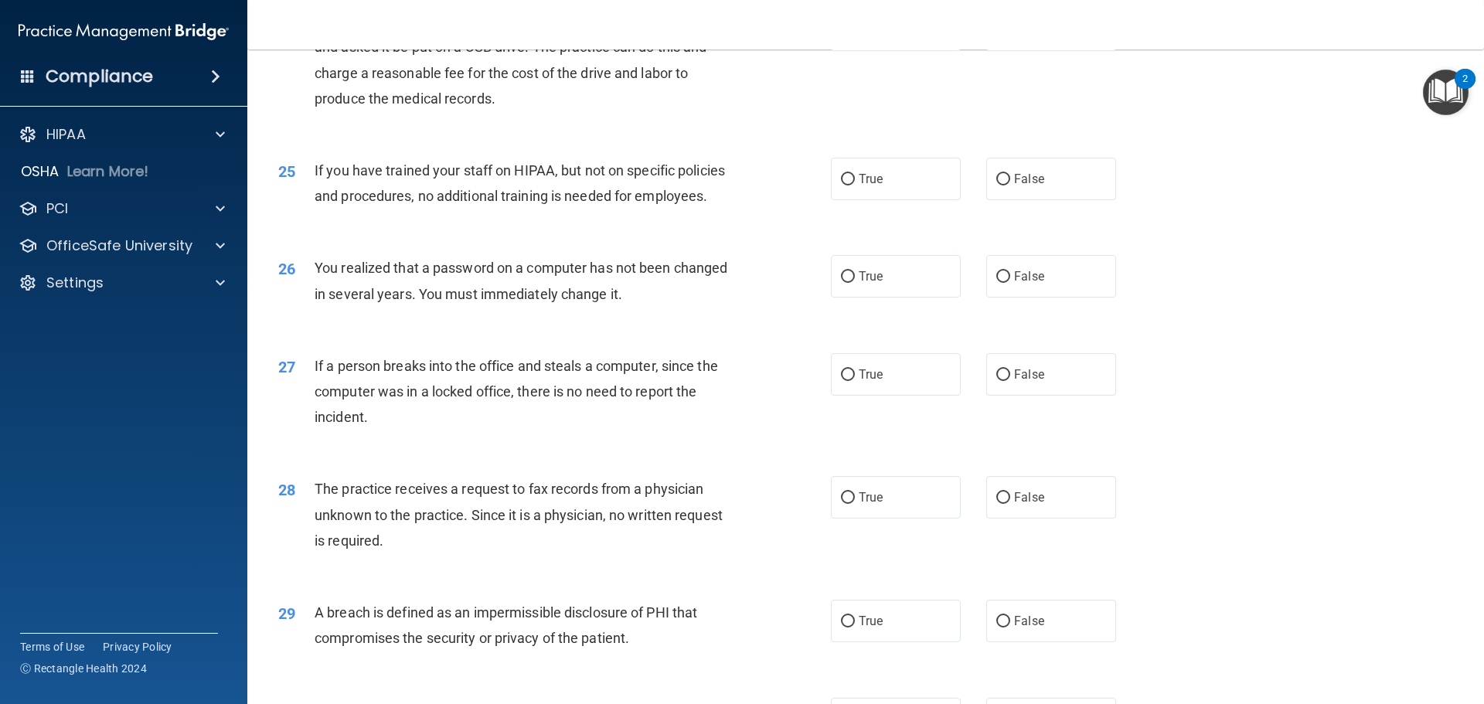
scroll to position [2706, 0]
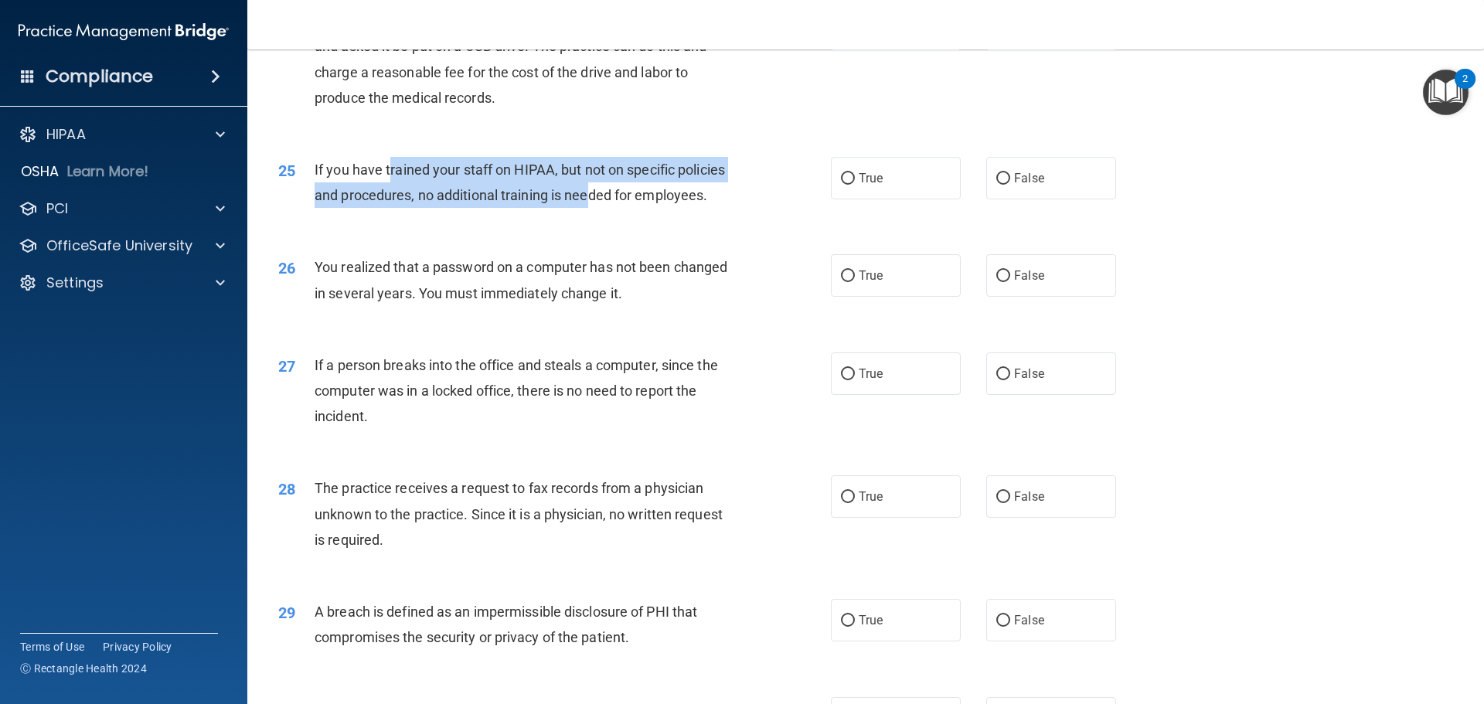
drag, startPoint x: 392, startPoint y: 219, endPoint x: 590, endPoint y: 251, distance: 200.6
click at [590, 203] on span "If you have trained your staff on HIPAA, but not on specific policies and proce…" at bounding box center [520, 183] width 411 height 42
click at [518, 203] on span "If you have trained your staff on HIPAA, but not on specific policies and proce…" at bounding box center [520, 183] width 411 height 42
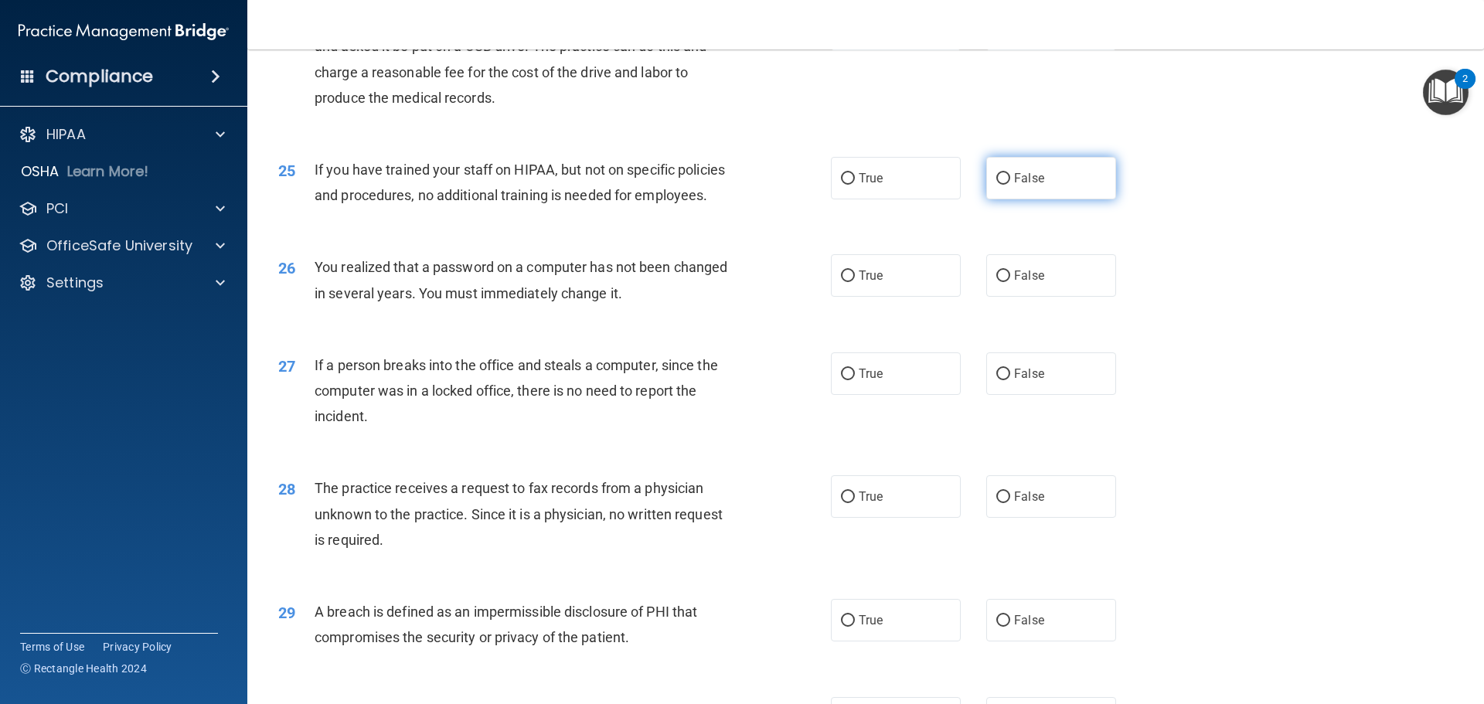
click at [1021, 199] on label "False" at bounding box center [1052, 178] width 130 height 43
click at [1011, 185] on input "False" at bounding box center [1004, 179] width 14 height 12
radio input "true"
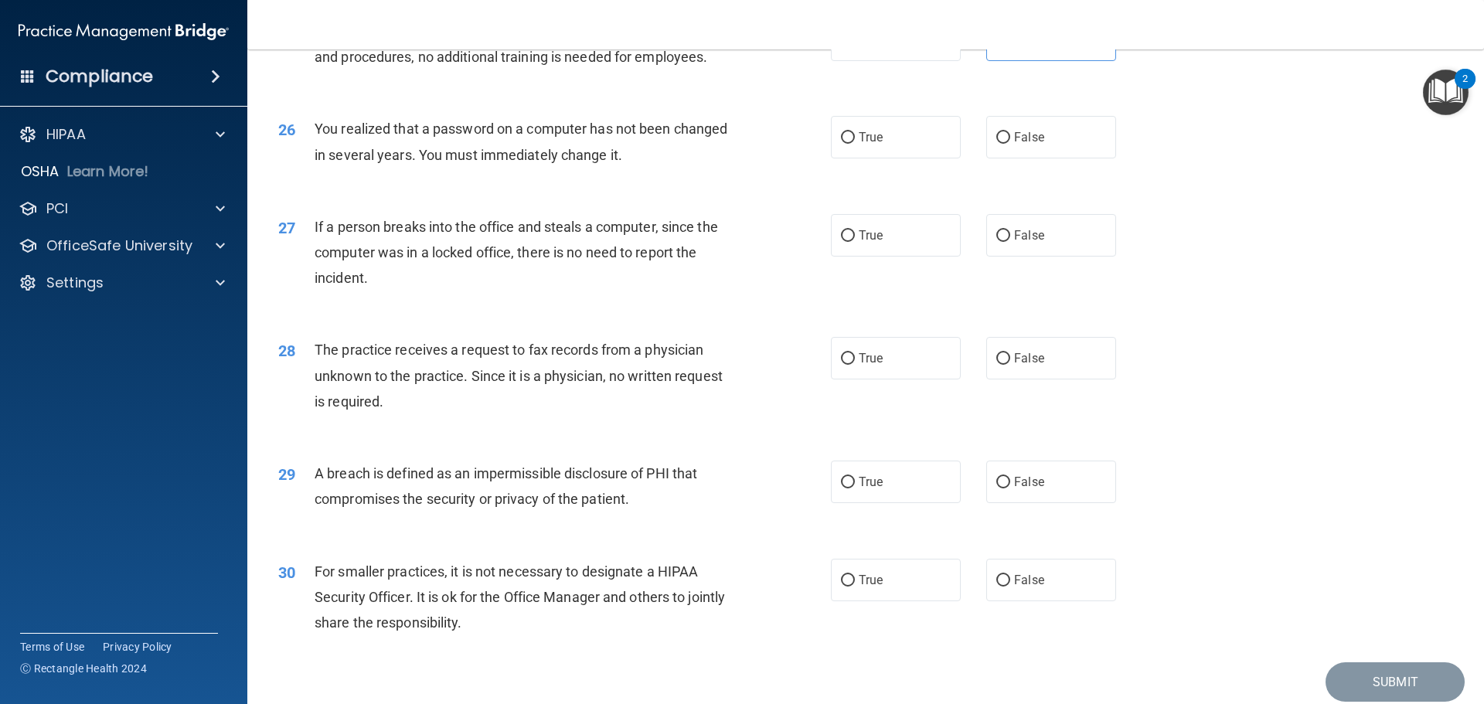
scroll to position [2861, 0]
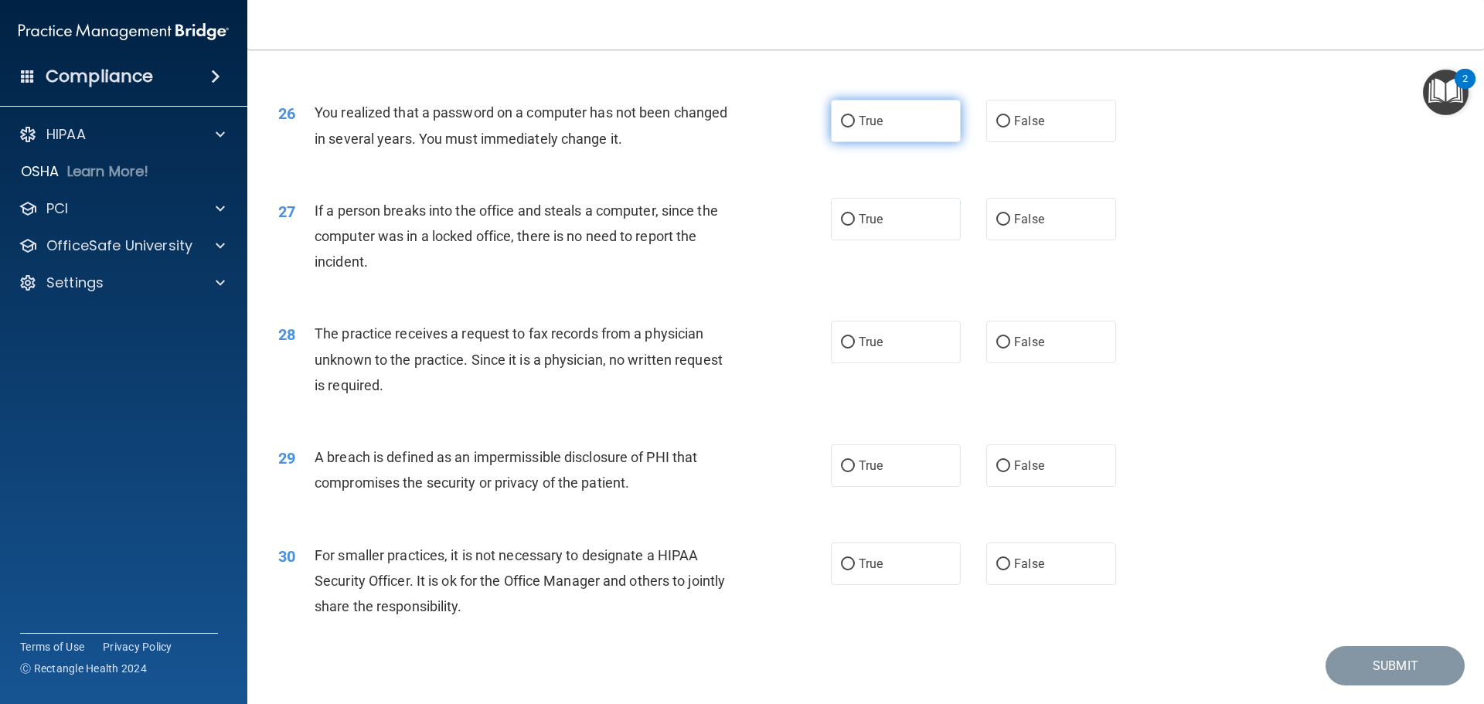
click at [932, 142] on label "True" at bounding box center [896, 121] width 130 height 43
click at [855, 128] on input "True" at bounding box center [848, 122] width 14 height 12
radio input "true"
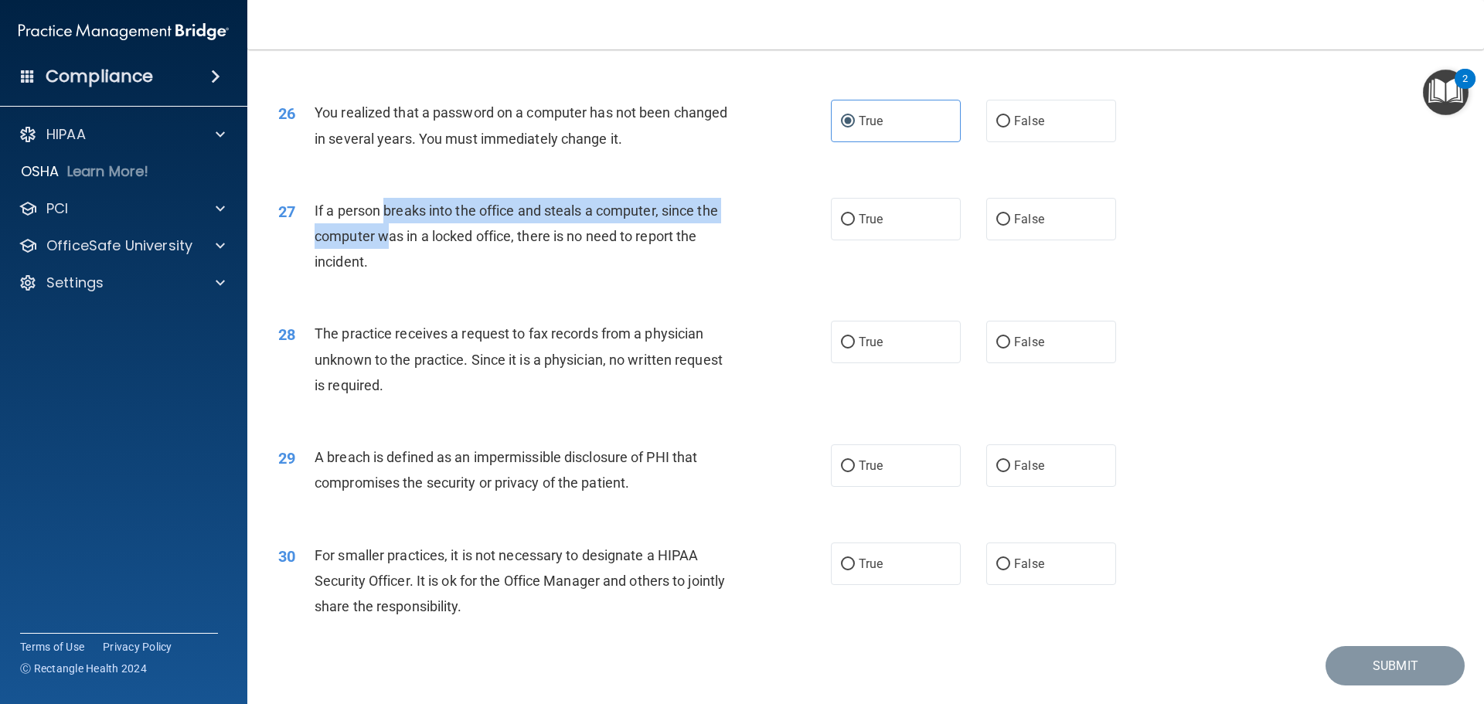
drag, startPoint x: 383, startPoint y: 256, endPoint x: 389, endPoint y: 292, distance: 36.7
click at [389, 270] on span "If a person breaks into the office and steals a computer, since the computer wa…" at bounding box center [517, 236] width 404 height 67
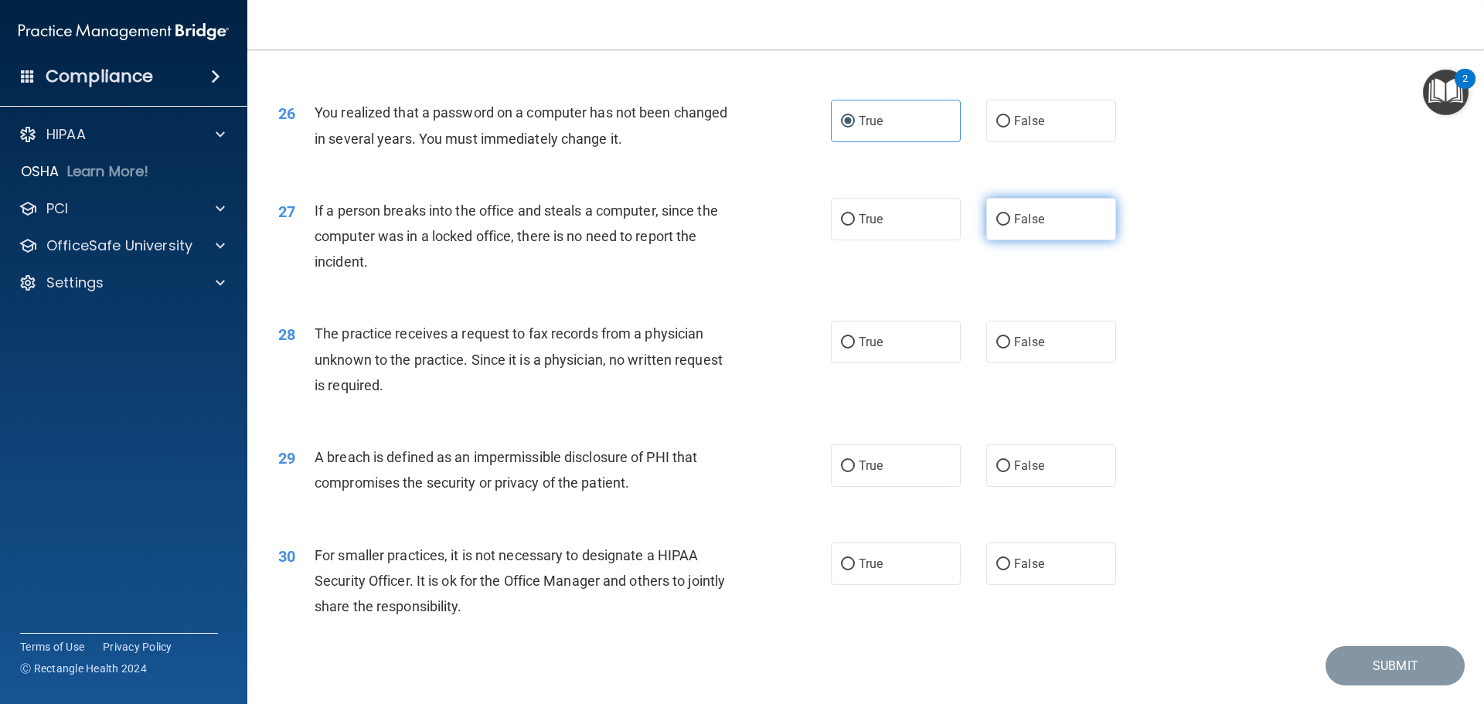
click at [1014, 227] on span "False" at bounding box center [1029, 219] width 30 height 15
click at [1011, 226] on input "False" at bounding box center [1004, 220] width 14 height 12
radio input "true"
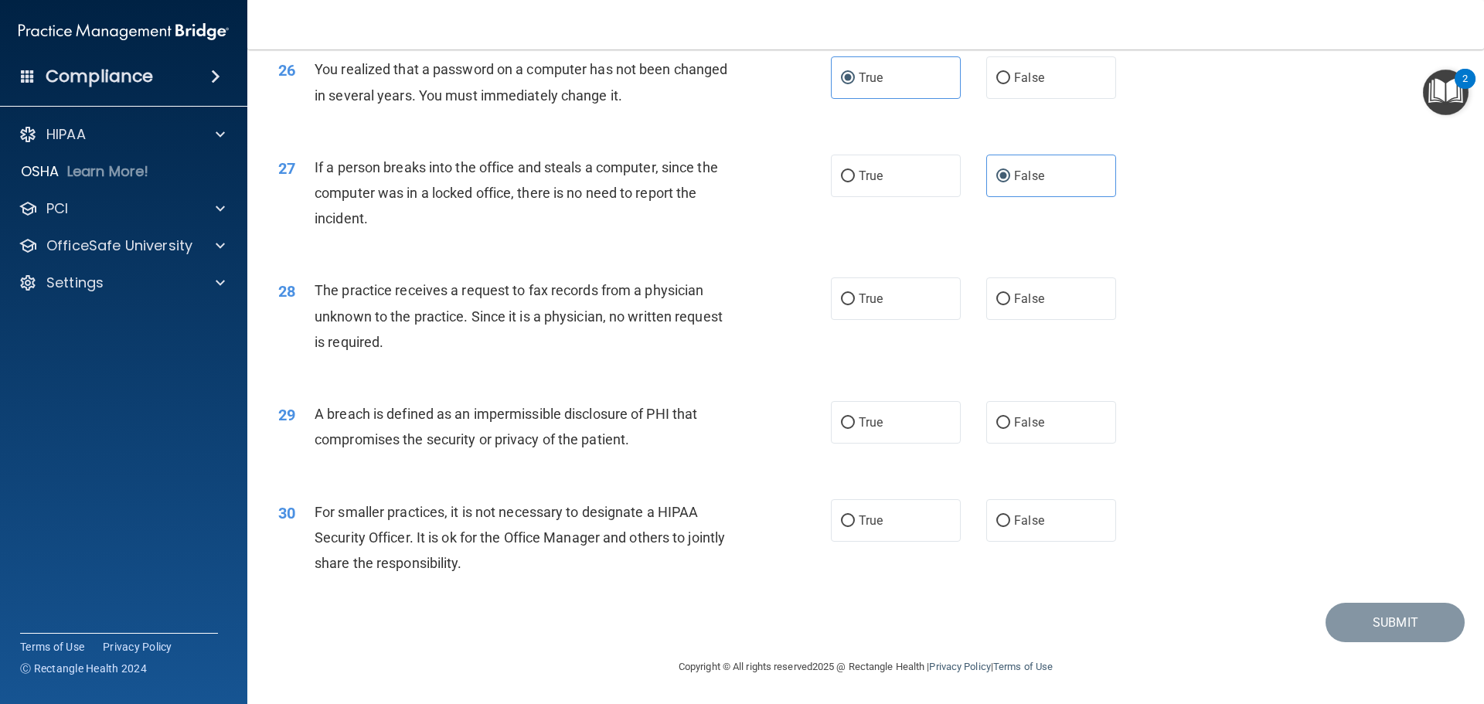
scroll to position [2955, 0]
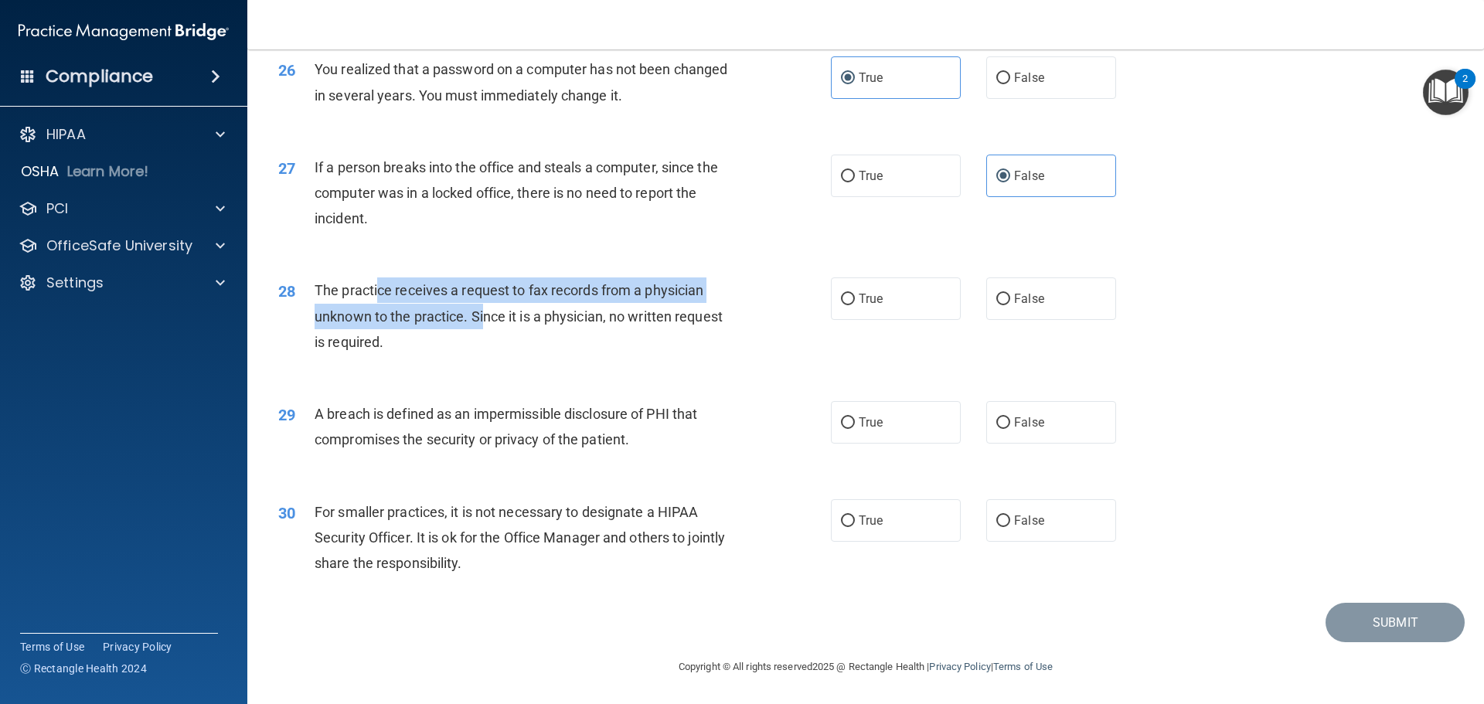
drag, startPoint x: 379, startPoint y: 289, endPoint x: 486, endPoint y: 307, distance: 108.9
click at [486, 307] on div "The practice receives a request to fax records from a physician unknown to the …" at bounding box center [531, 316] width 432 height 77
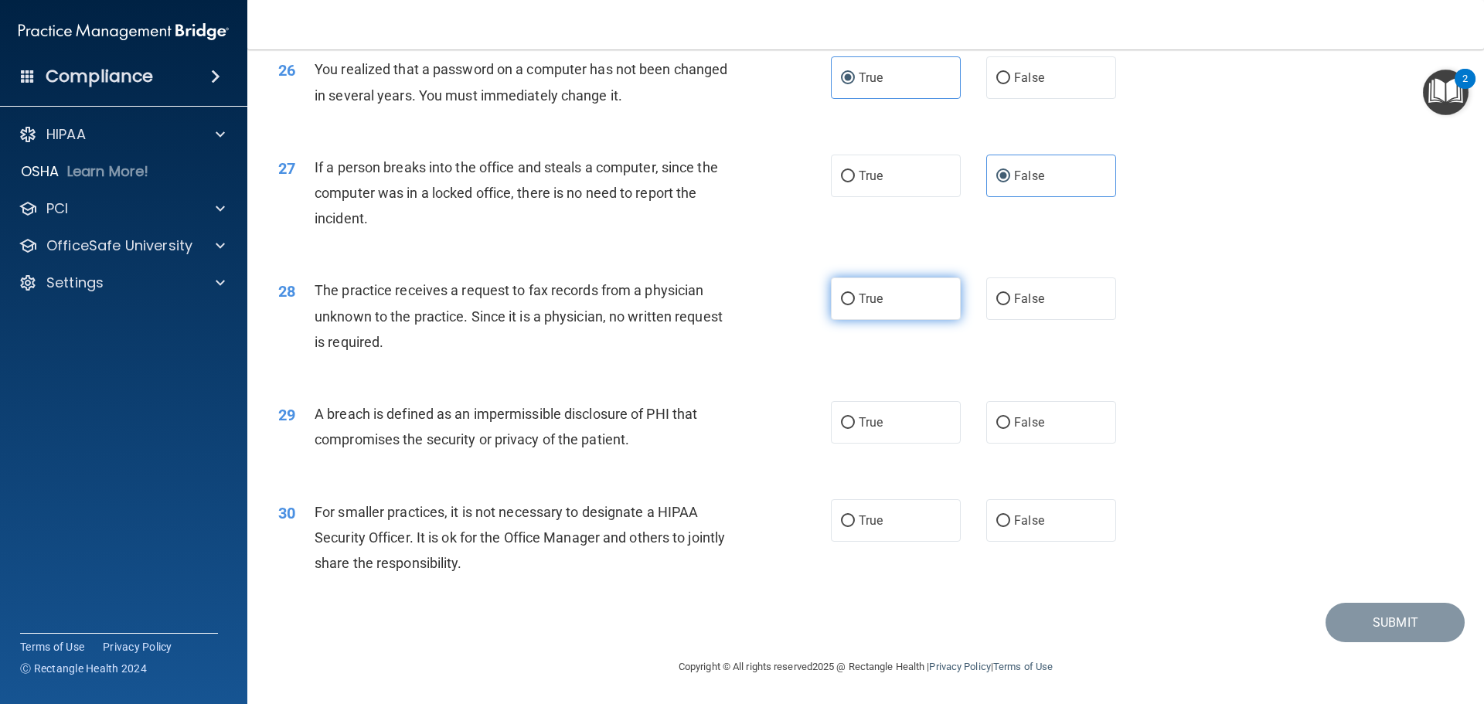
click at [945, 305] on label "True" at bounding box center [896, 299] width 130 height 43
click at [855, 305] on input "True" at bounding box center [848, 300] width 14 height 12
radio input "true"
click at [1015, 301] on span "False" at bounding box center [1029, 298] width 30 height 15
click at [1011, 301] on input "False" at bounding box center [1004, 300] width 14 height 12
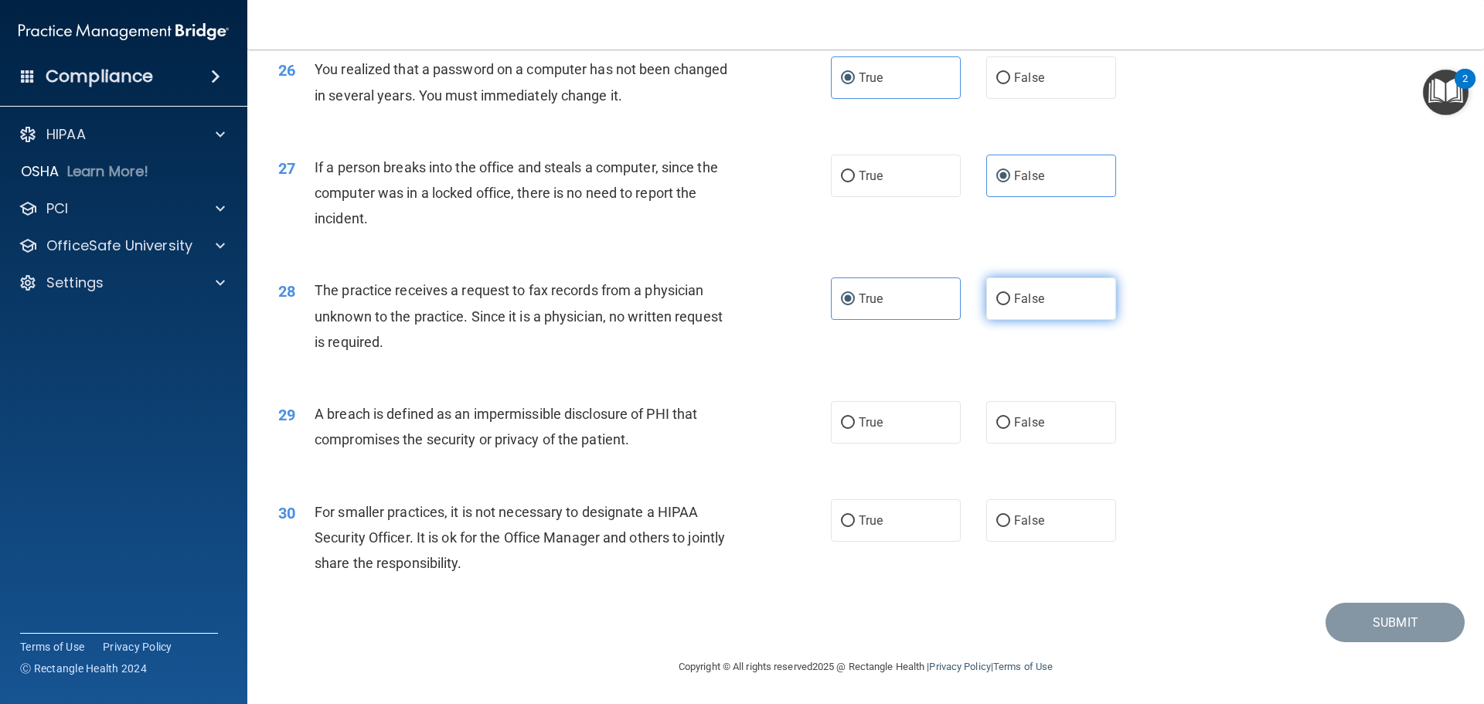
radio input "true"
radio input "false"
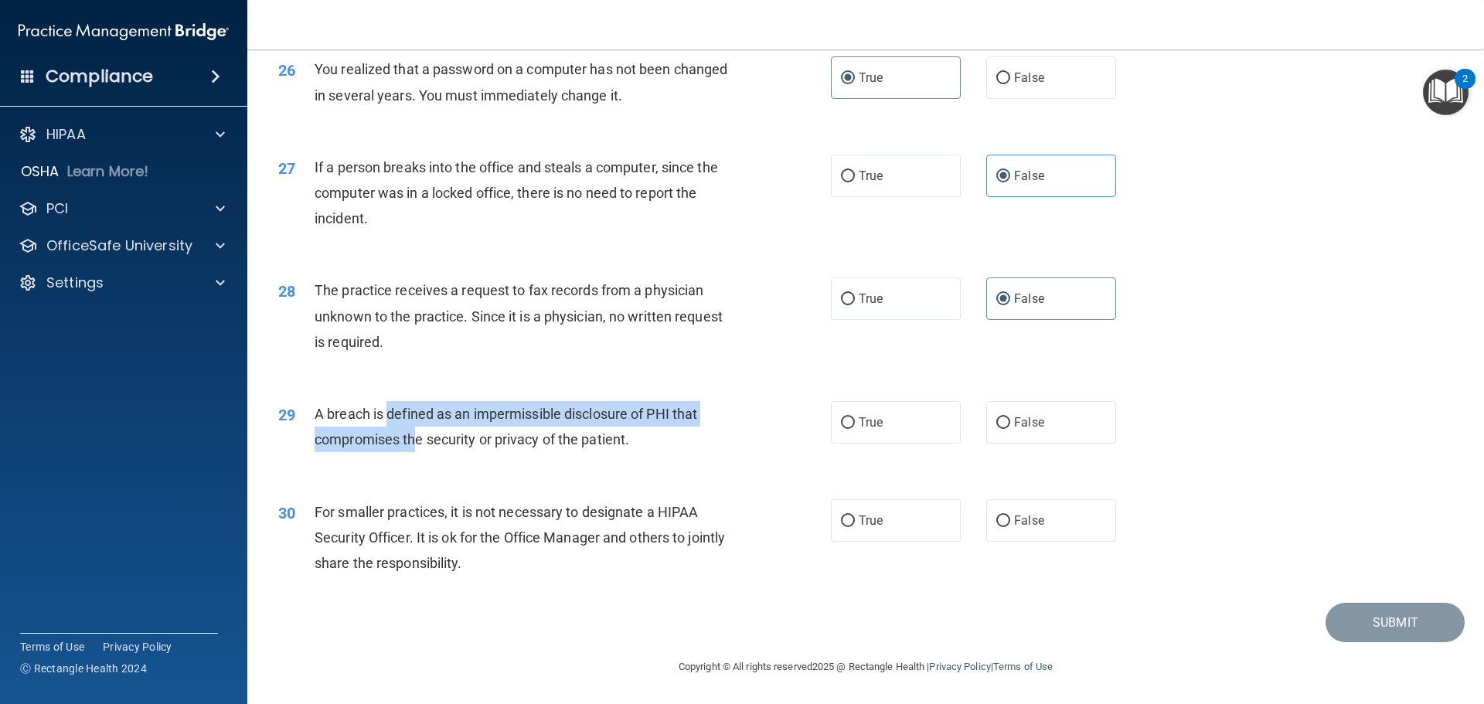
drag, startPoint x: 386, startPoint y: 411, endPoint x: 414, endPoint y: 438, distance: 38.9
click at [414, 438] on span "A breach is defined as an impermissible disclosure of PHI that compromises the …" at bounding box center [506, 427] width 383 height 42
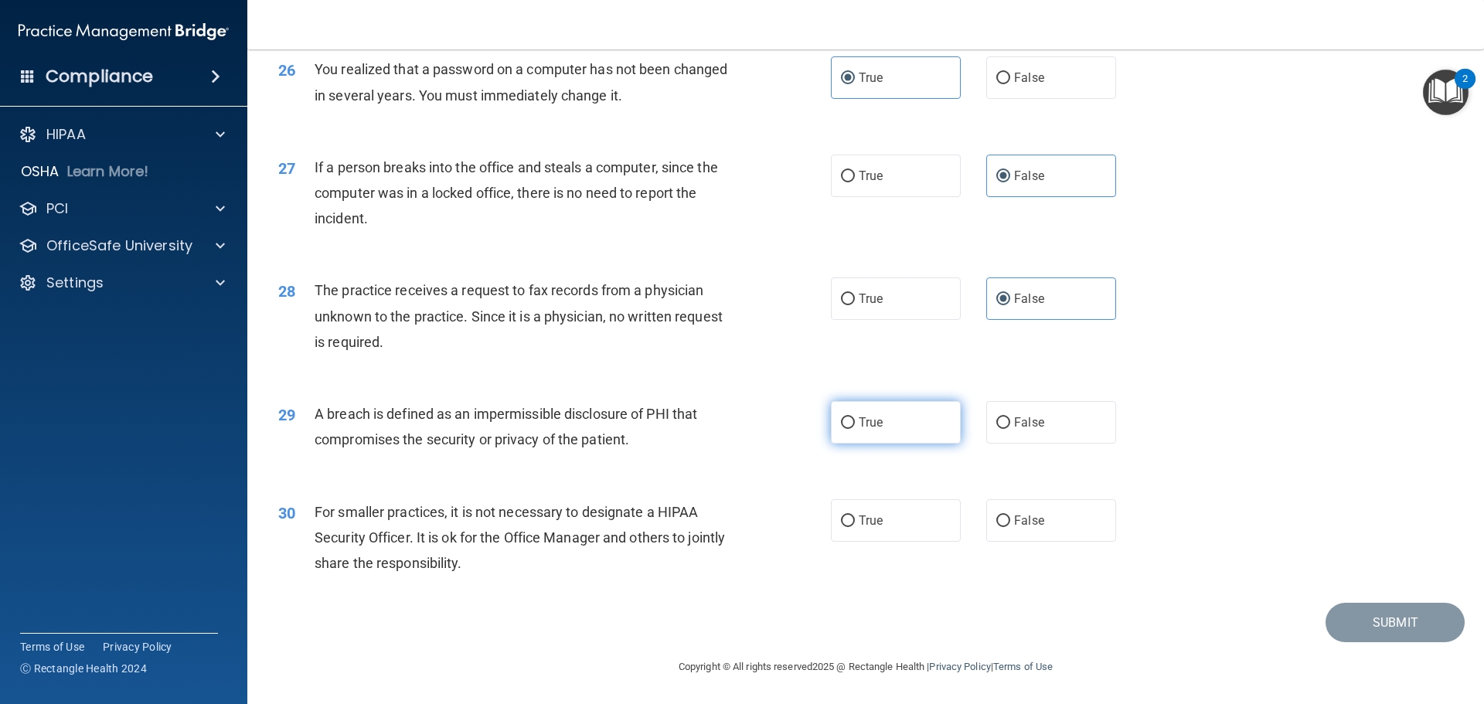
click at [878, 428] on span "True" at bounding box center [871, 422] width 24 height 15
click at [855, 428] on input "True" at bounding box center [848, 424] width 14 height 12
radio input "true"
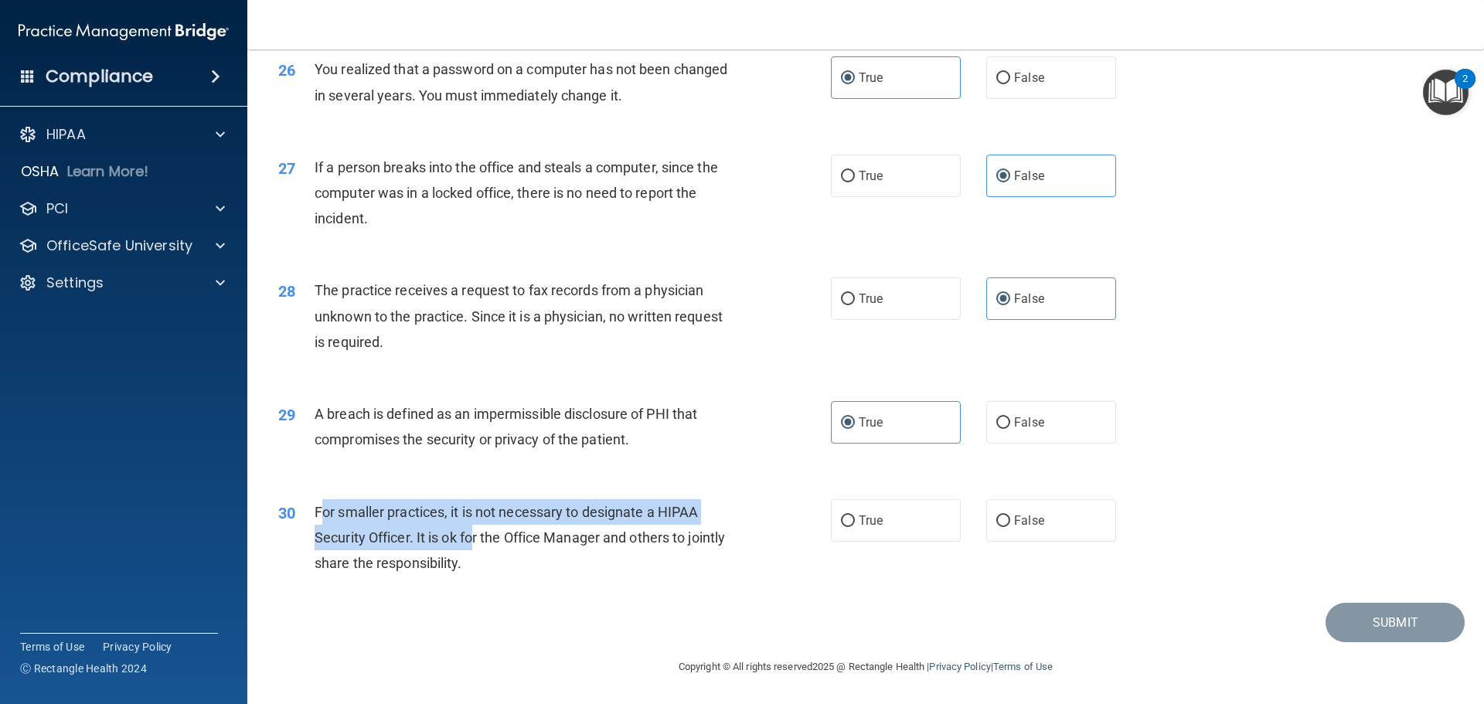
drag, startPoint x: 319, startPoint y: 507, endPoint x: 472, endPoint y: 547, distance: 158.3
click at [472, 547] on div "For smaller practices, it is not necessary to designate a HIPAA Security Office…" at bounding box center [531, 537] width 432 height 77
click at [388, 505] on span "For smaller practices, it is not necessary to designate a HIPAA Security Office…" at bounding box center [520, 537] width 411 height 67
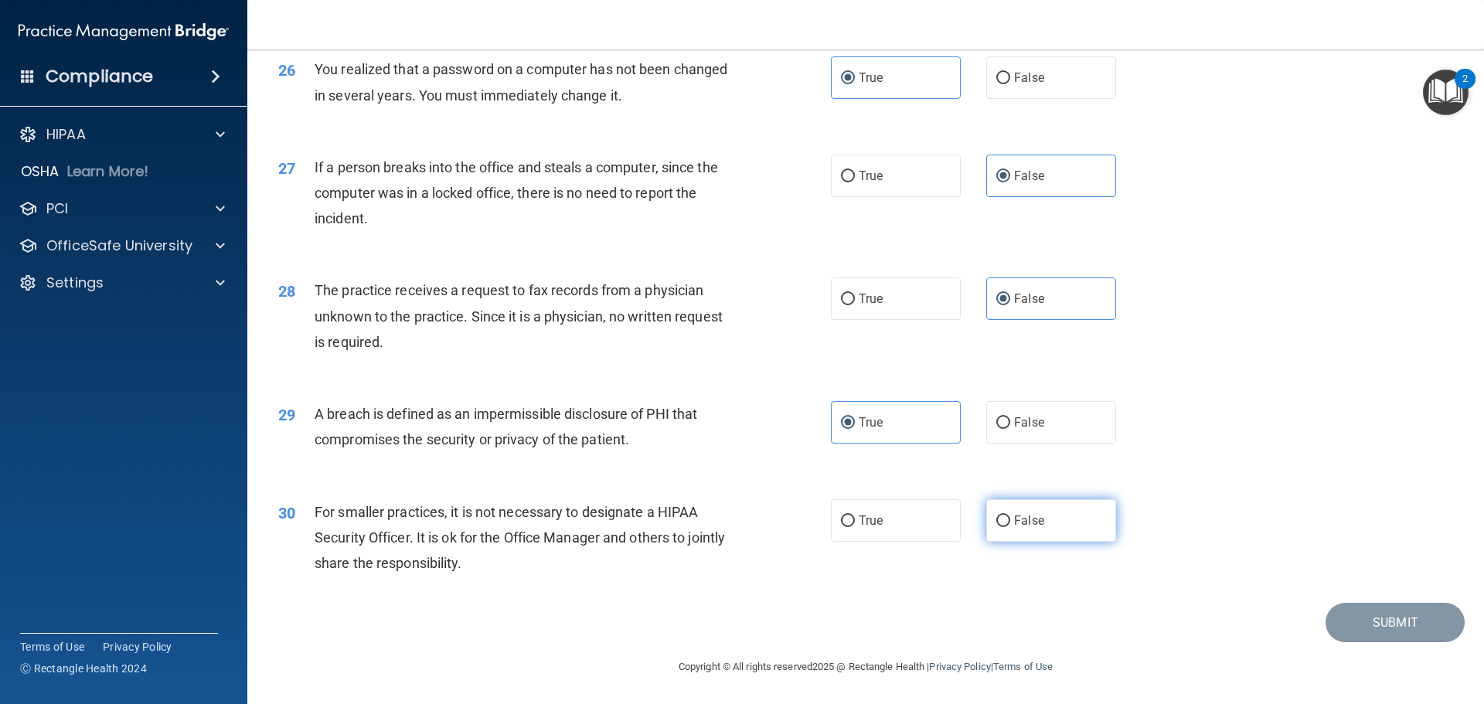
click at [1036, 519] on span "False" at bounding box center [1029, 520] width 30 height 15
click at [1011, 519] on input "False" at bounding box center [1004, 522] width 14 height 12
radio input "true"
click at [1365, 629] on button "Submit" at bounding box center [1395, 622] width 139 height 39
